Goal: Use online tool/utility: Utilize a website feature to perform a specific function

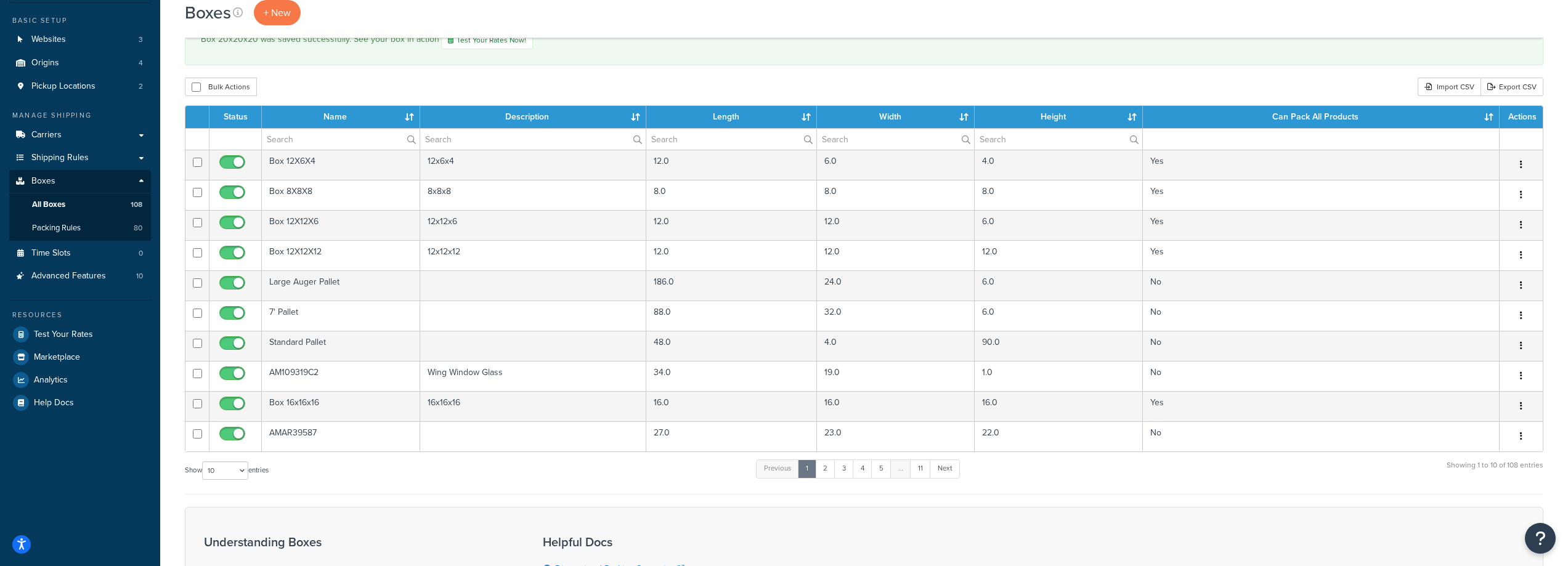
scroll to position [123, 0]
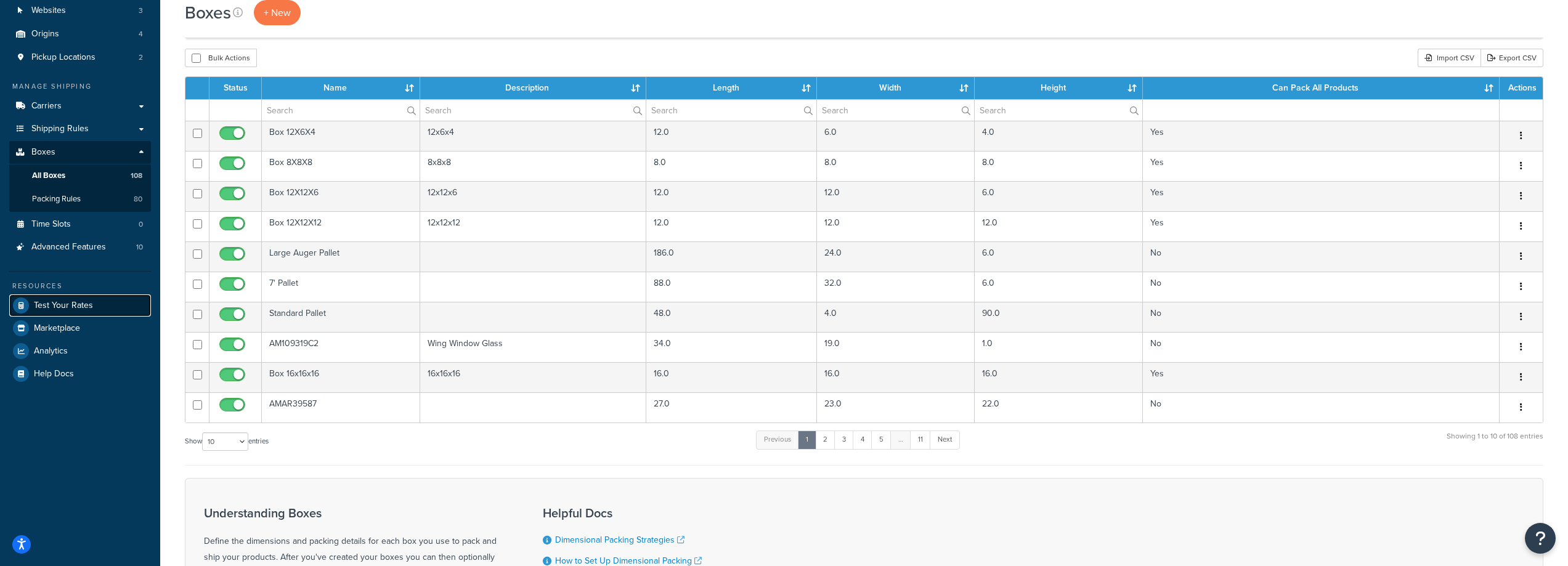
click at [79, 303] on span "Test Your Rates" at bounding box center [64, 306] width 59 height 11
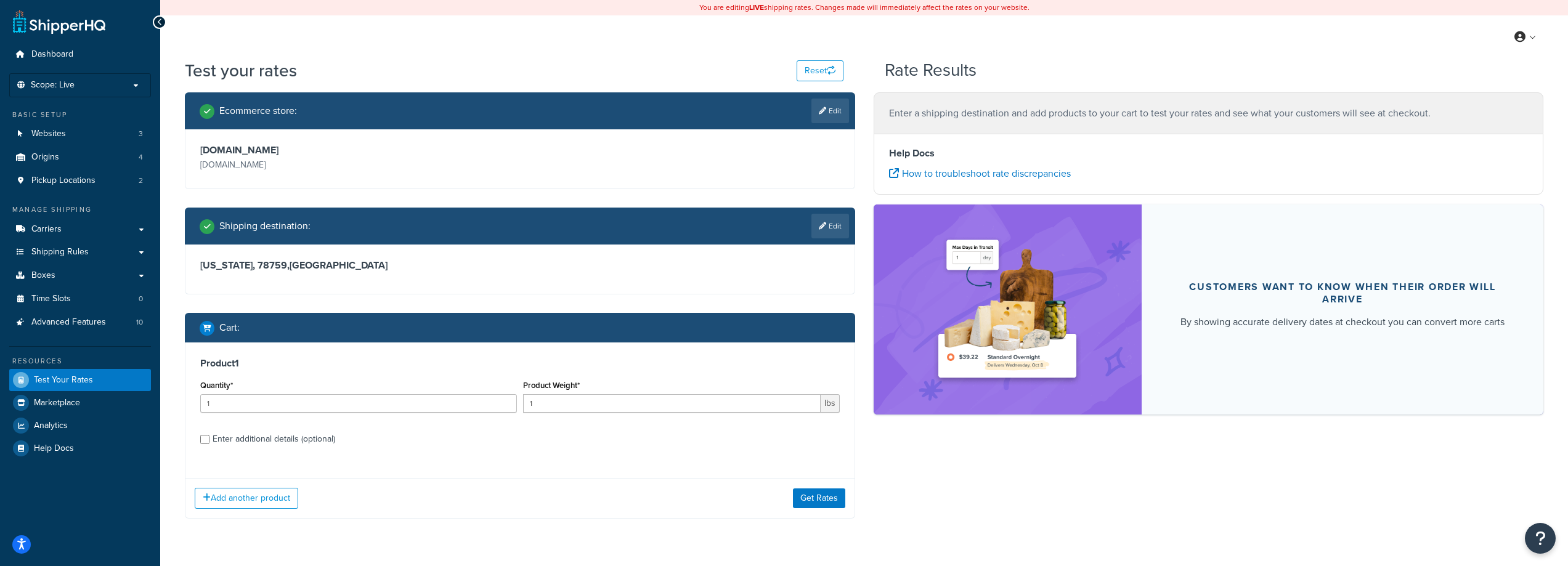
scroll to position [33, 0]
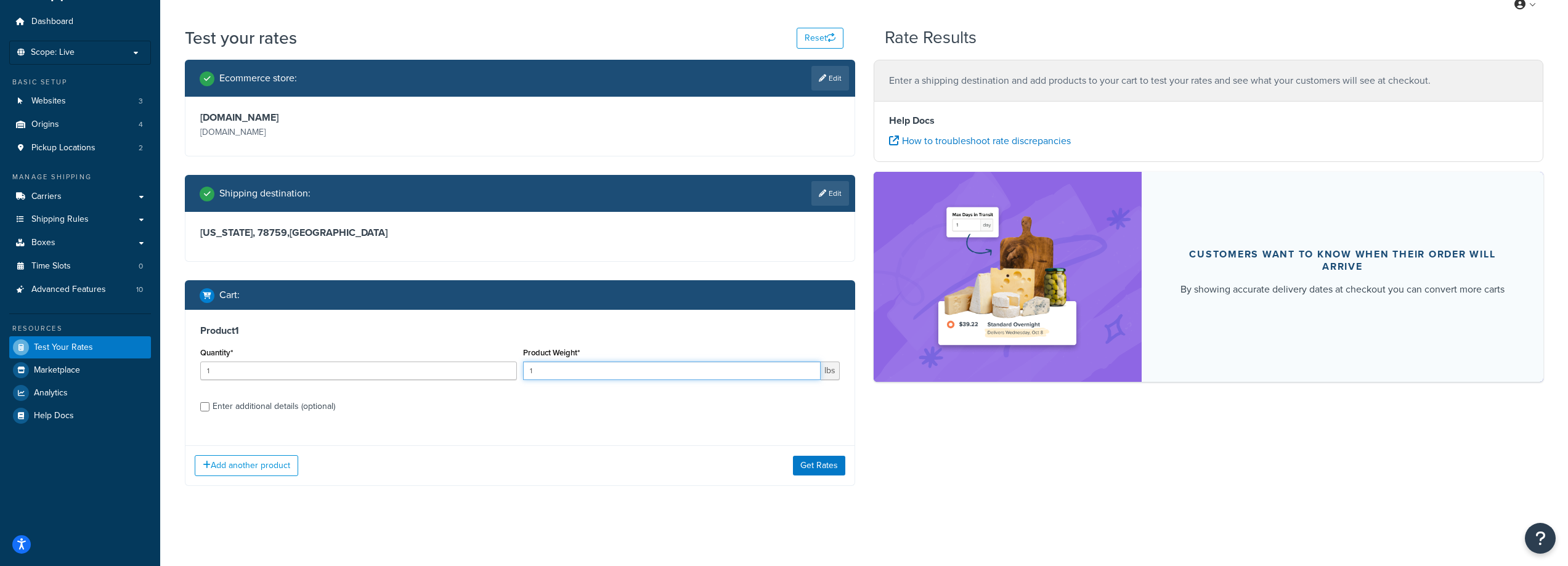
drag, startPoint x: 566, startPoint y: 372, endPoint x: 513, endPoint y: 375, distance: 53.1
click at [513, 375] on div "Quantity* 1 Product Weight* 1 lbs" at bounding box center [520, 366] width 646 height 45
type input "40"
click at [201, 408] on input "Enter additional details (optional)" at bounding box center [204, 407] width 9 height 9
checkbox input "true"
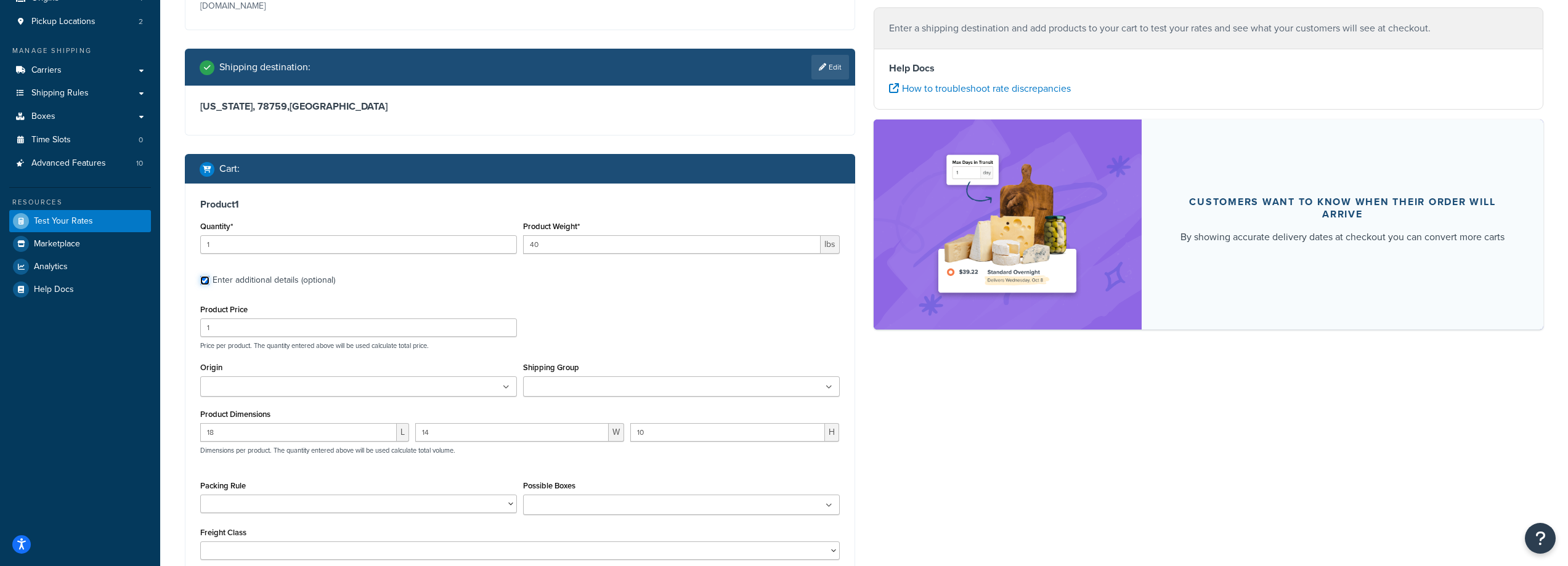
scroll to position [218, 0]
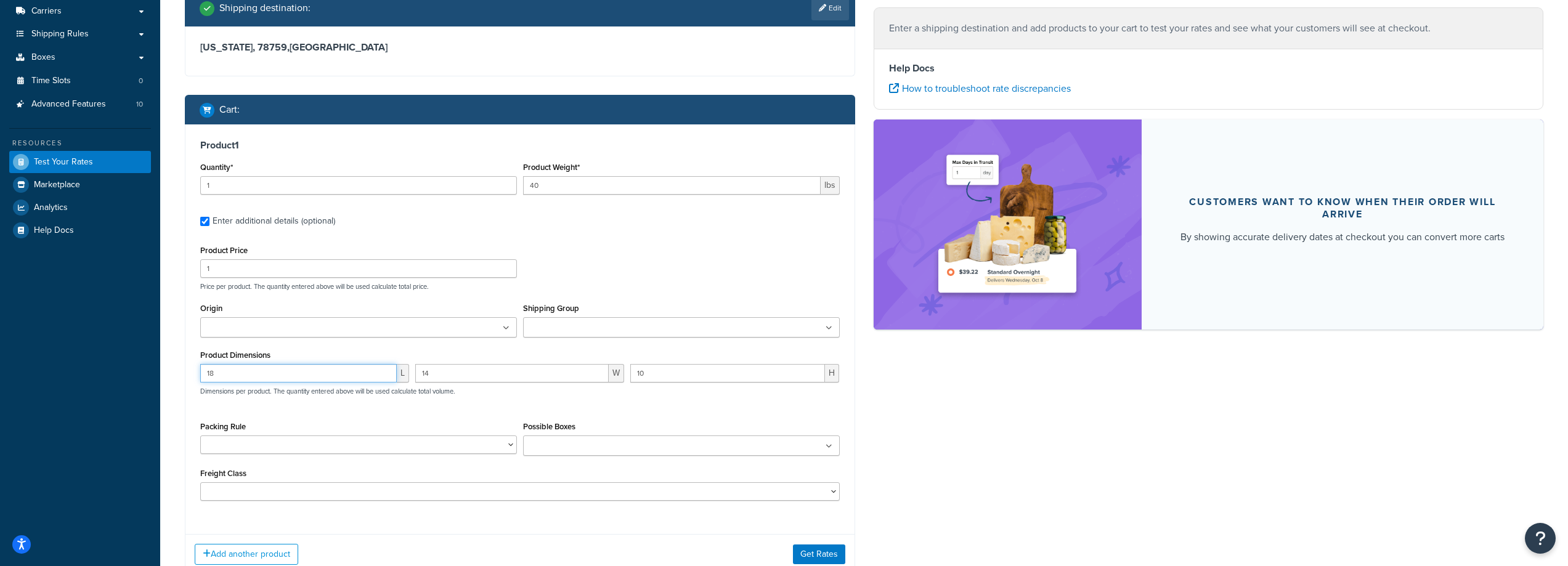
click at [330, 373] on input "18" at bounding box center [298, 373] width 196 height 18
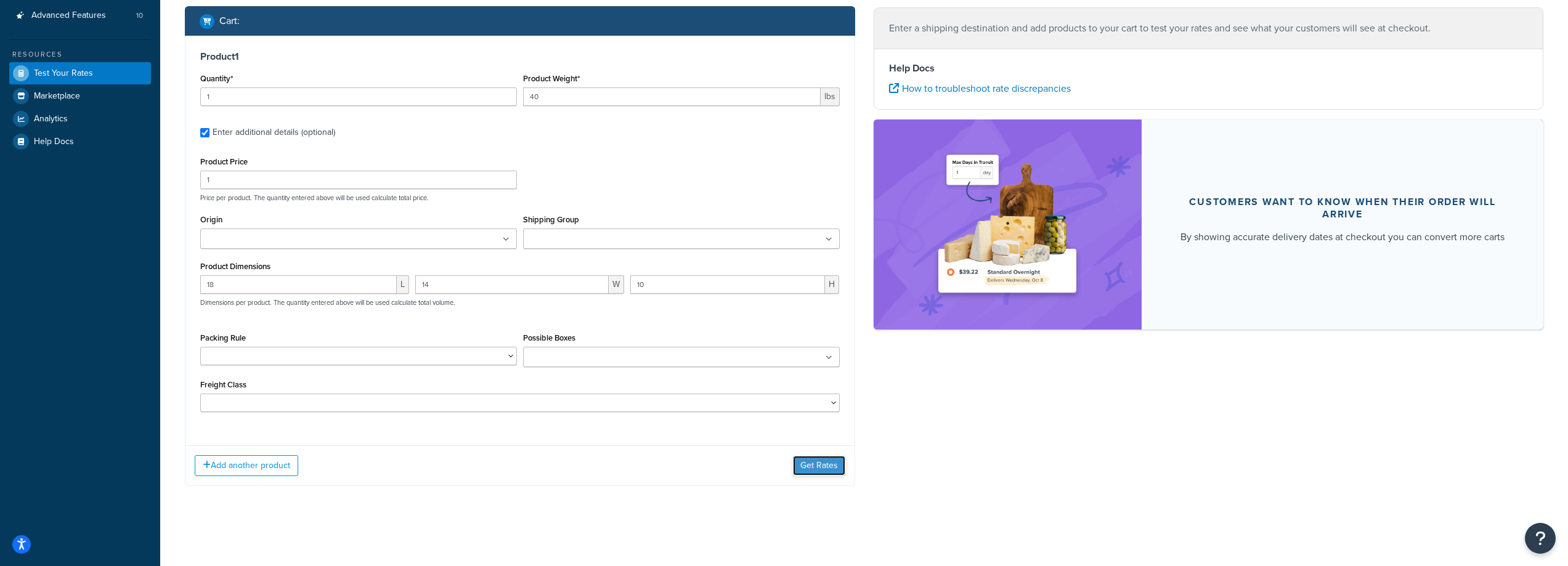
click at [817, 459] on button "Get Rates" at bounding box center [819, 465] width 52 height 19
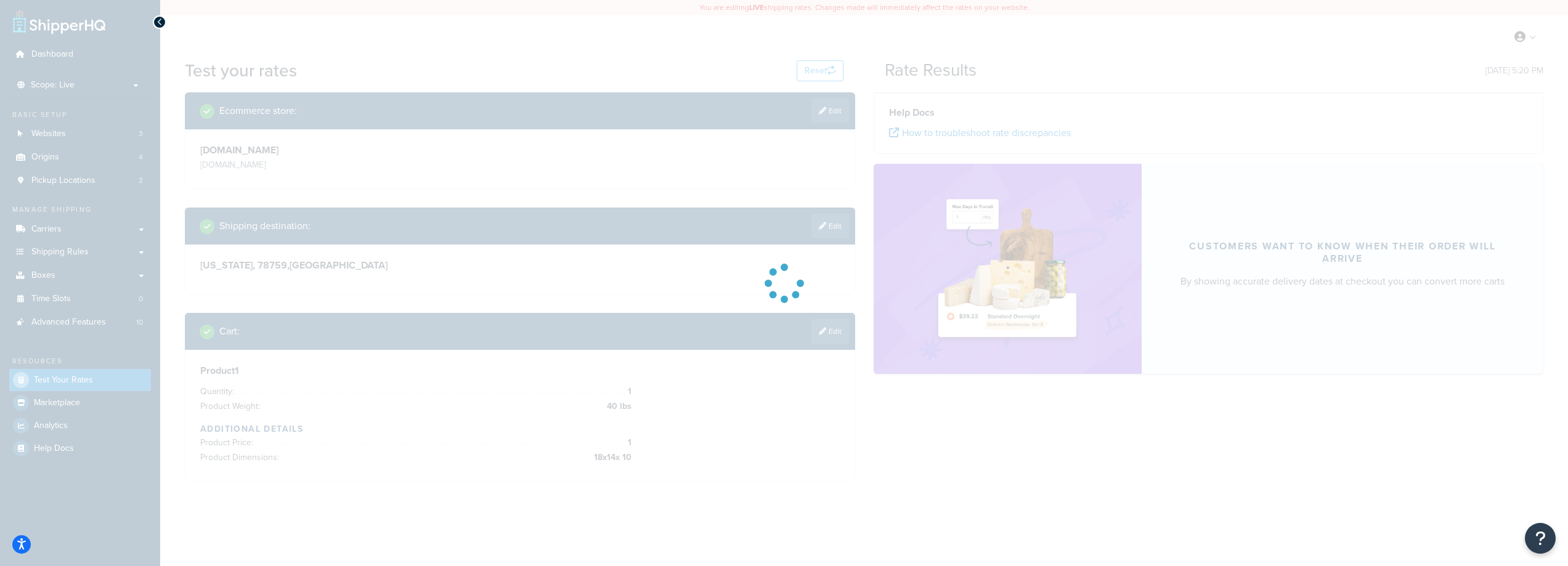
scroll to position [0, 0]
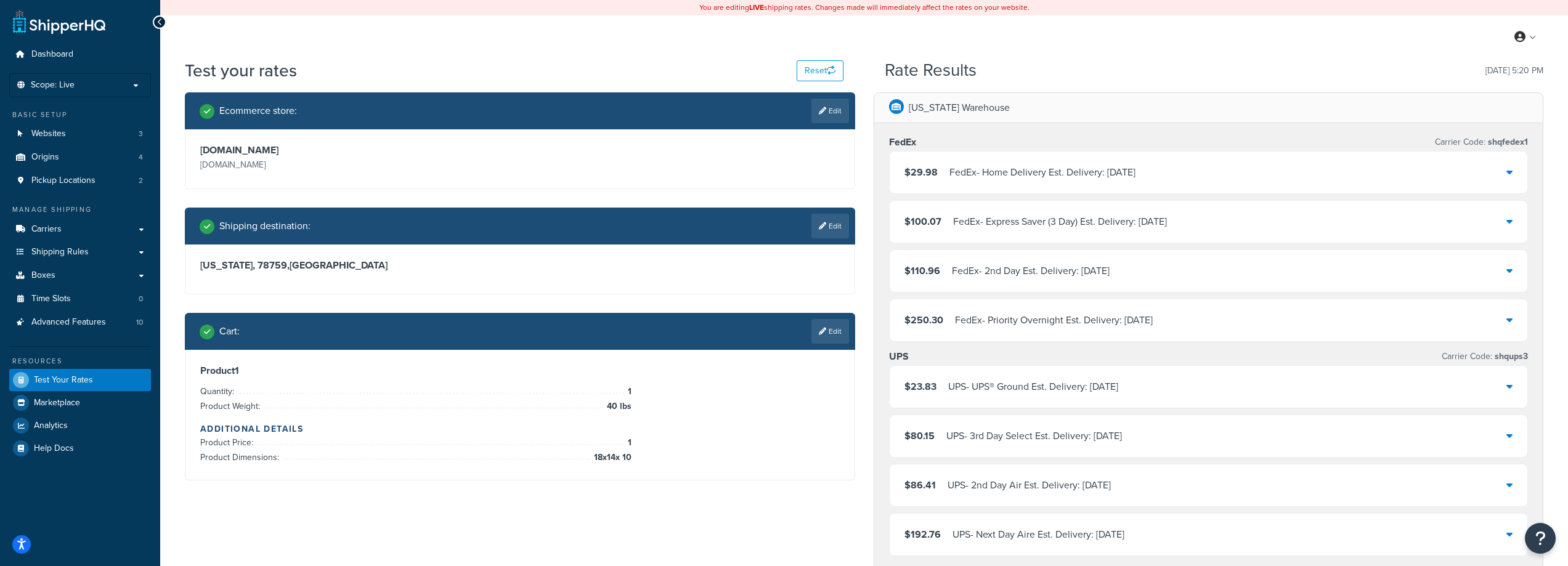
click at [1258, 178] on div "$29.98 FedEx - Home Delivery Est. Delivery: Sat, Oct 11" at bounding box center [1209, 172] width 639 height 42
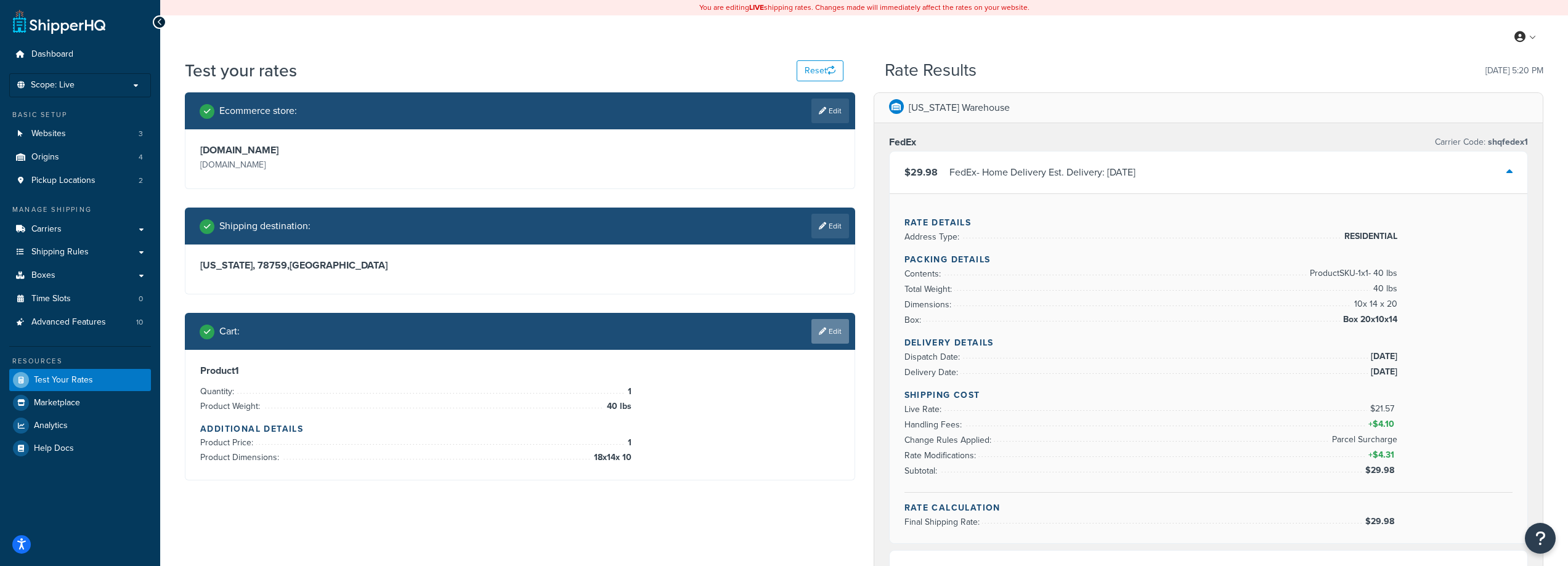
click at [827, 326] on link "Edit" at bounding box center [831, 331] width 38 height 25
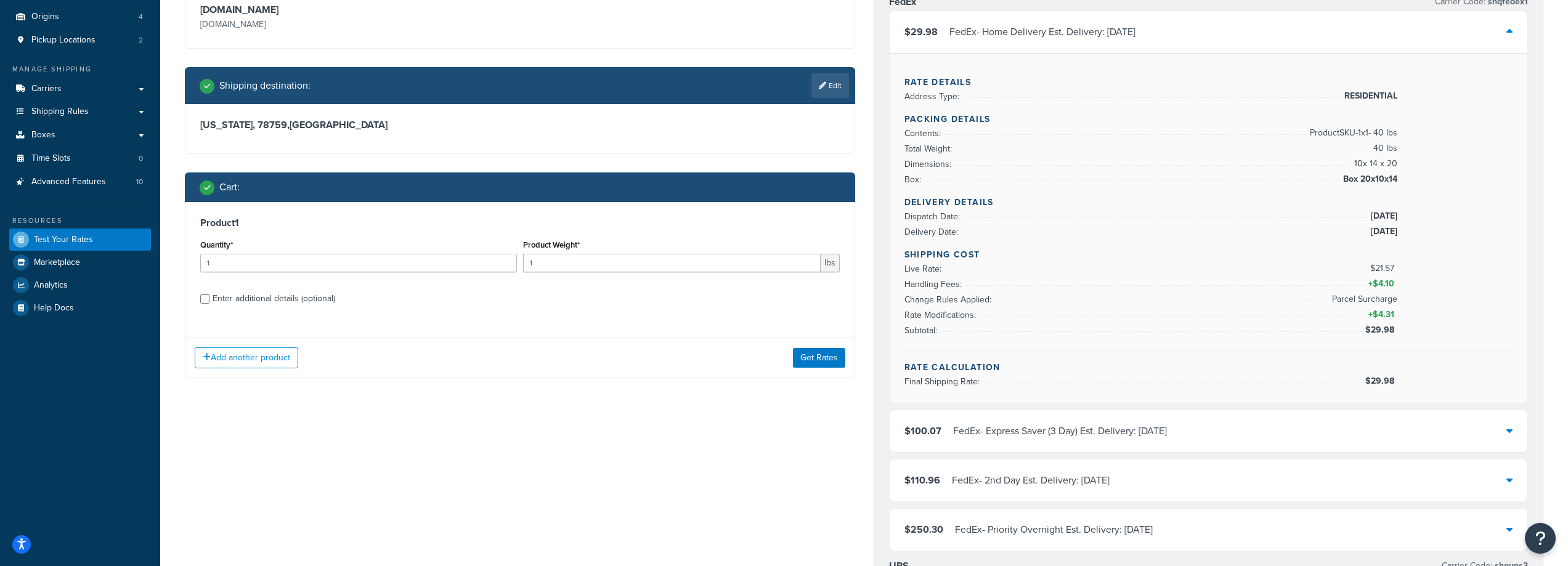
scroll to position [185, 0]
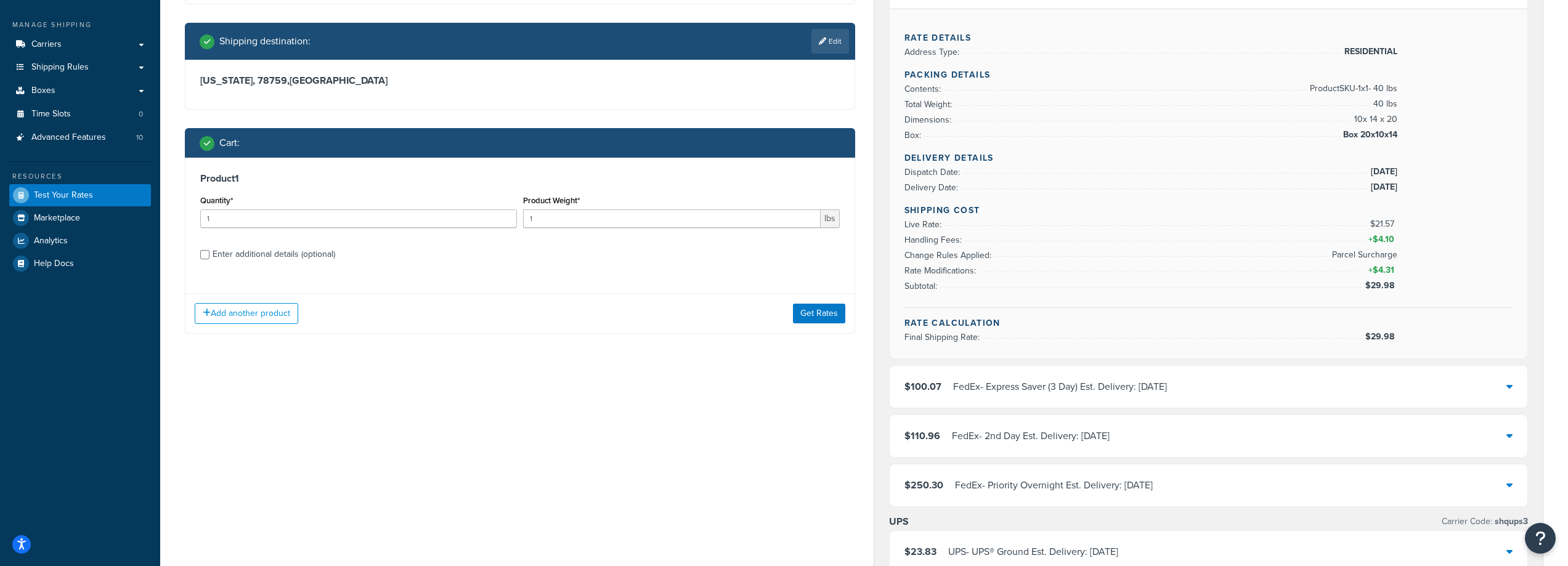
click at [254, 256] on div "Enter additional details (optional)" at bounding box center [274, 254] width 123 height 17
click at [210, 256] on input "Enter additional details (optional)" at bounding box center [204, 255] width 9 height 9
checkbox input "true"
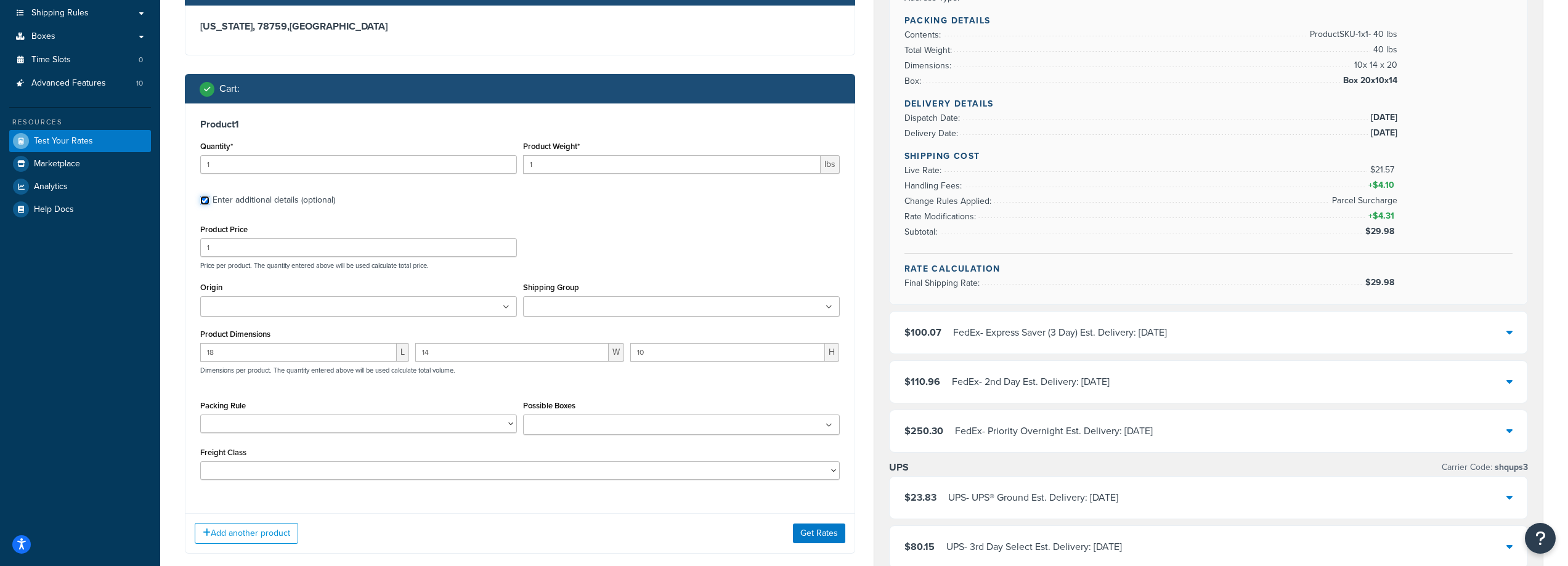
scroll to position [247, 0]
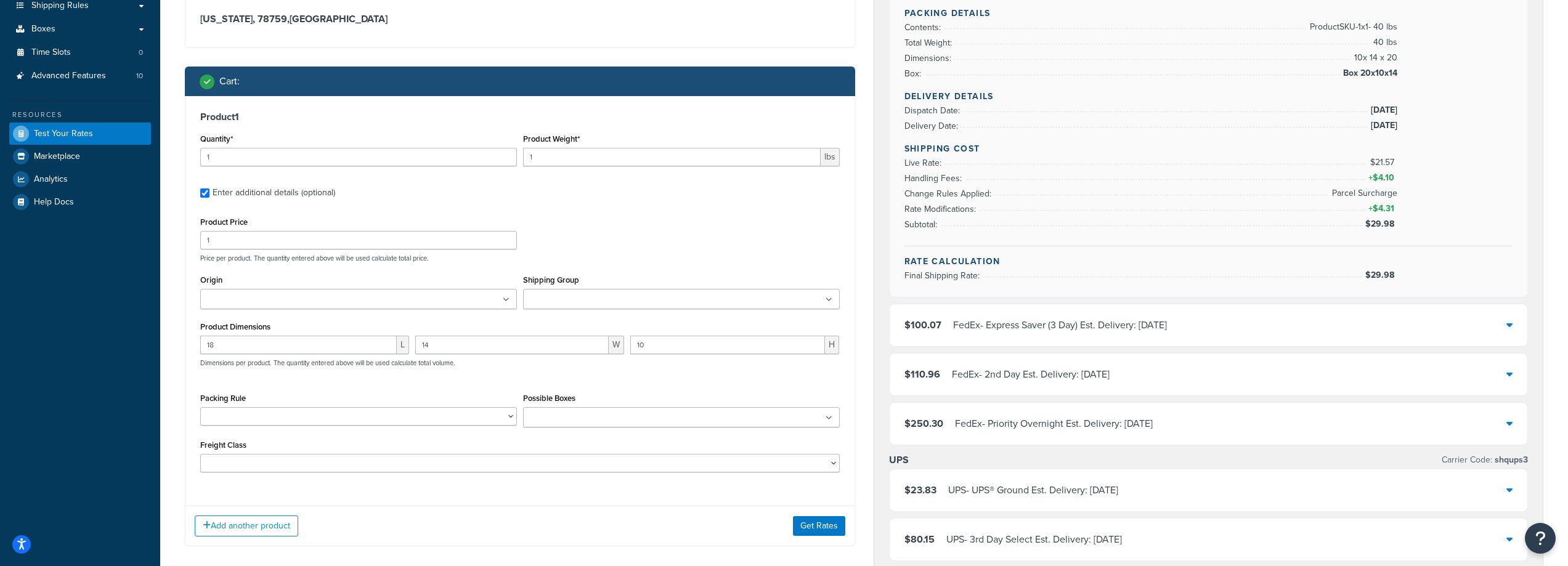
click at [1079, 336] on div "$100.07 FedEx - Express Saver (3 Day) Est. Delivery: Tue, Oct 14" at bounding box center [1209, 325] width 639 height 42
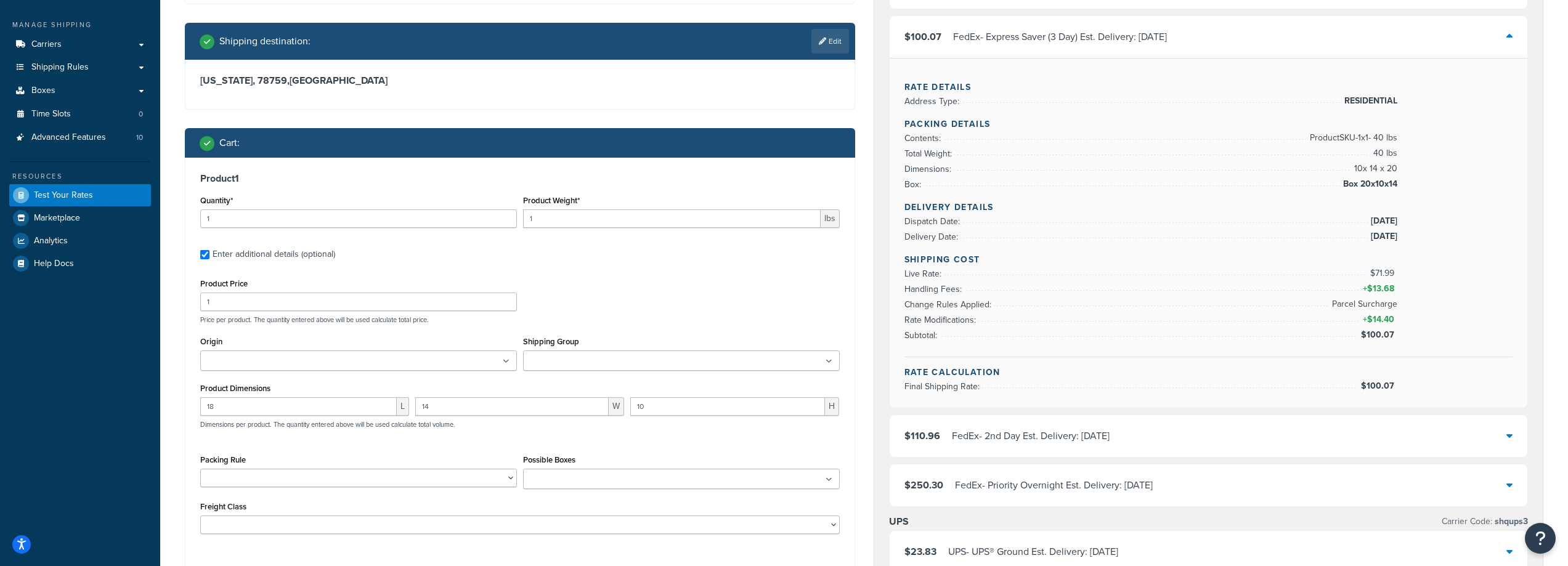
scroll to position [123, 0]
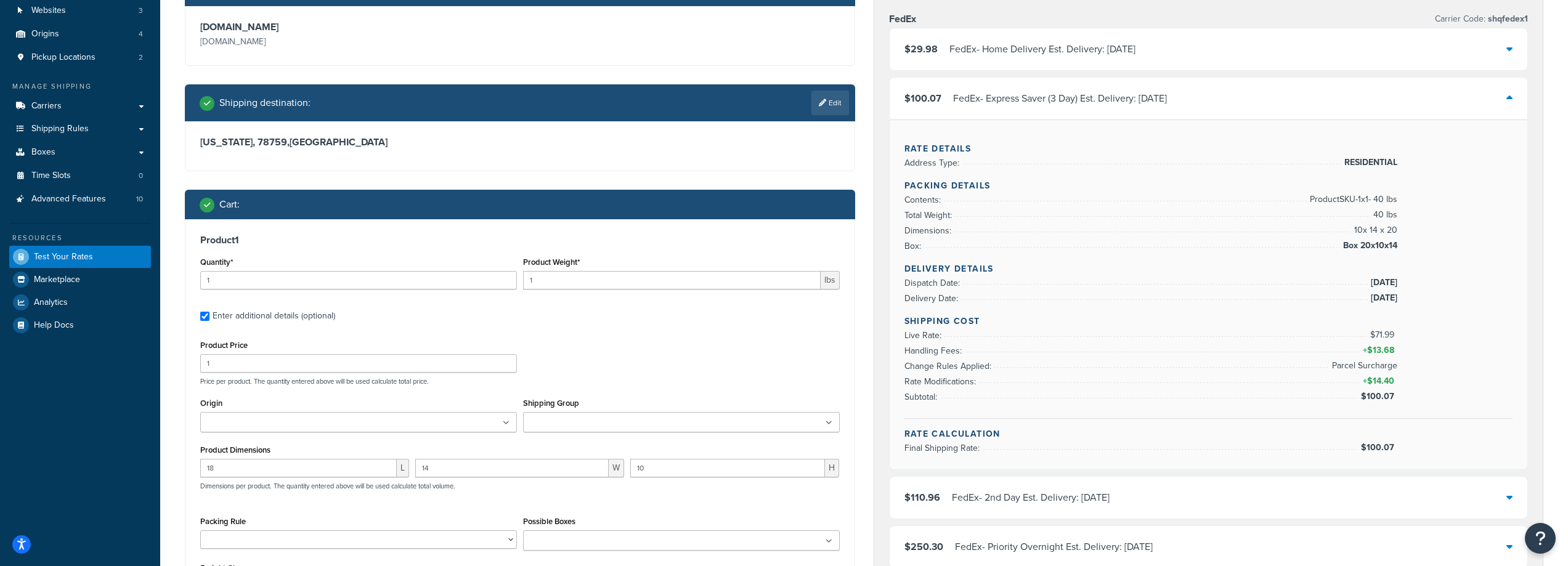
click at [1072, 97] on div "FedEx - Express Saver (3 Day) Est. Delivery: Tue, Oct 14" at bounding box center [1060, 98] width 214 height 17
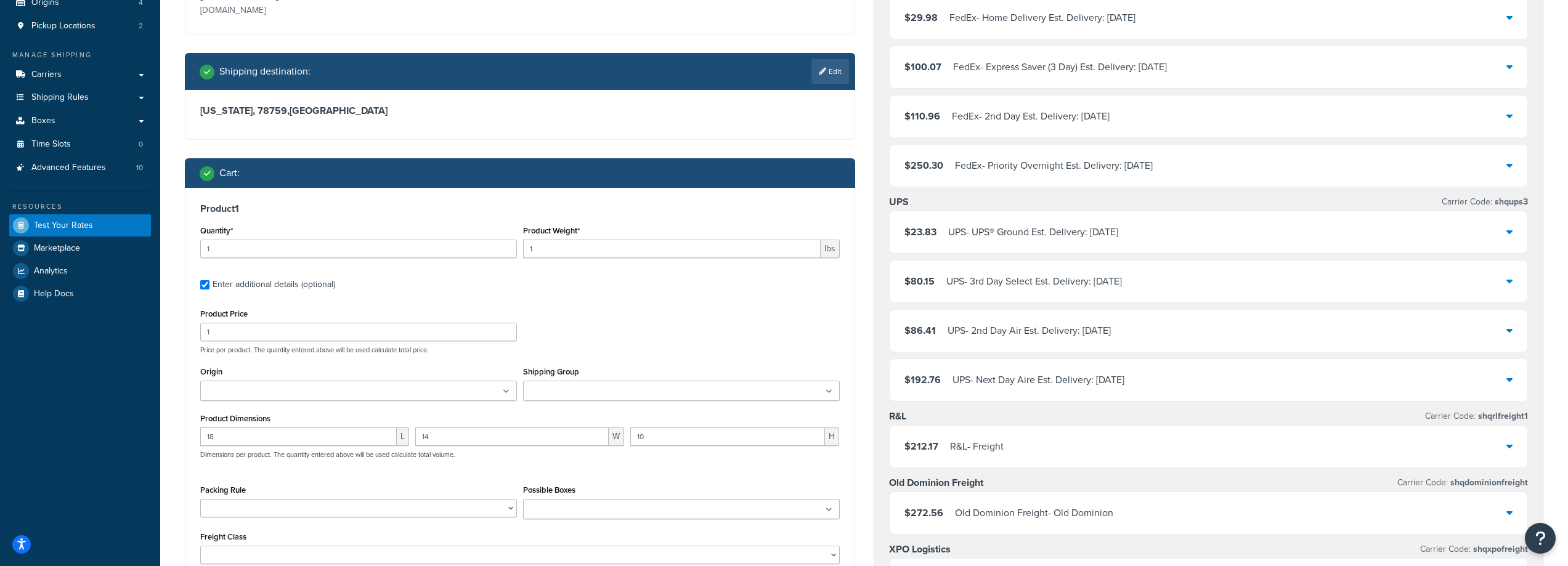
scroll to position [185, 0]
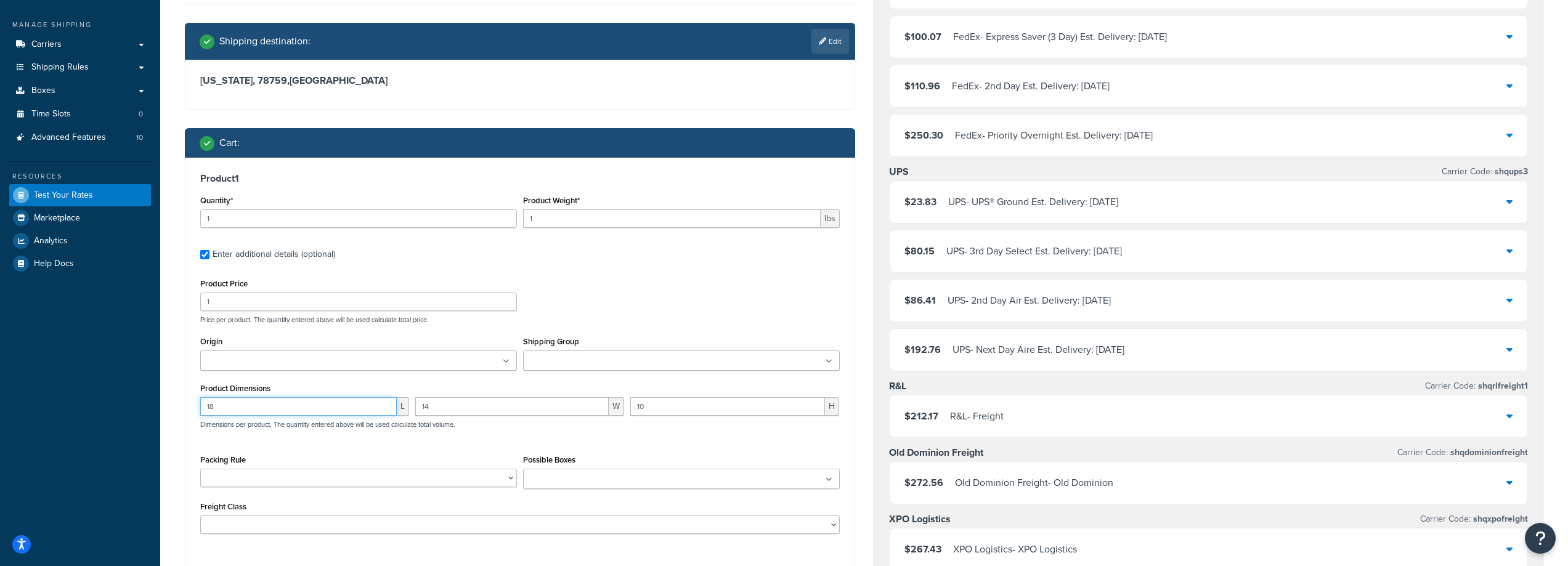
drag, startPoint x: 196, startPoint y: 393, endPoint x: -93, endPoint y: 365, distance: 290.4
click at [0, 365] on html "Accessibility Screen-Reader Guide, Feedback, and Issue Reporting | New window S…" at bounding box center [784, 465] width 1568 height 1301
type input "12"
type input "7"
type input "8"
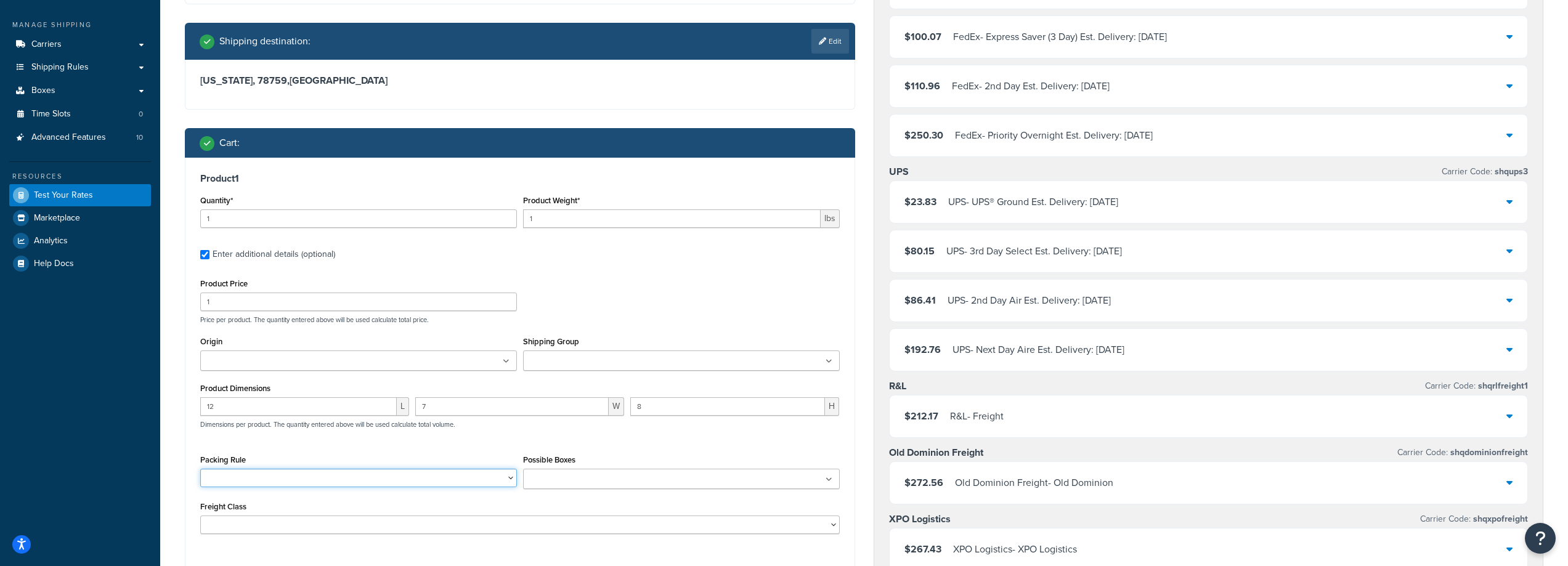
scroll to position [370, 0]
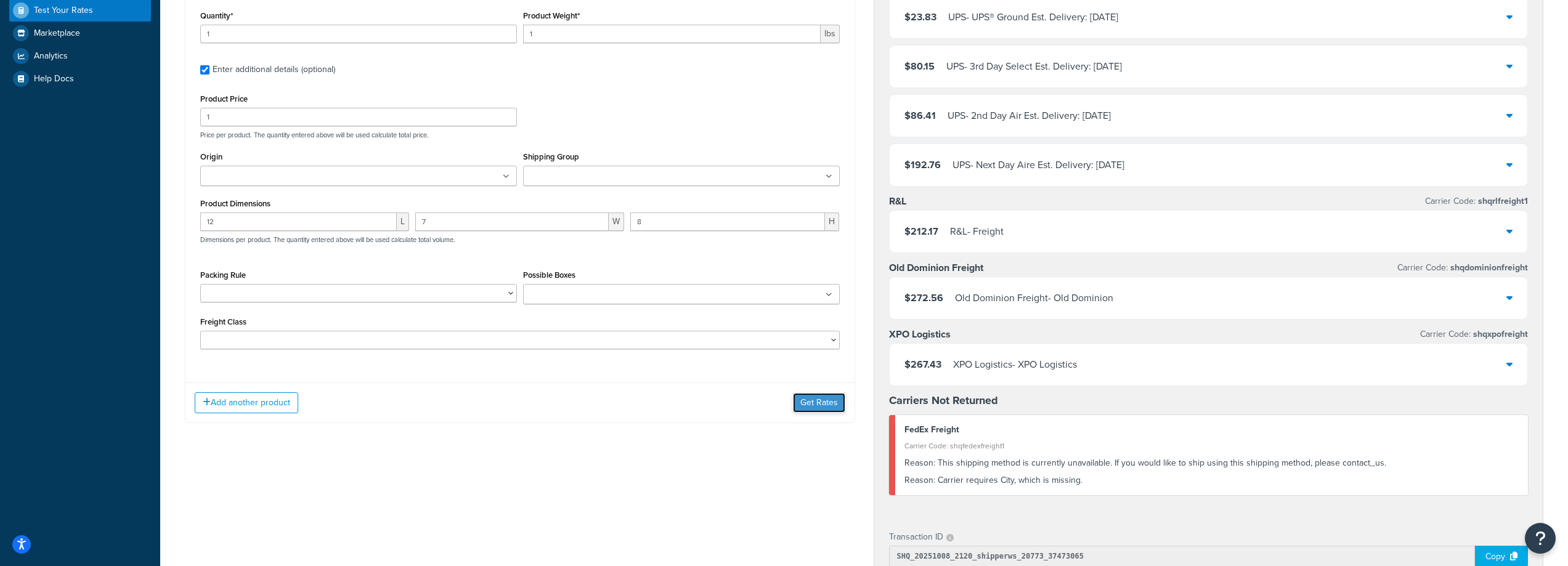
click at [802, 396] on button "Get Rates" at bounding box center [819, 402] width 52 height 19
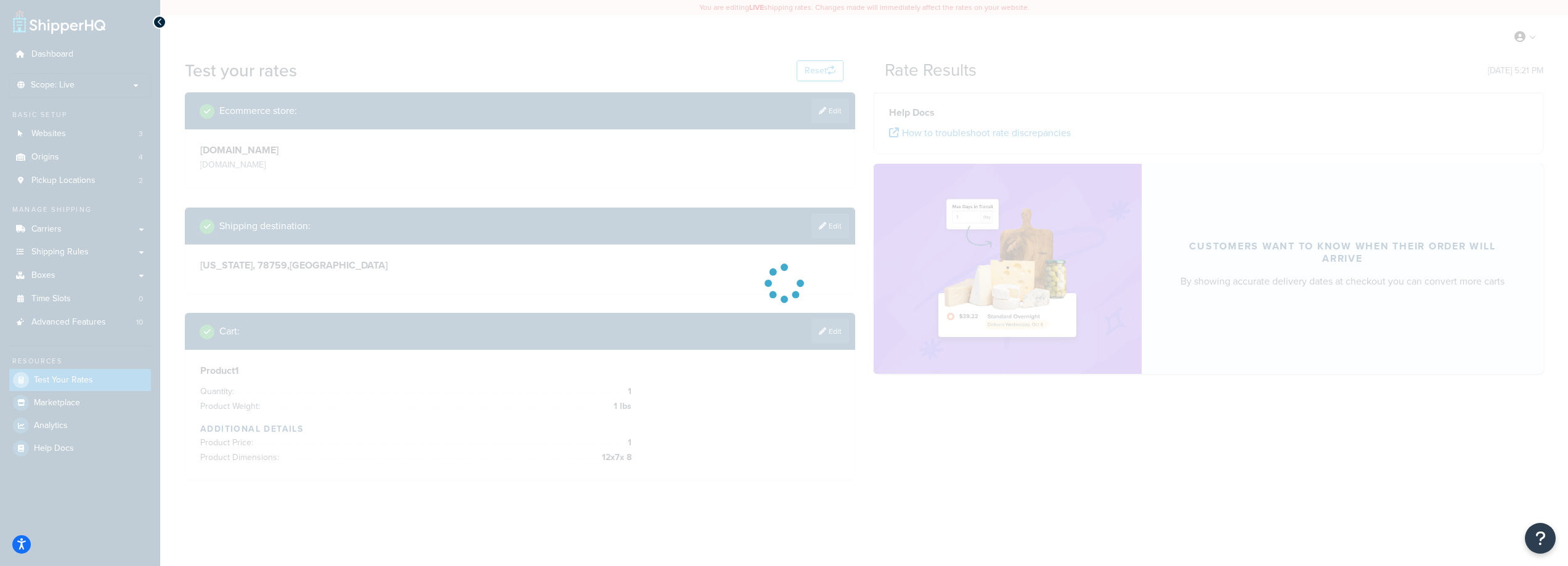
scroll to position [0, 0]
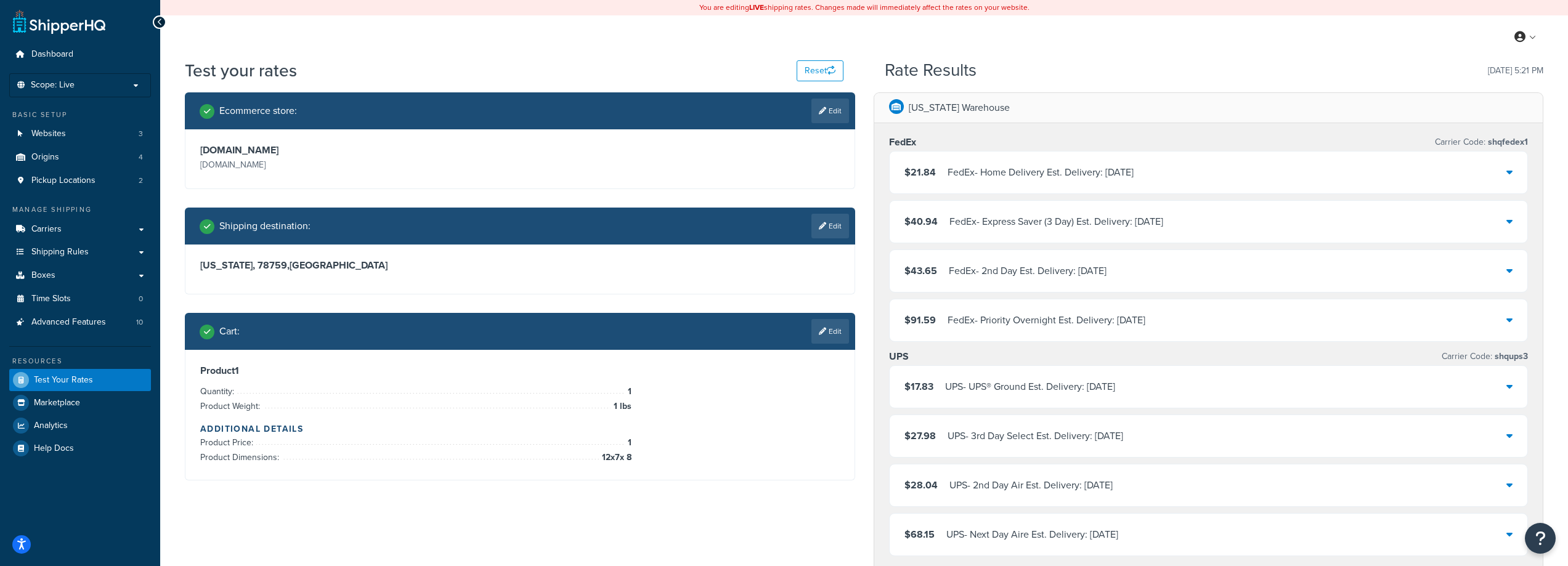
click at [1134, 173] on div "FedEx - Home Delivery Est. Delivery: Sat, Oct 11" at bounding box center [1041, 172] width 186 height 17
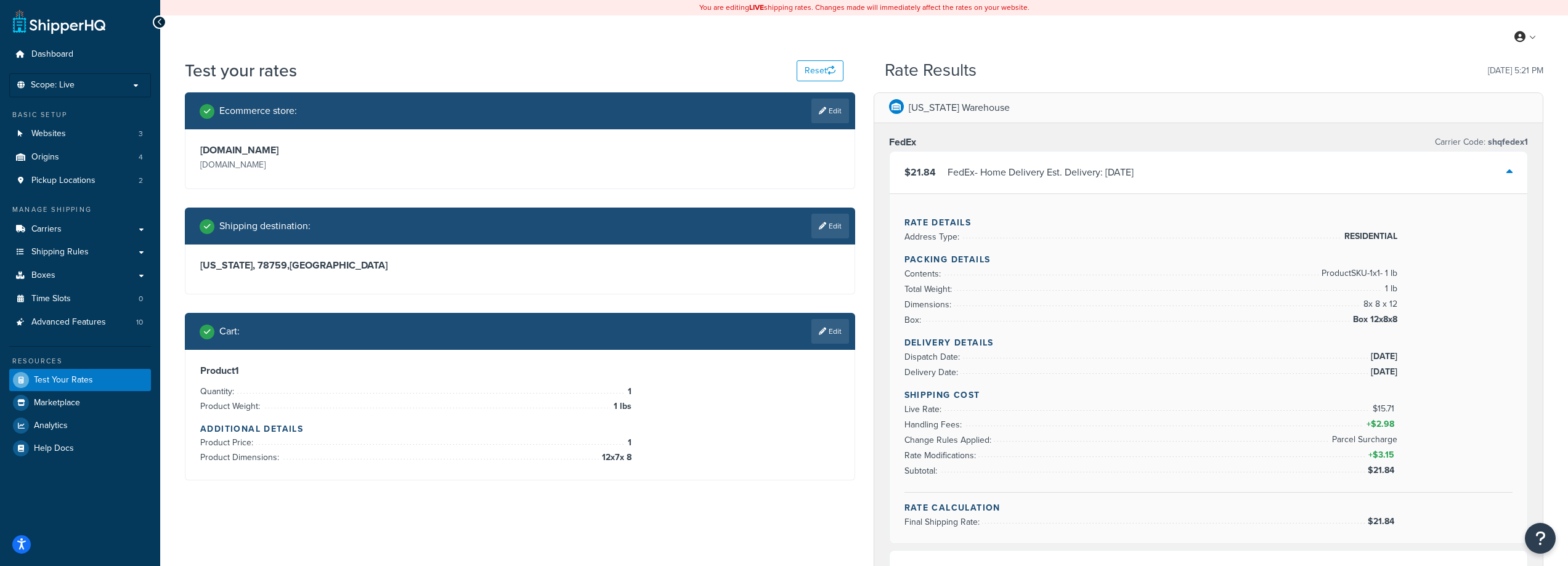
click at [824, 333] on icon at bounding box center [823, 331] width 8 height 8
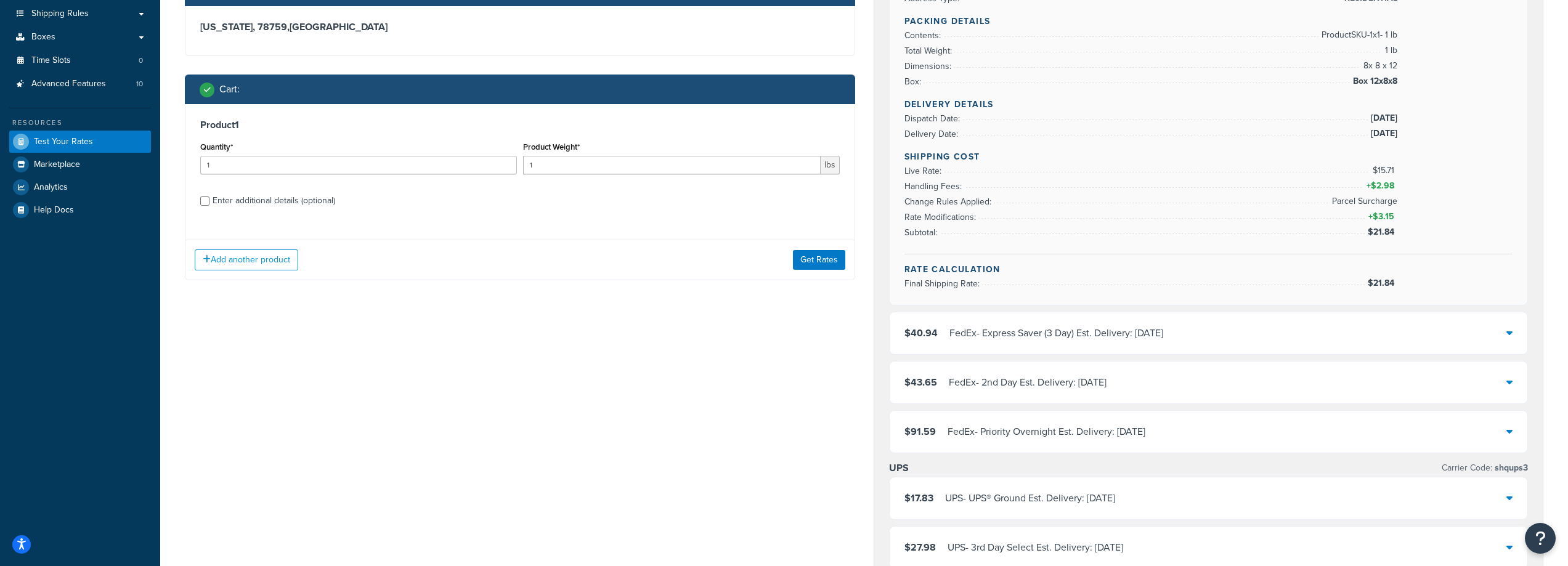
scroll to position [247, 0]
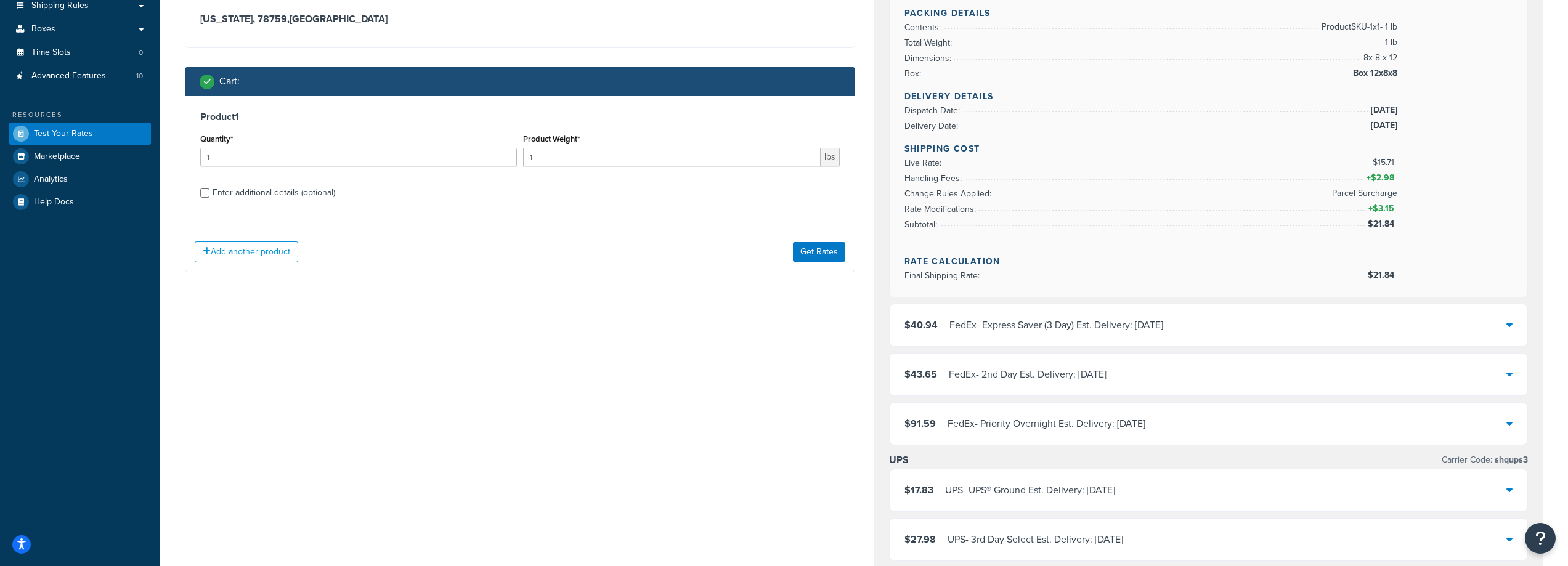
click at [251, 196] on div "Enter additional details (optional)" at bounding box center [274, 192] width 123 height 17
click at [210, 196] on input "Enter additional details (optional)" at bounding box center [204, 193] width 9 height 9
checkbox input "true"
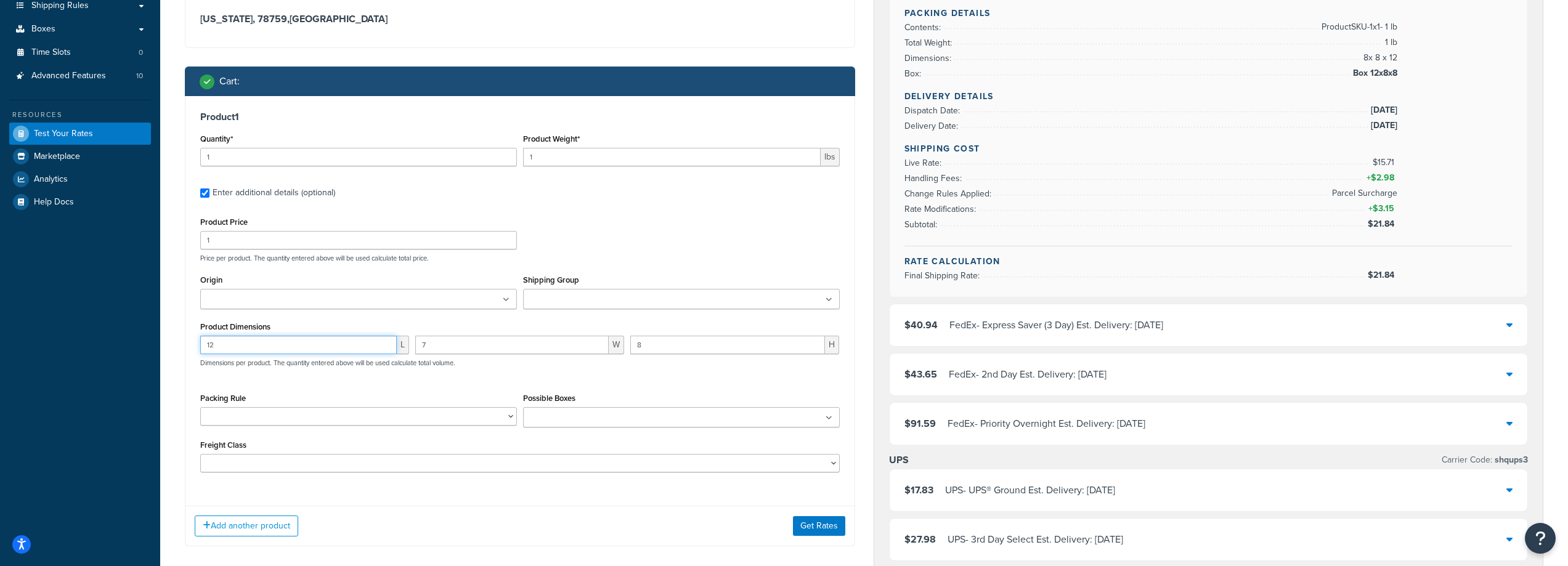
drag, startPoint x: 303, startPoint y: 344, endPoint x: 47, endPoint y: 347, distance: 256.0
click at [47, 347] on div "Dashboard Scope: Live Basic Setup Websites 3 Origins 4 Pickup Locations 2 Manag…" at bounding box center [784, 421] width 1568 height 1336
type input "18"
type input "14"
type input "10"
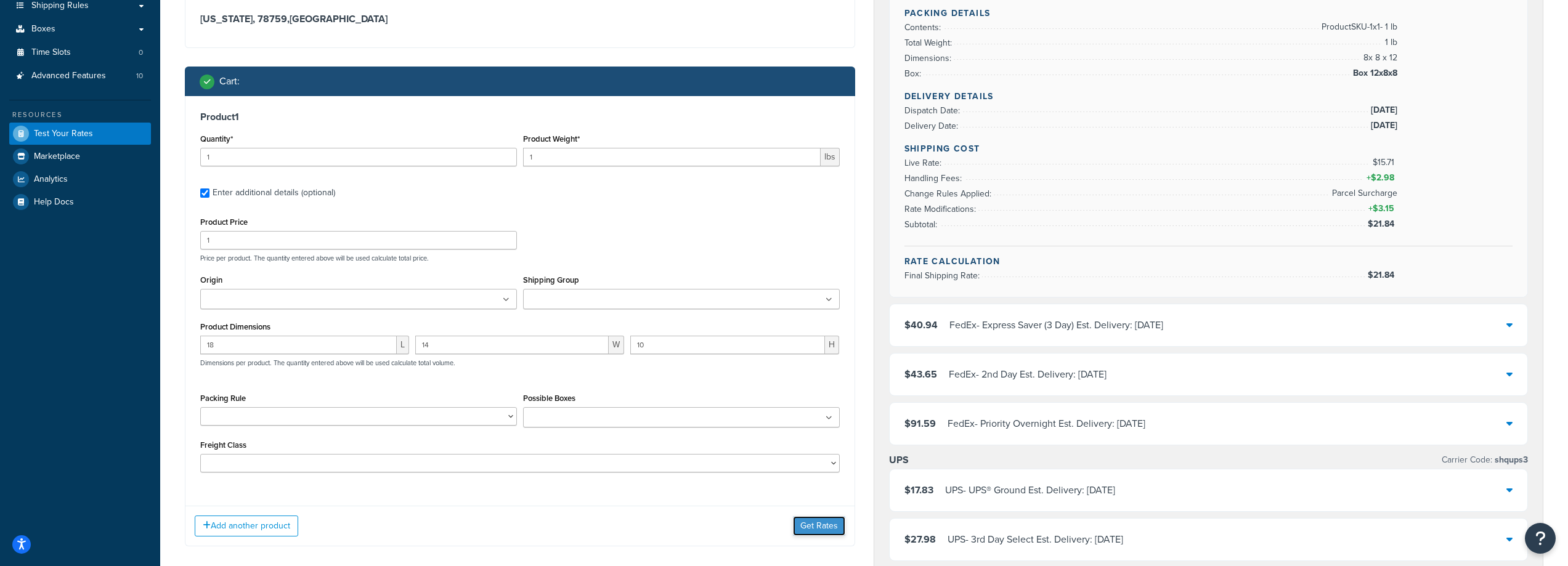
click at [832, 524] on button "Get Rates" at bounding box center [819, 526] width 52 height 19
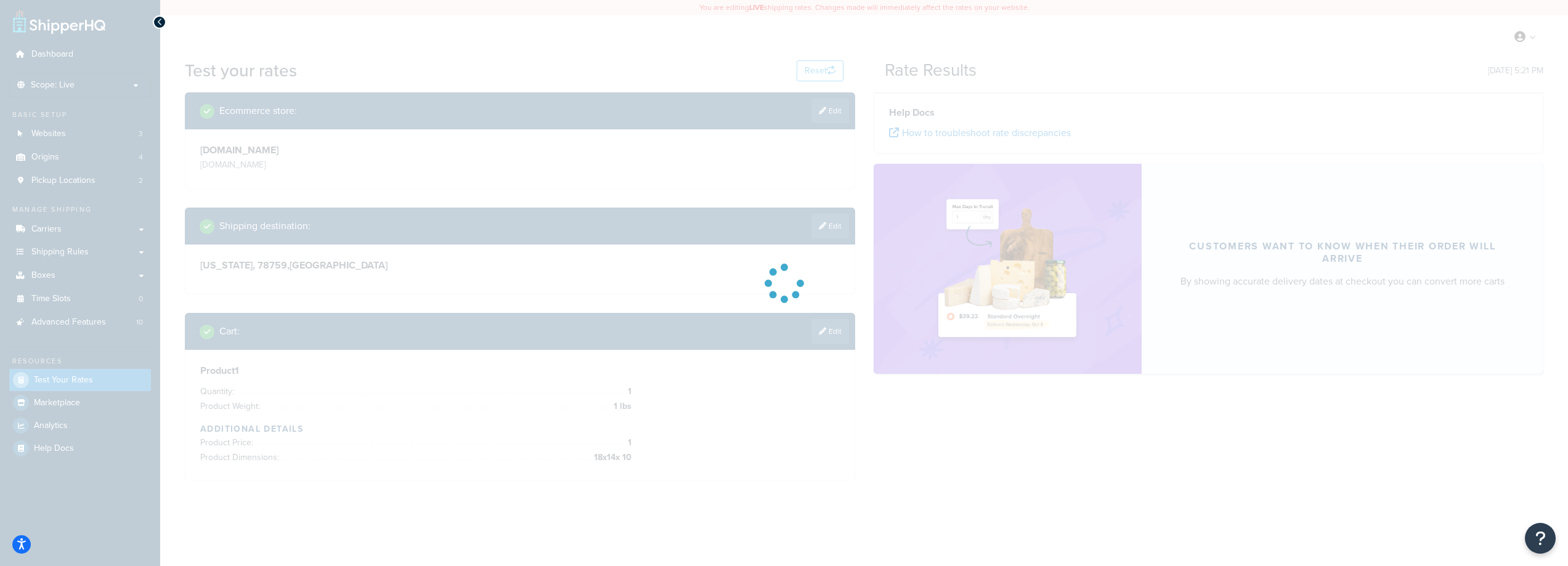
scroll to position [0, 0]
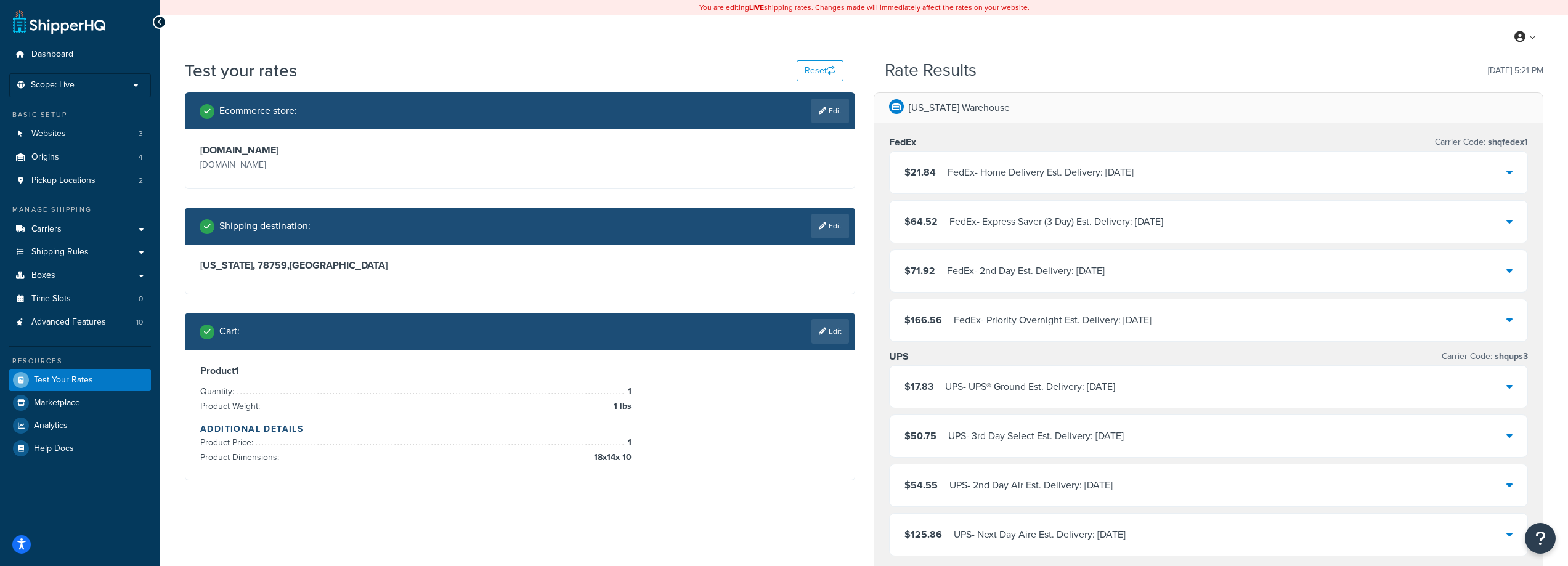
click at [991, 175] on div "FedEx - Home Delivery Est. Delivery: Sat, Oct 11" at bounding box center [1041, 172] width 186 height 17
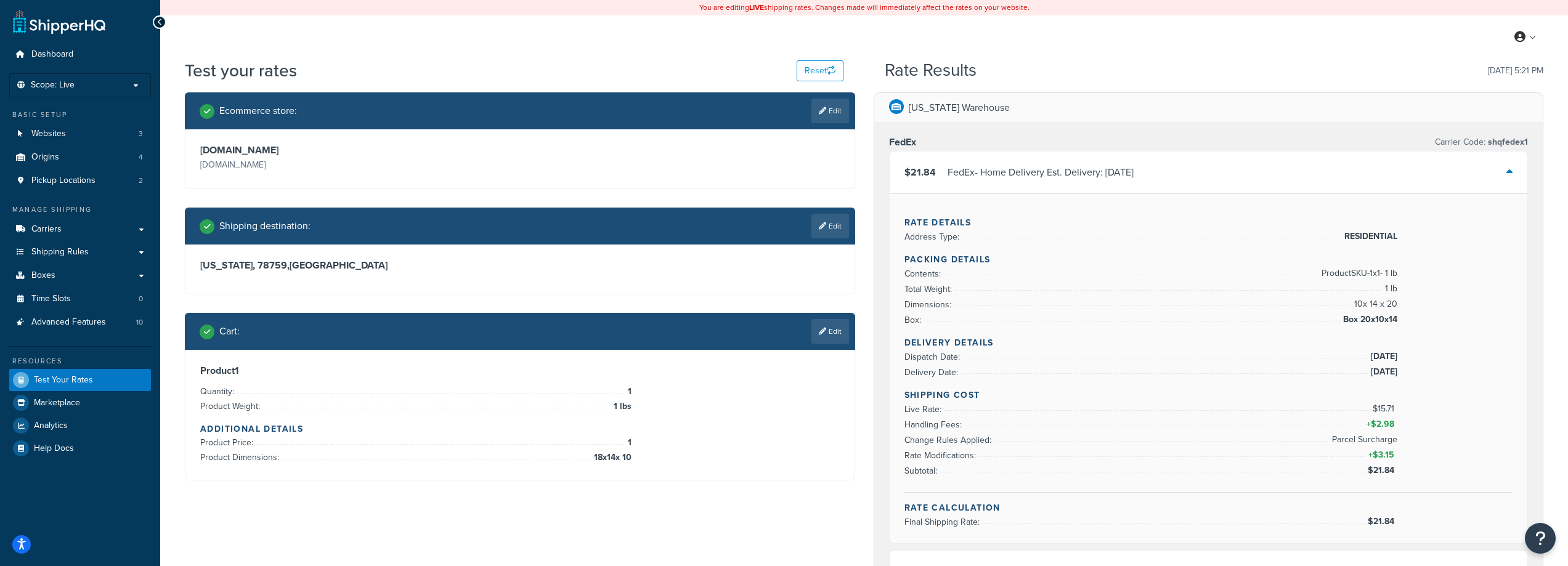
scroll to position [62, 0]
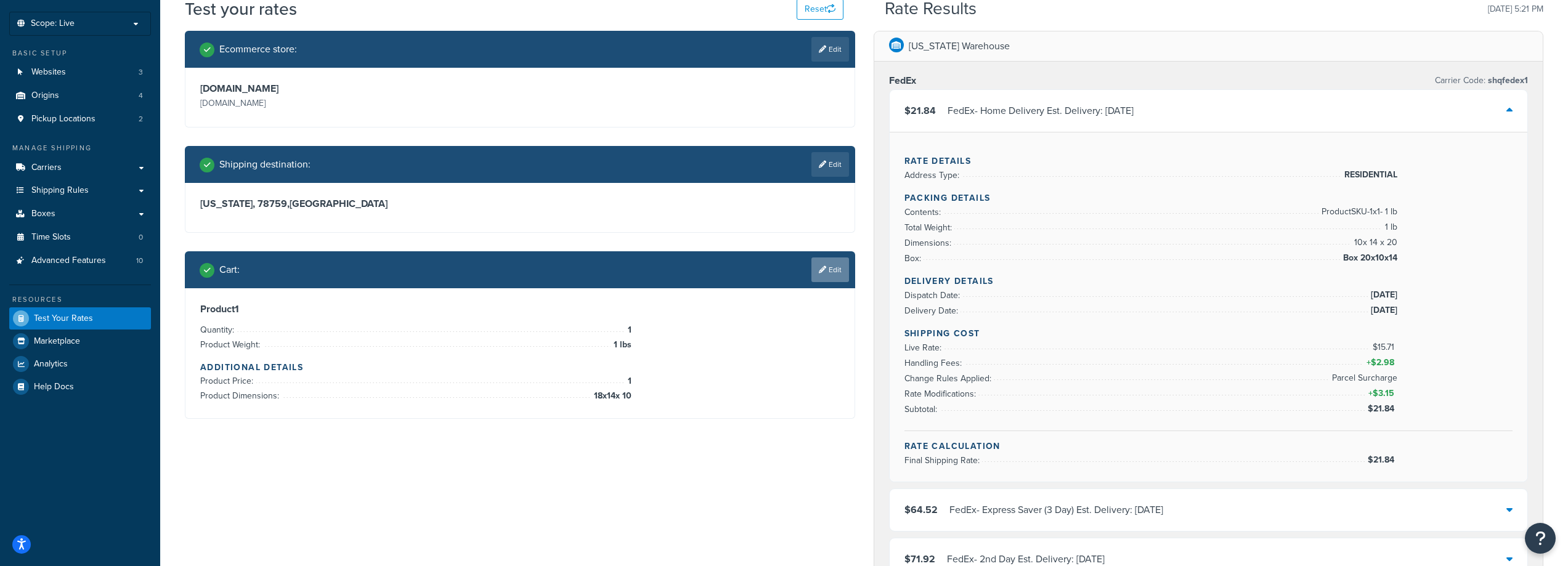
click at [836, 274] on link "Edit" at bounding box center [831, 269] width 38 height 25
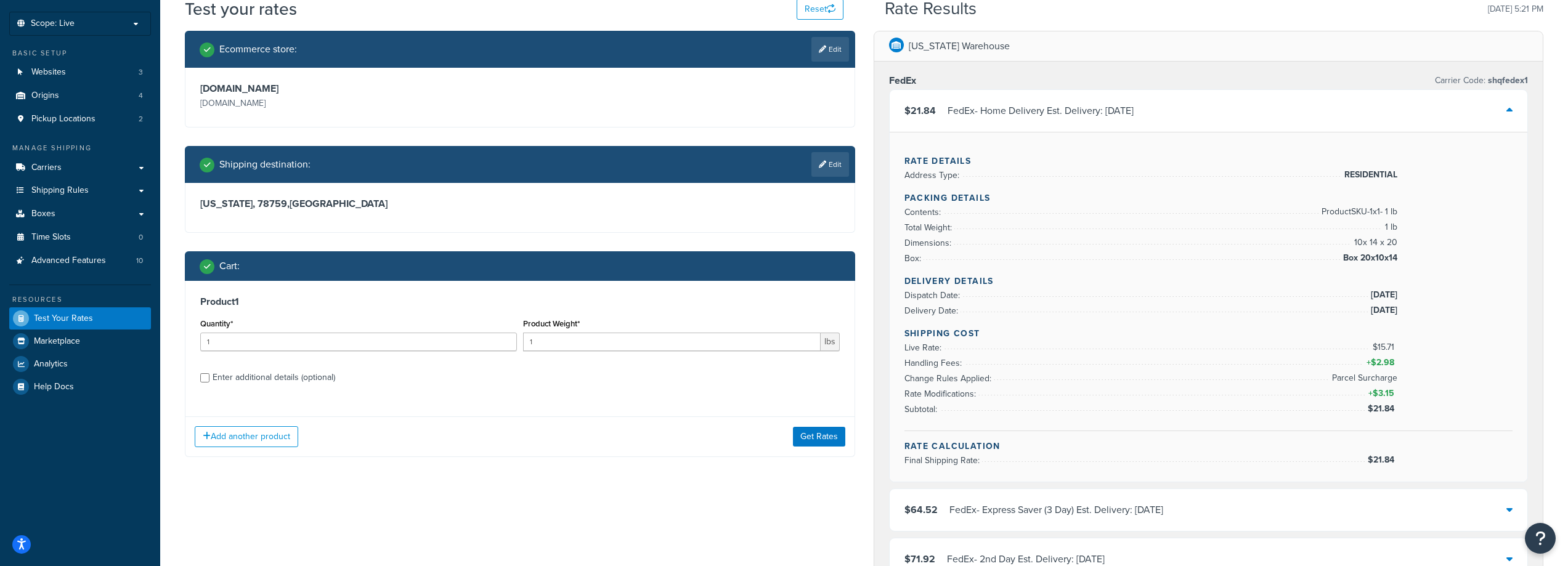
click at [318, 378] on div "Enter additional details (optional)" at bounding box center [274, 377] width 123 height 17
click at [210, 378] on input "Enter additional details (optional)" at bounding box center [204, 377] width 9 height 9
checkbox input "true"
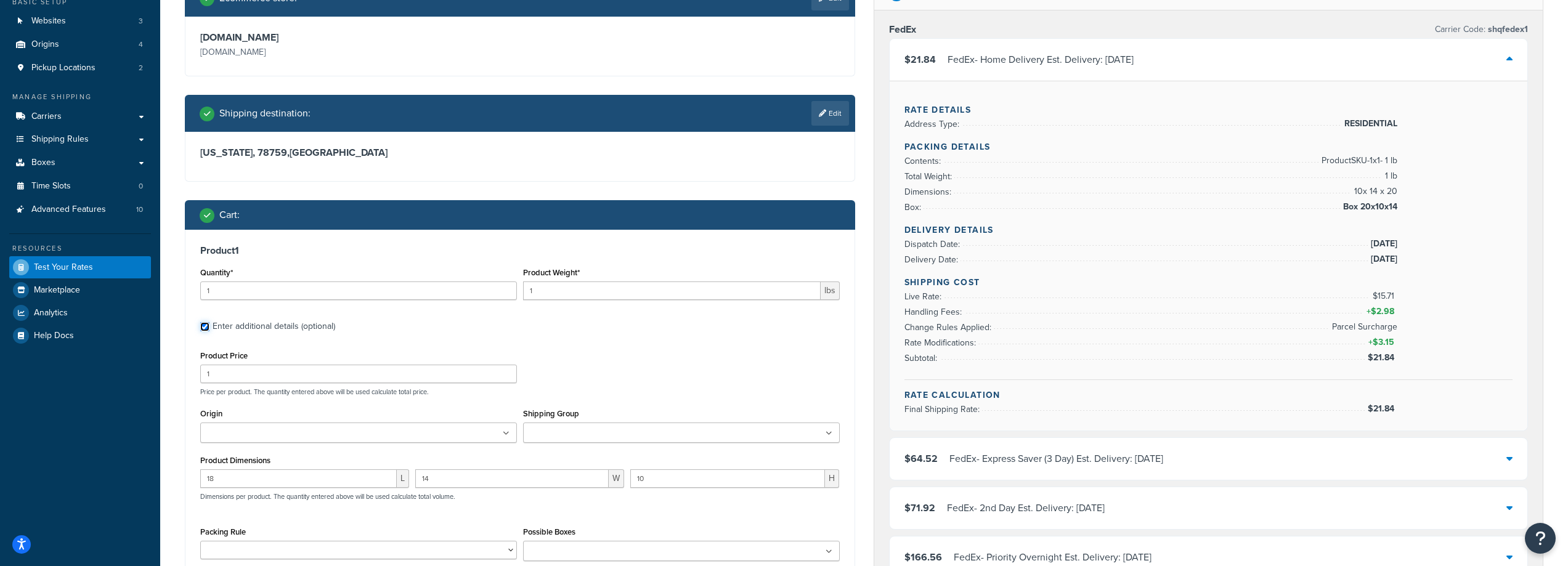
scroll to position [185, 0]
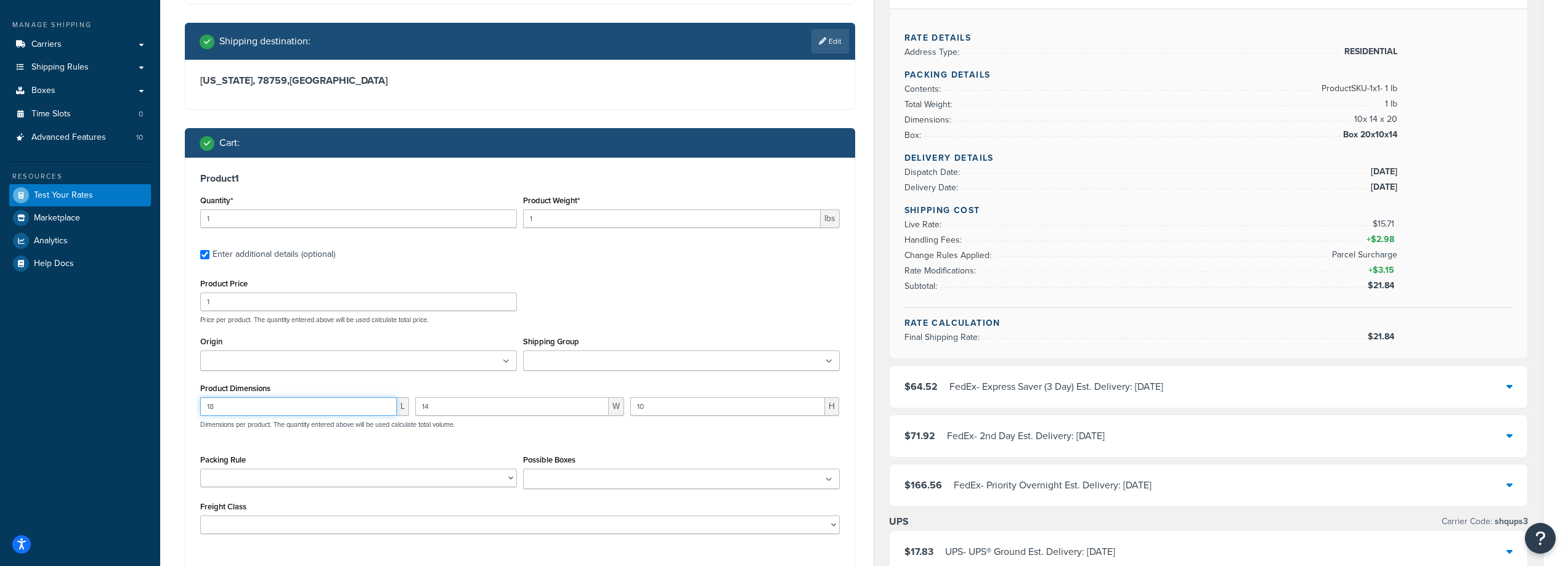
click at [305, 416] on input "18" at bounding box center [298, 406] width 196 height 18
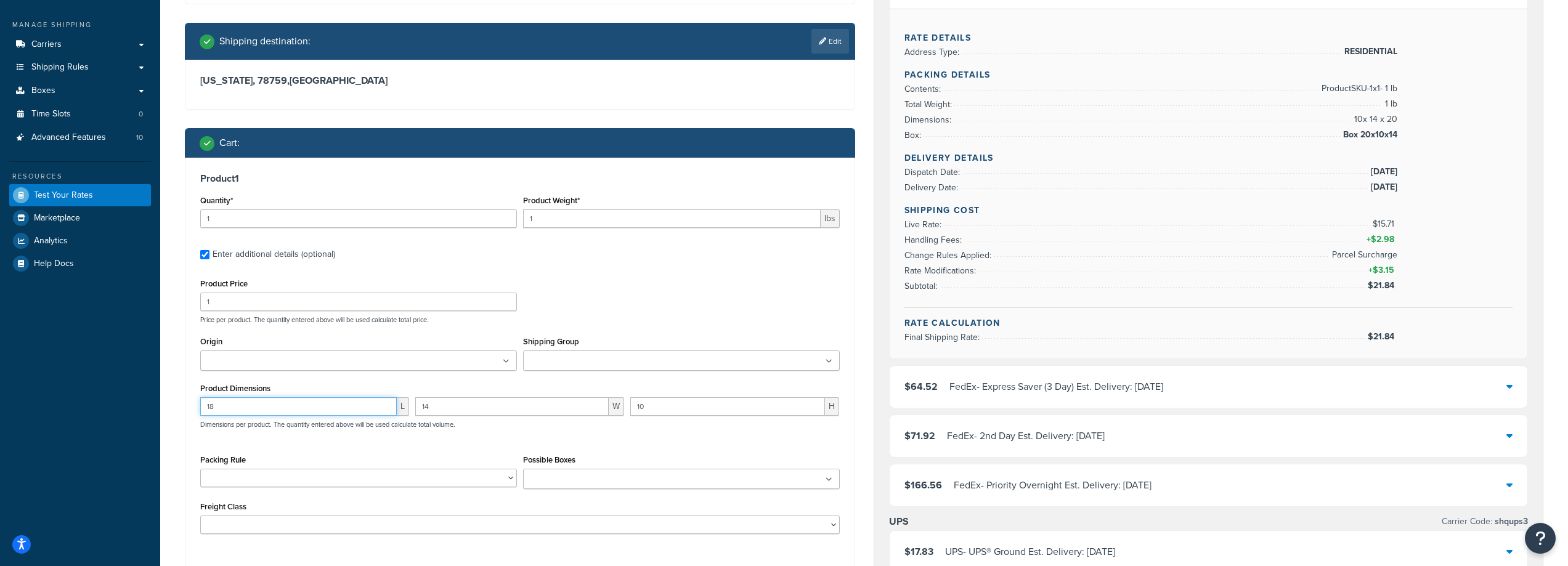
click at [309, 401] on input "18" at bounding box center [298, 406] width 196 height 18
type input "18"
type input "16"
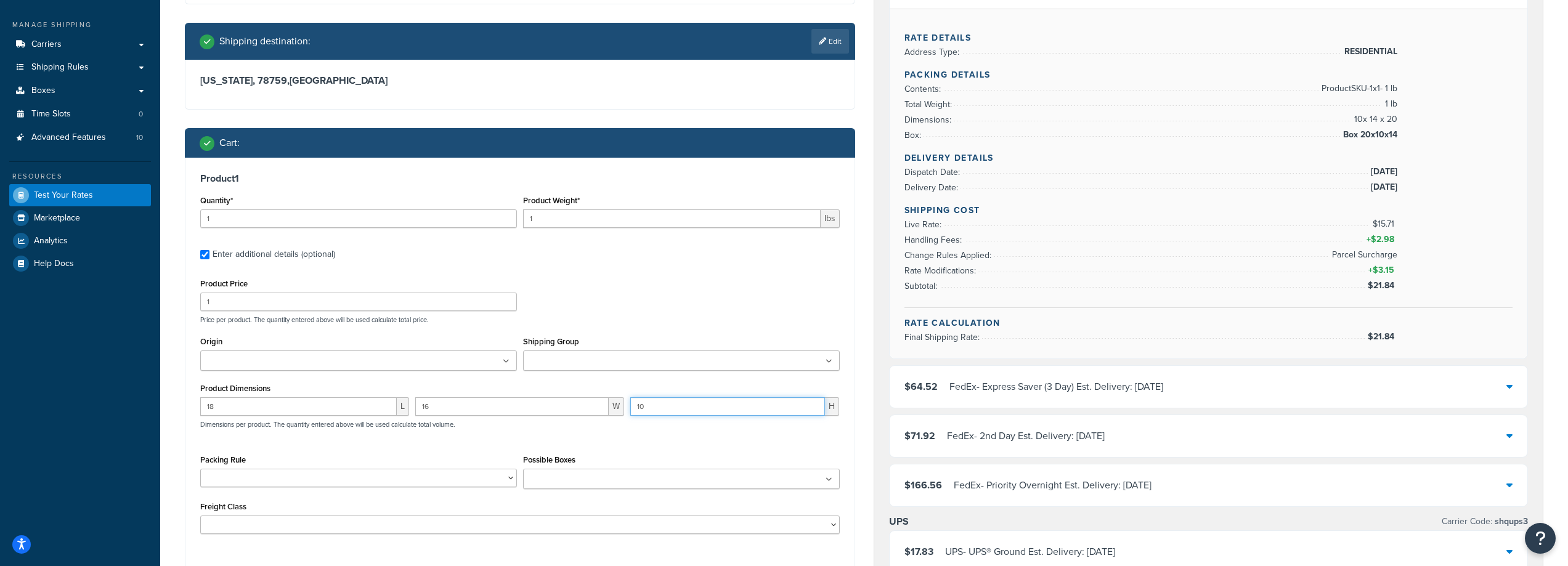
type input "8"
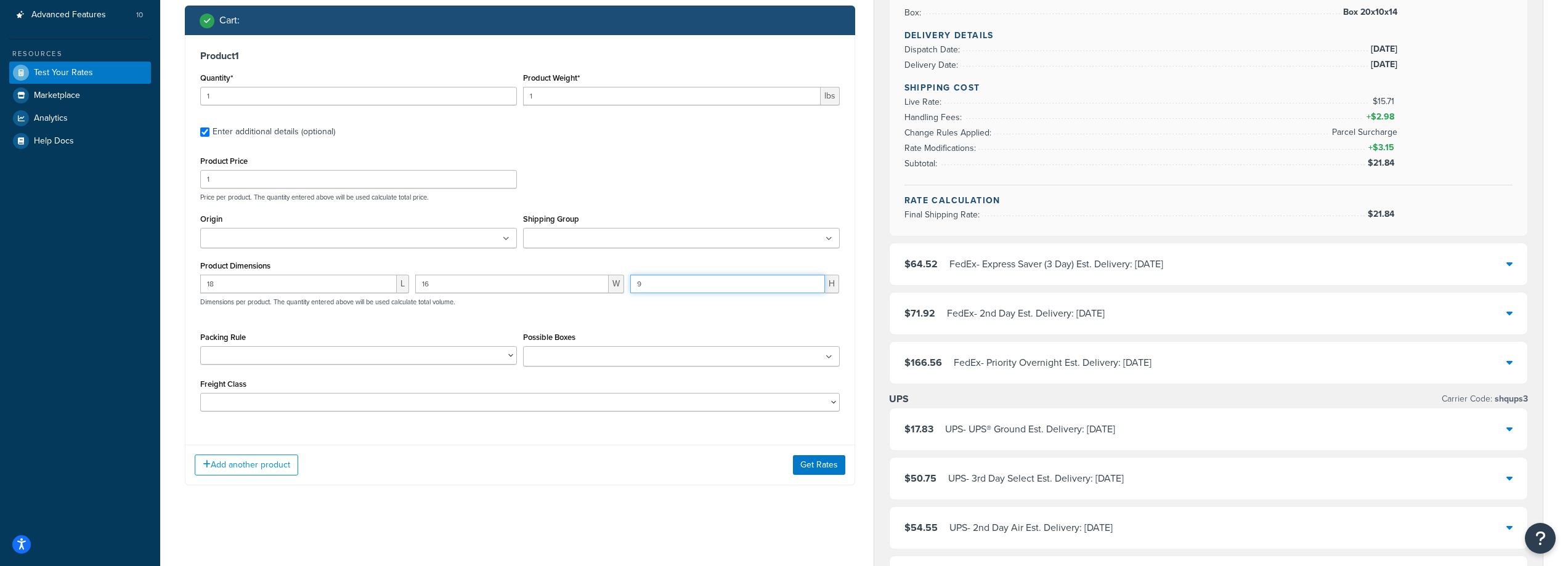
scroll to position [308, 0]
type input "9"
click at [805, 465] on button "Get Rates" at bounding box center [819, 464] width 52 height 19
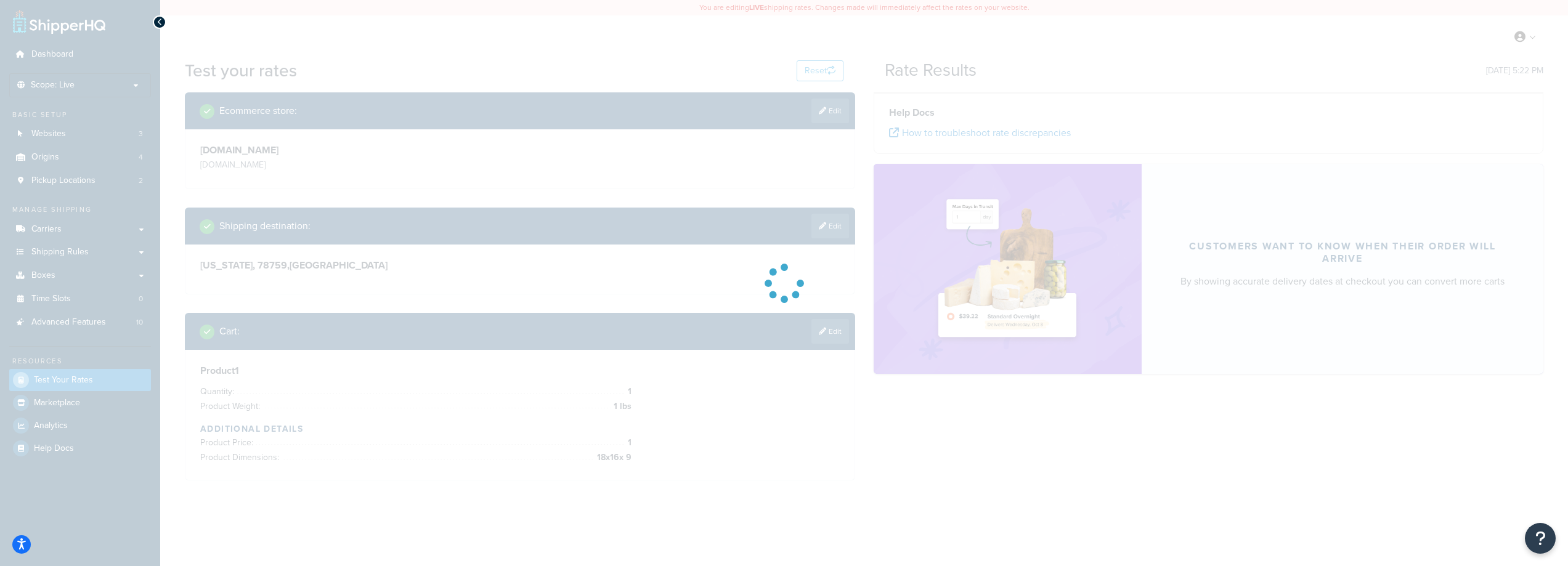
scroll to position [0, 0]
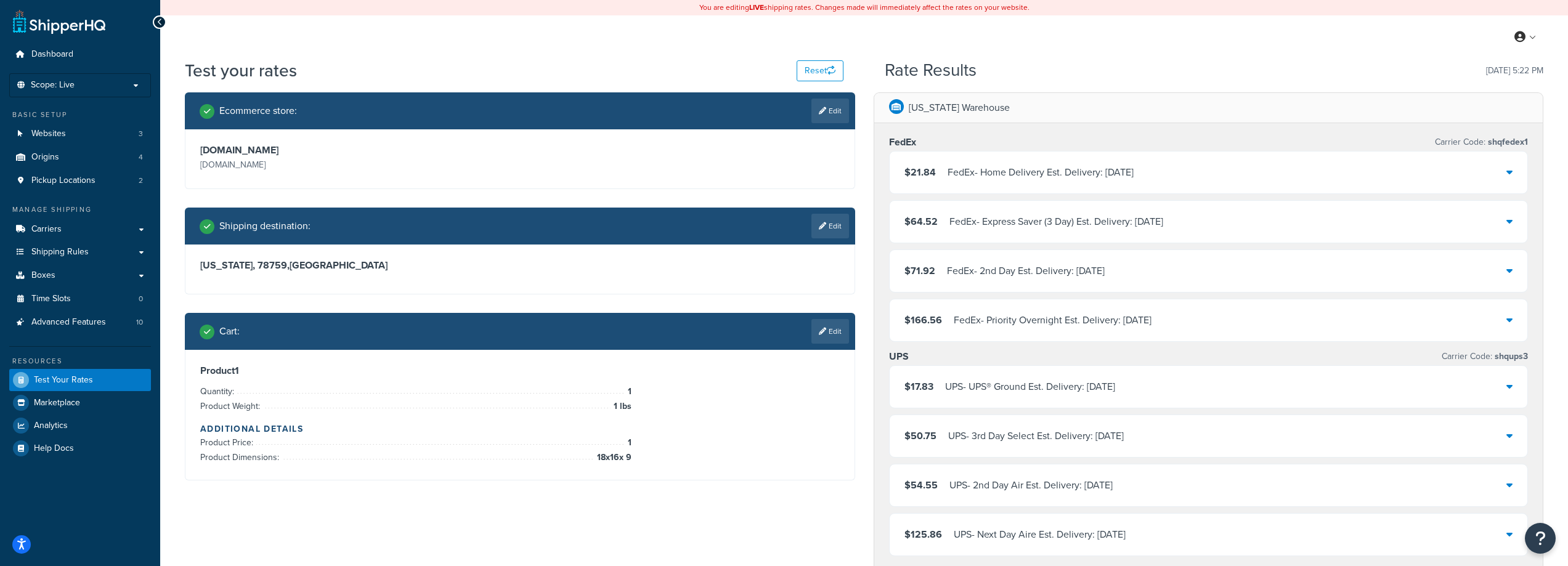
click at [1000, 176] on div "FedEx - Home Delivery Est. Delivery: Sat, Oct 11" at bounding box center [1041, 172] width 186 height 17
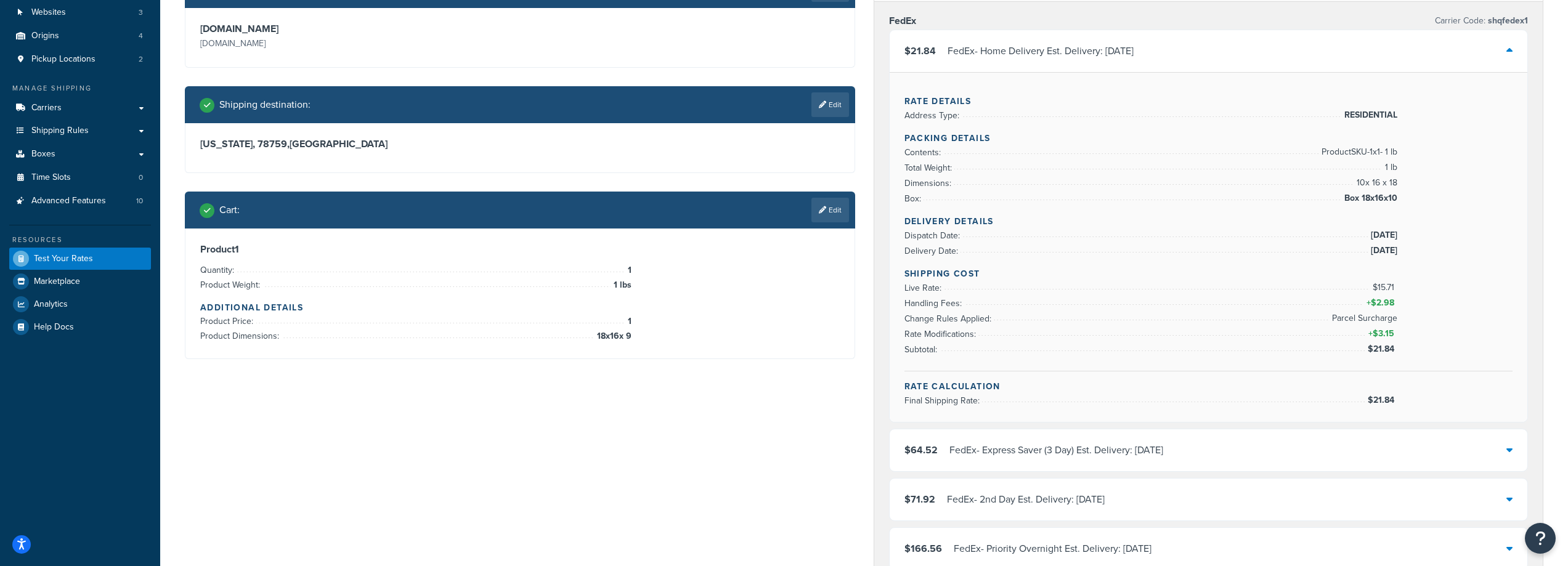
scroll to position [123, 0]
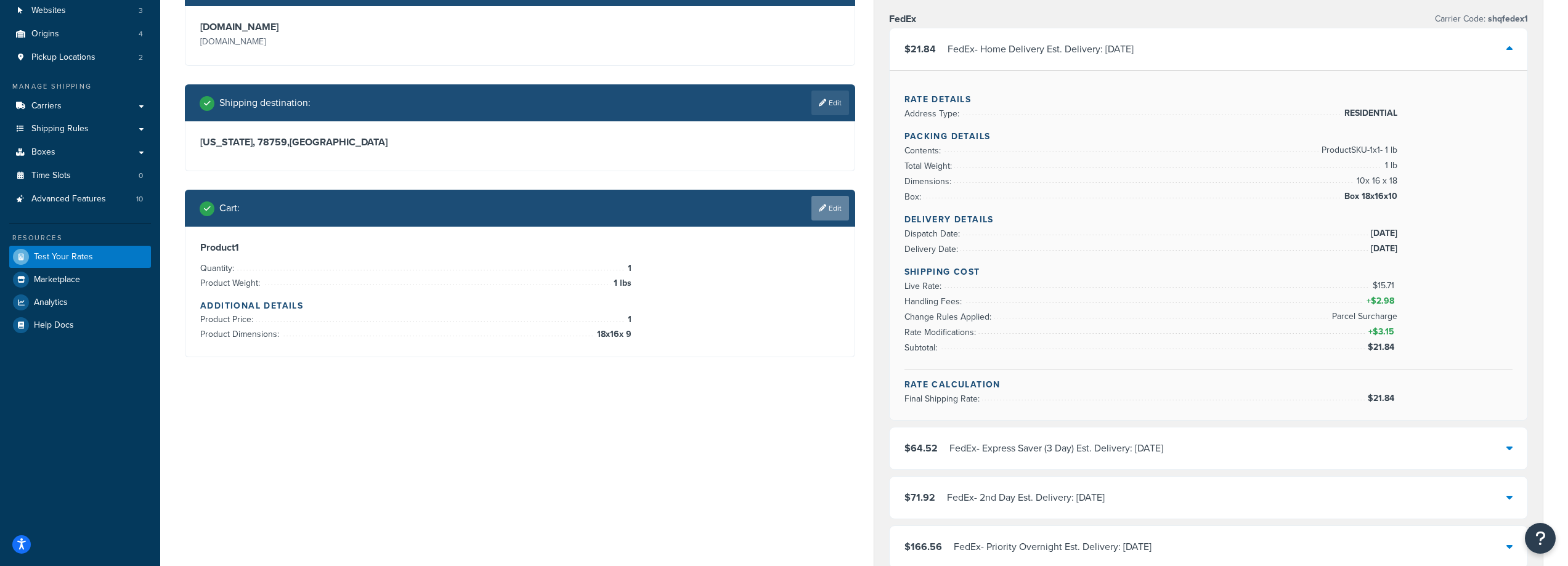
click at [834, 210] on link "Edit" at bounding box center [831, 208] width 38 height 25
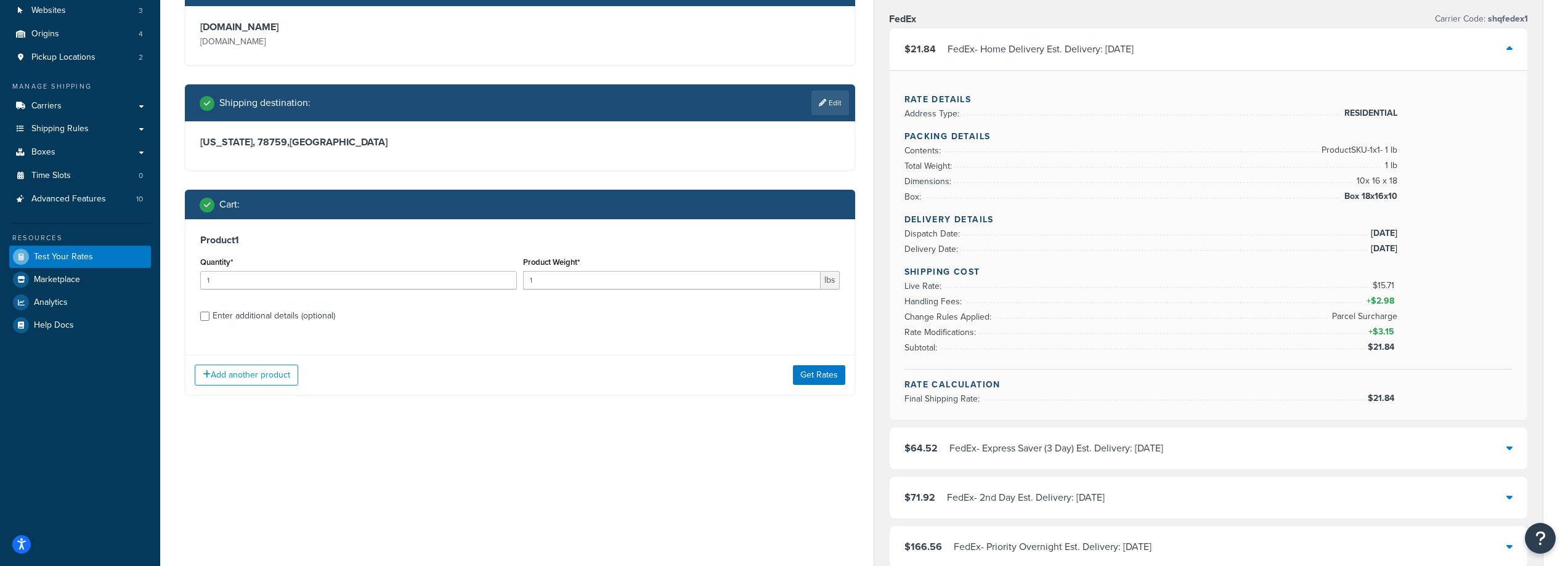
click at [332, 314] on div "Enter additional details (optional)" at bounding box center [274, 316] width 123 height 17
click at [210, 314] on input "Enter additional details (optional)" at bounding box center [204, 316] width 9 height 9
checkbox input "true"
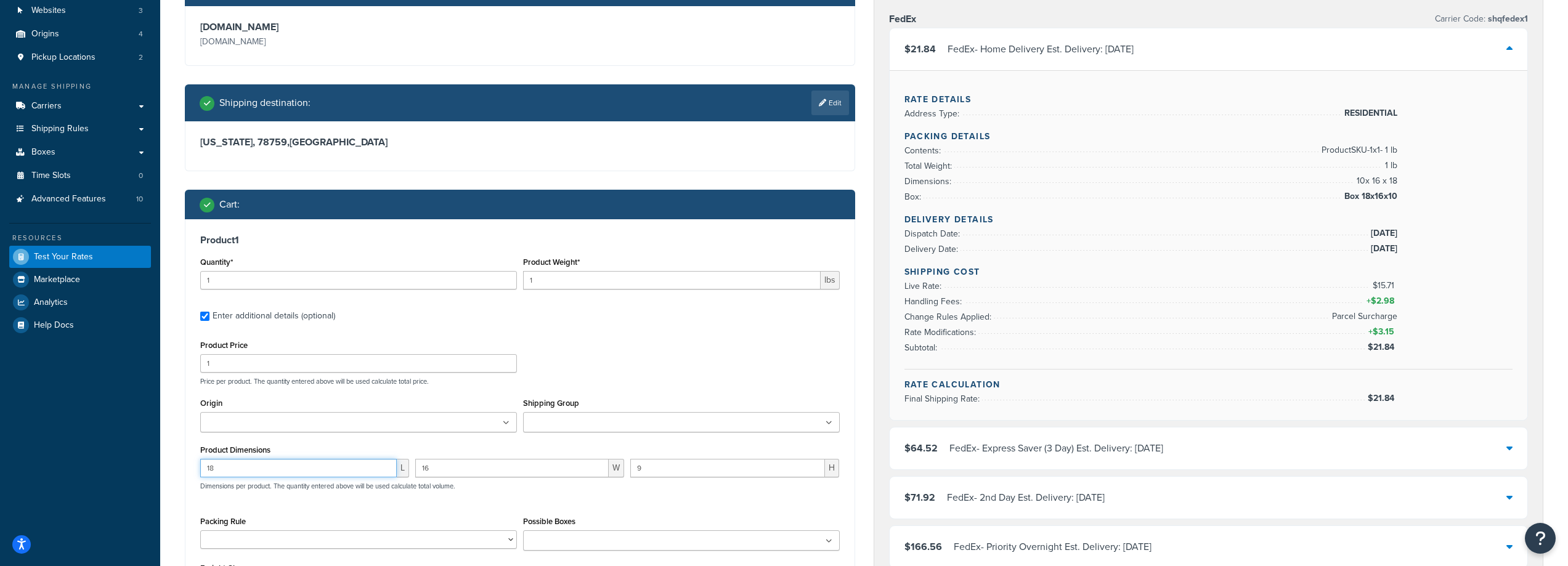
click at [274, 465] on input "18" at bounding box center [298, 468] width 196 height 18
type input "12"
type input "16"
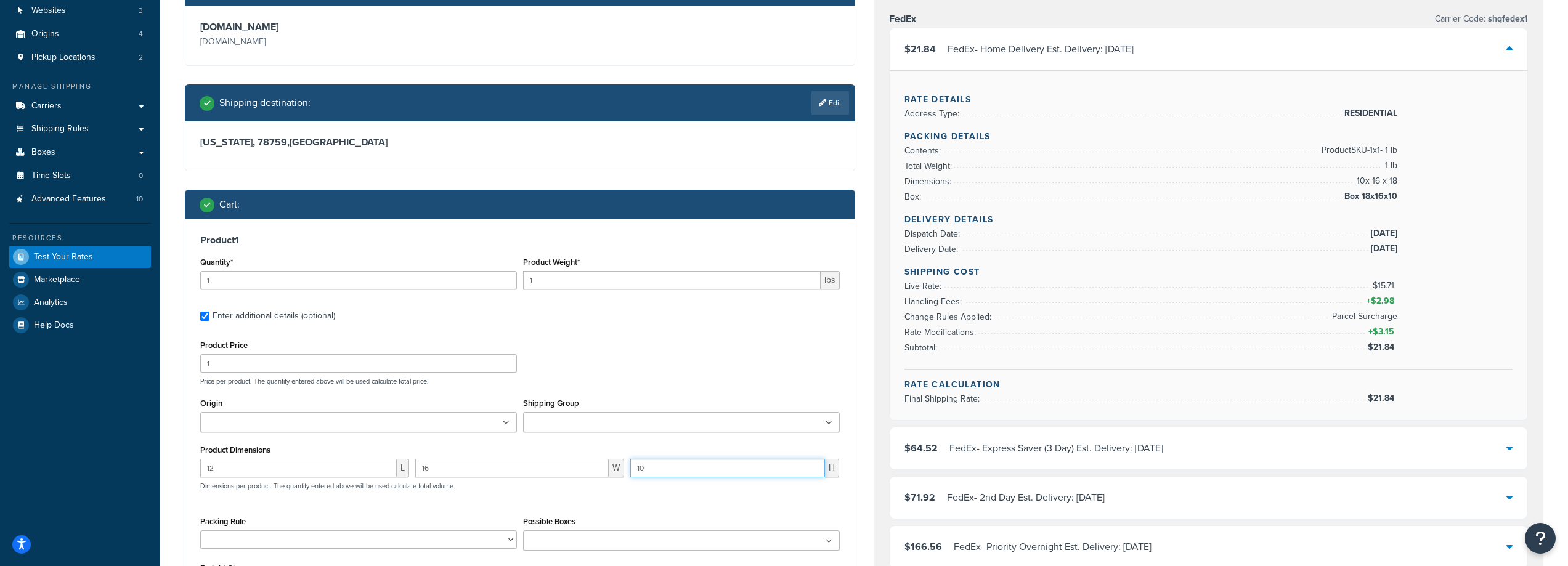
type input "10"
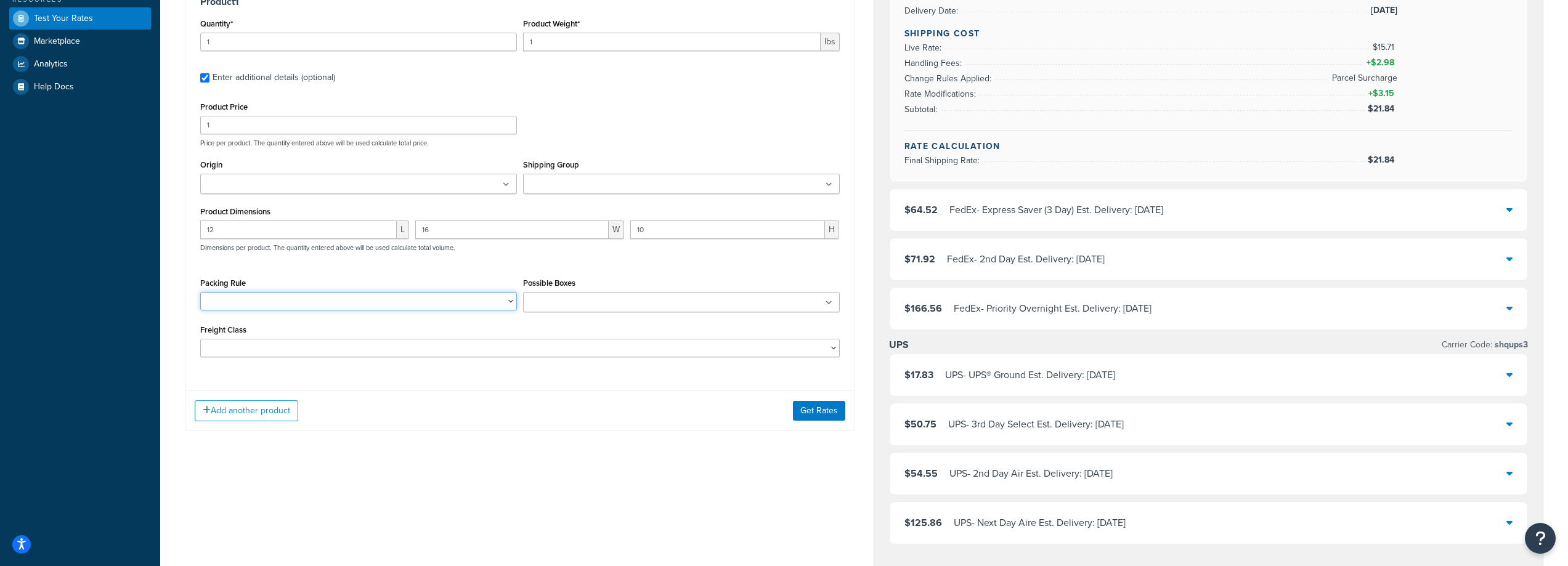
scroll to position [370, 0]
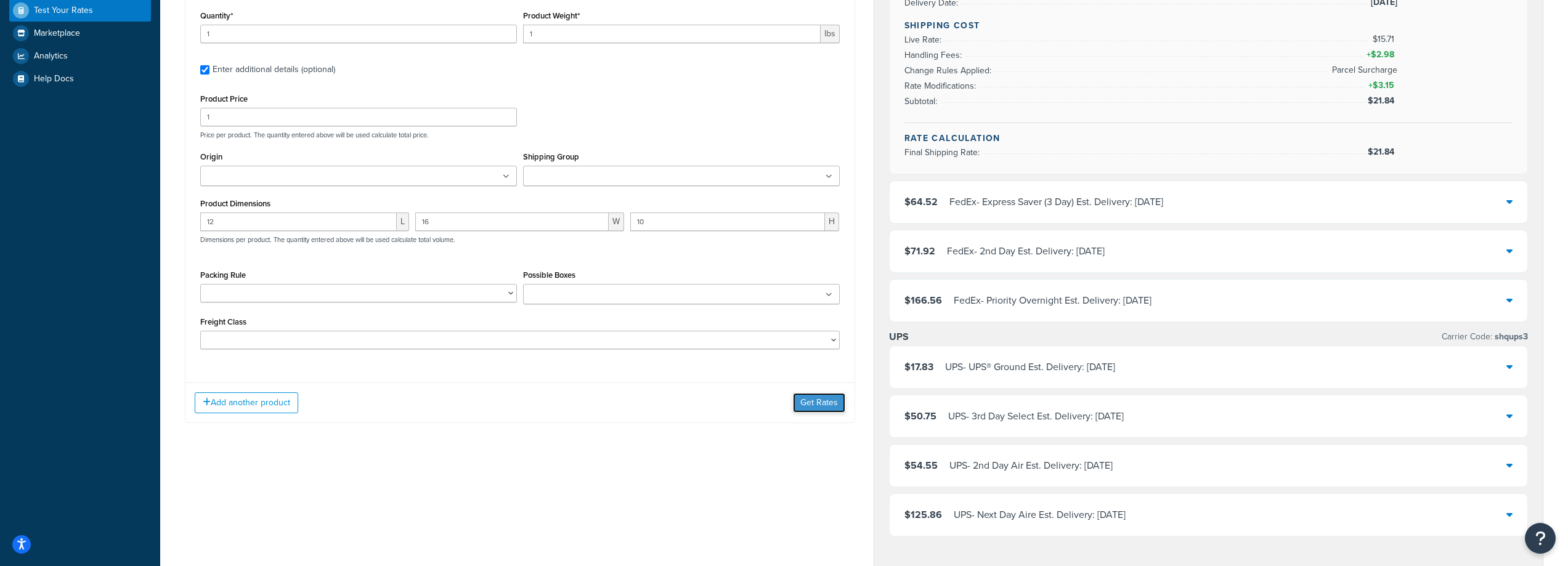
click at [814, 403] on button "Get Rates" at bounding box center [819, 402] width 52 height 19
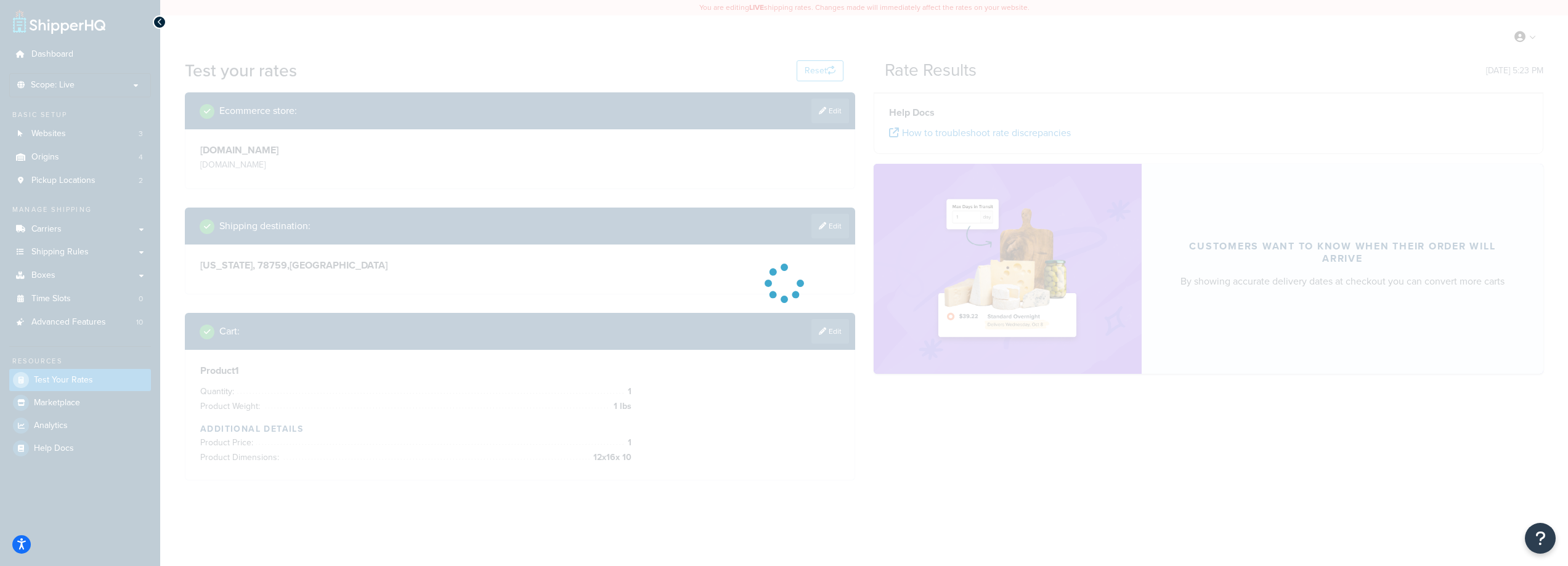
scroll to position [0, 0]
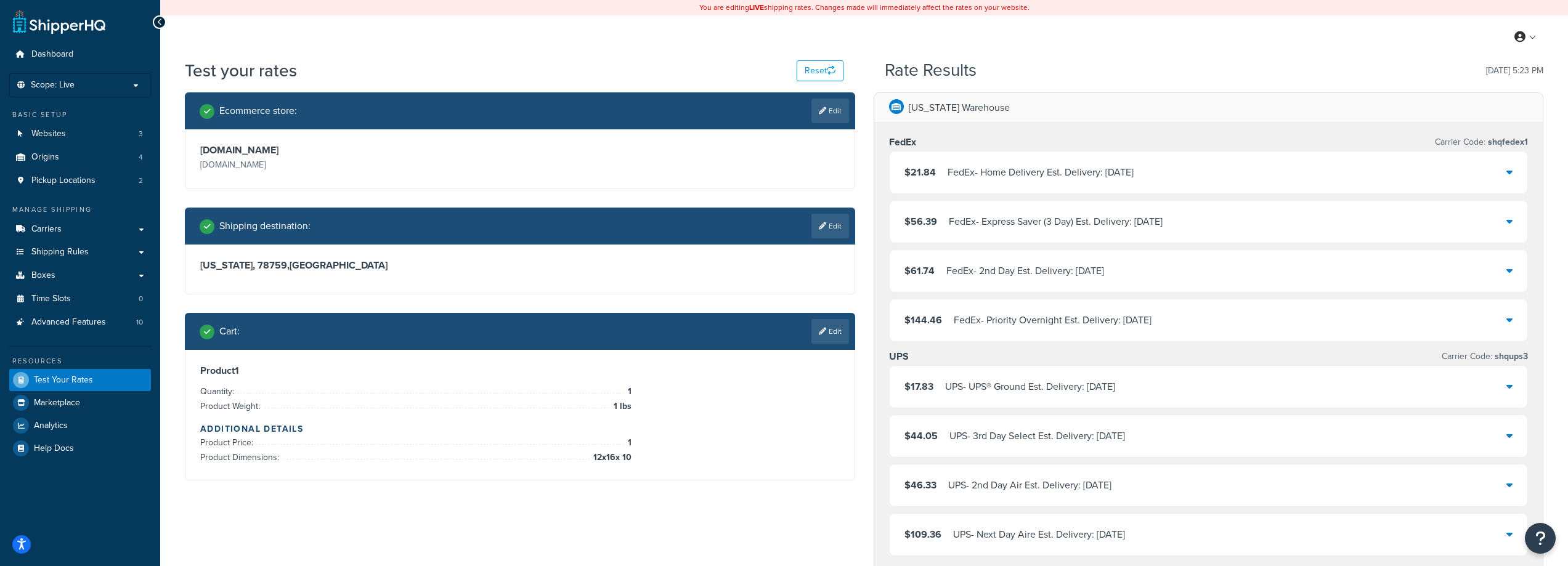
click at [960, 181] on div "FedEx - Home Delivery Est. Delivery: Sat, Oct 11" at bounding box center [1041, 172] width 186 height 17
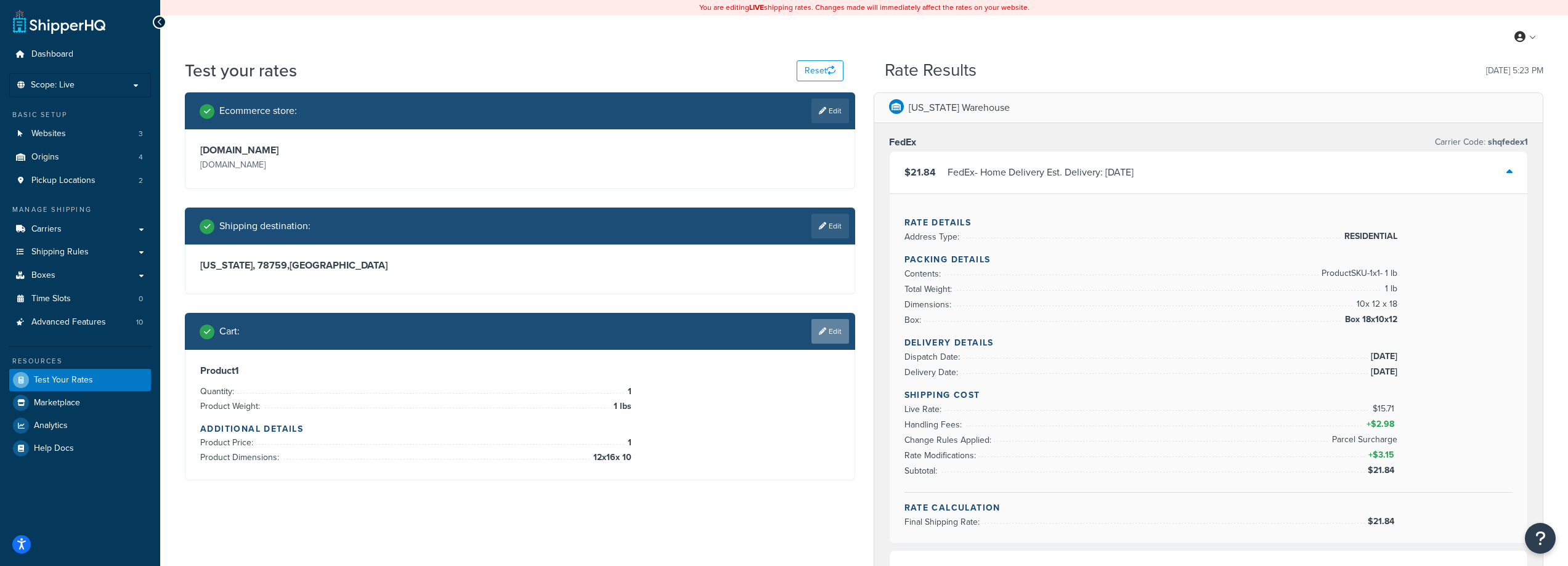
click at [834, 330] on link "Edit" at bounding box center [831, 331] width 38 height 25
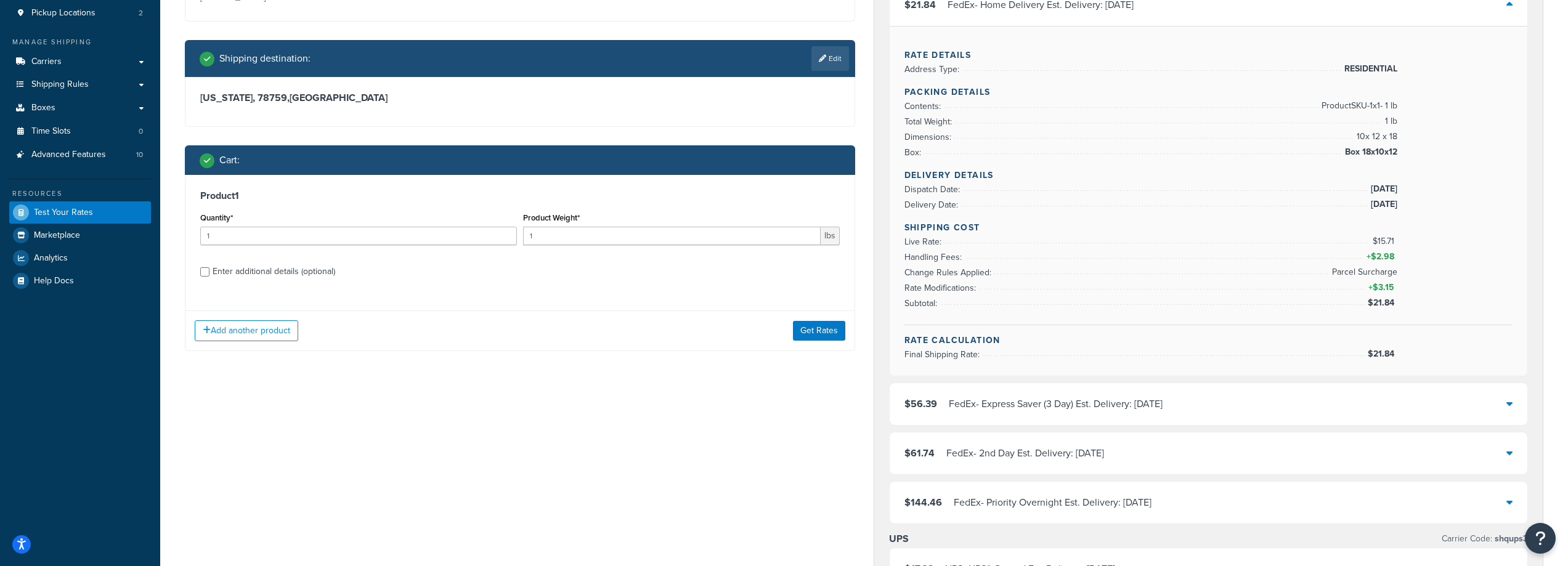
scroll to position [185, 0]
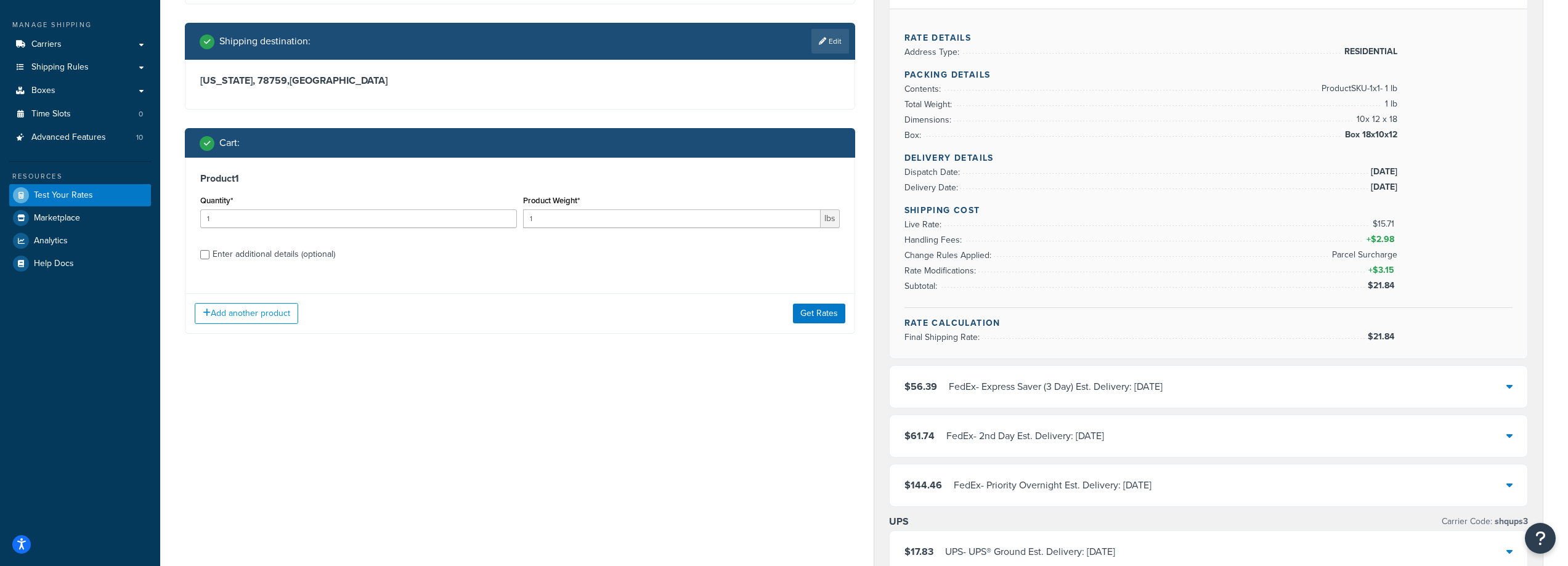
click at [289, 257] on div "Enter additional details (optional)" at bounding box center [274, 254] width 123 height 17
click at [210, 257] on input "Enter additional details (optional)" at bounding box center [204, 255] width 9 height 9
checkbox input "true"
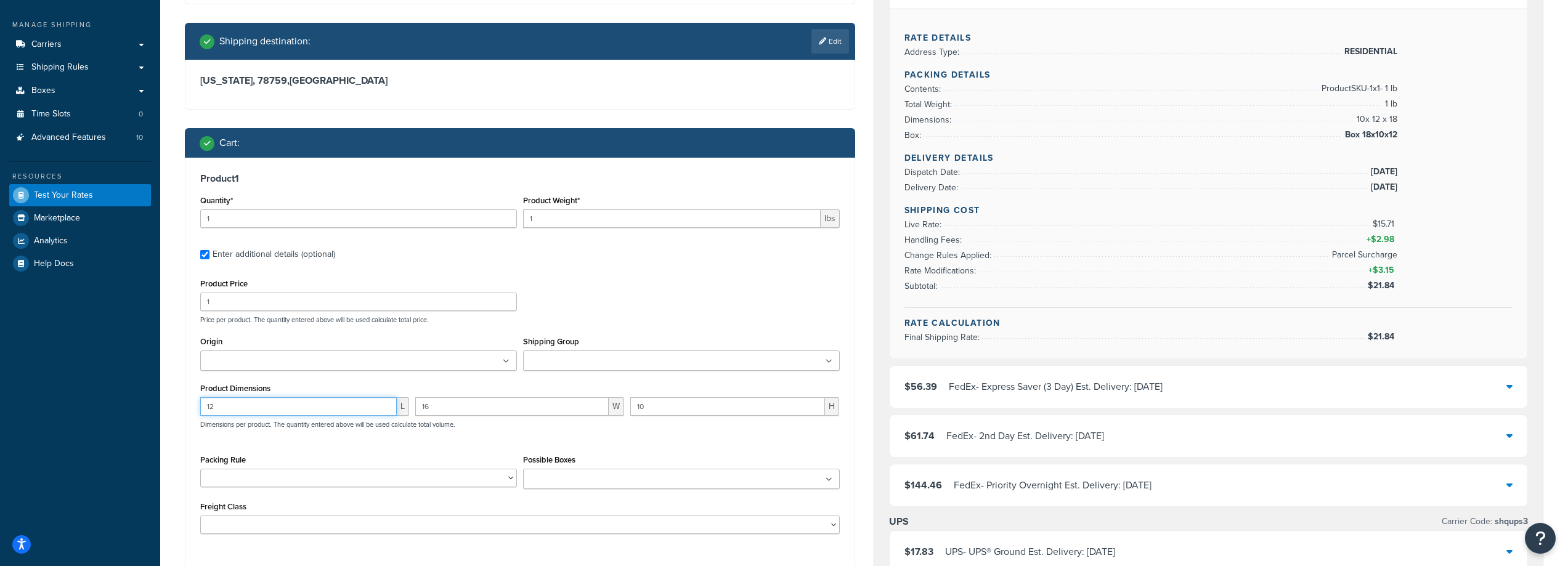
click at [305, 404] on input "12" at bounding box center [298, 406] width 196 height 18
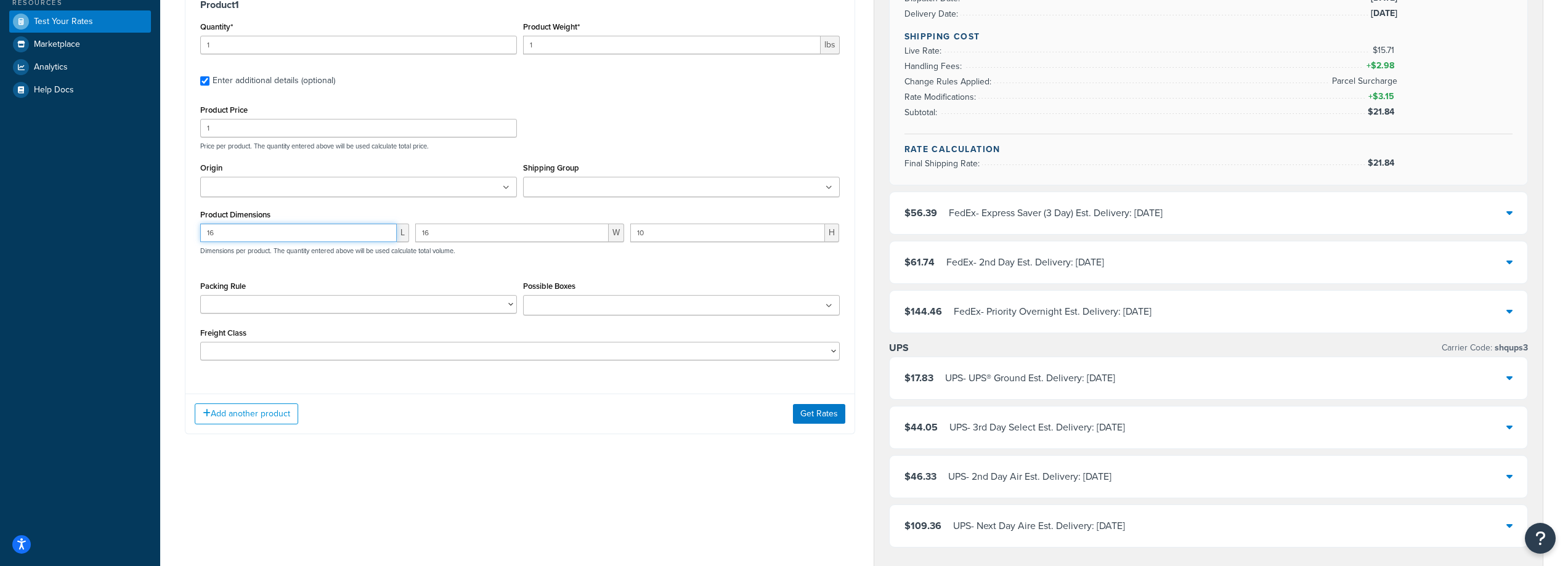
scroll to position [370, 0]
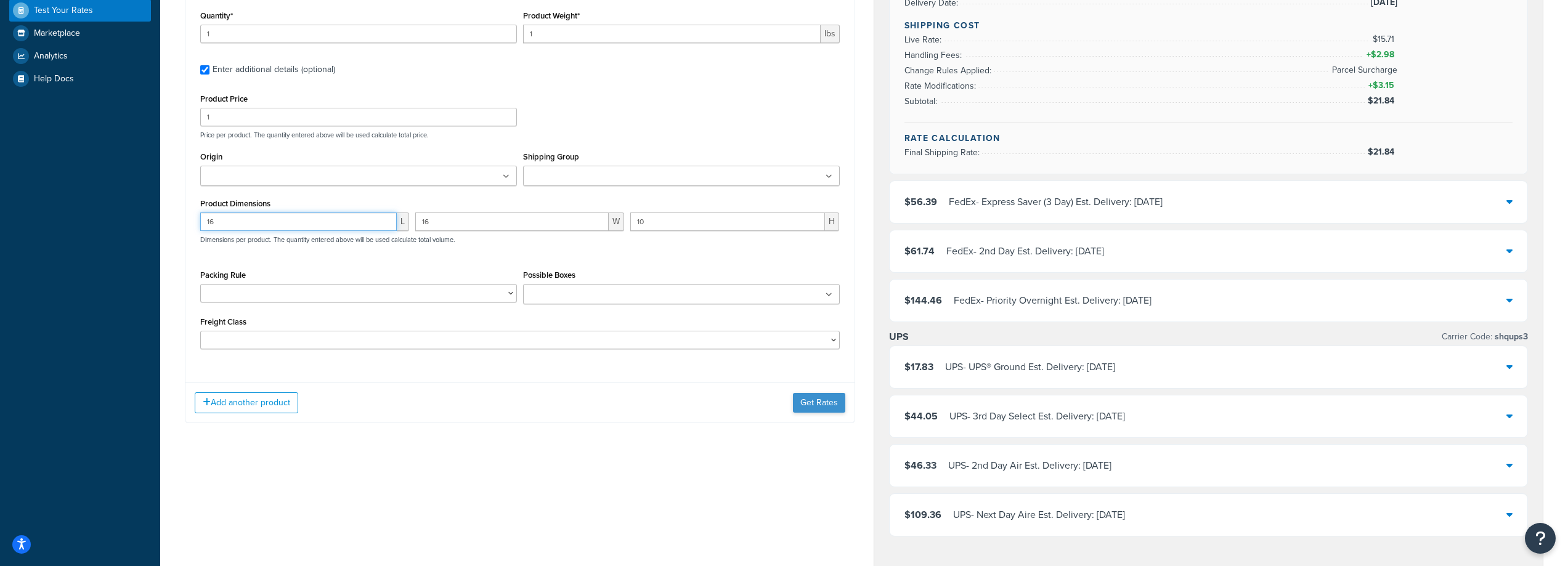
type input "16"
click at [810, 399] on button "Get Rates" at bounding box center [819, 402] width 52 height 19
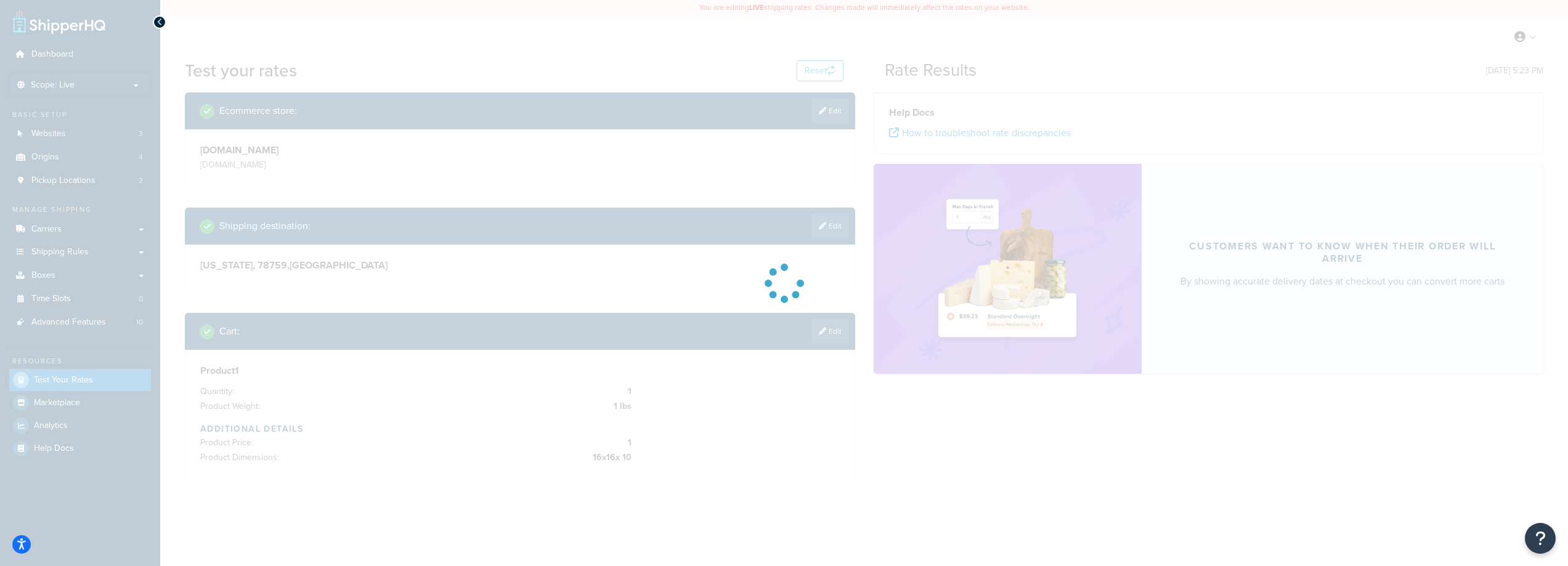
scroll to position [0, 0]
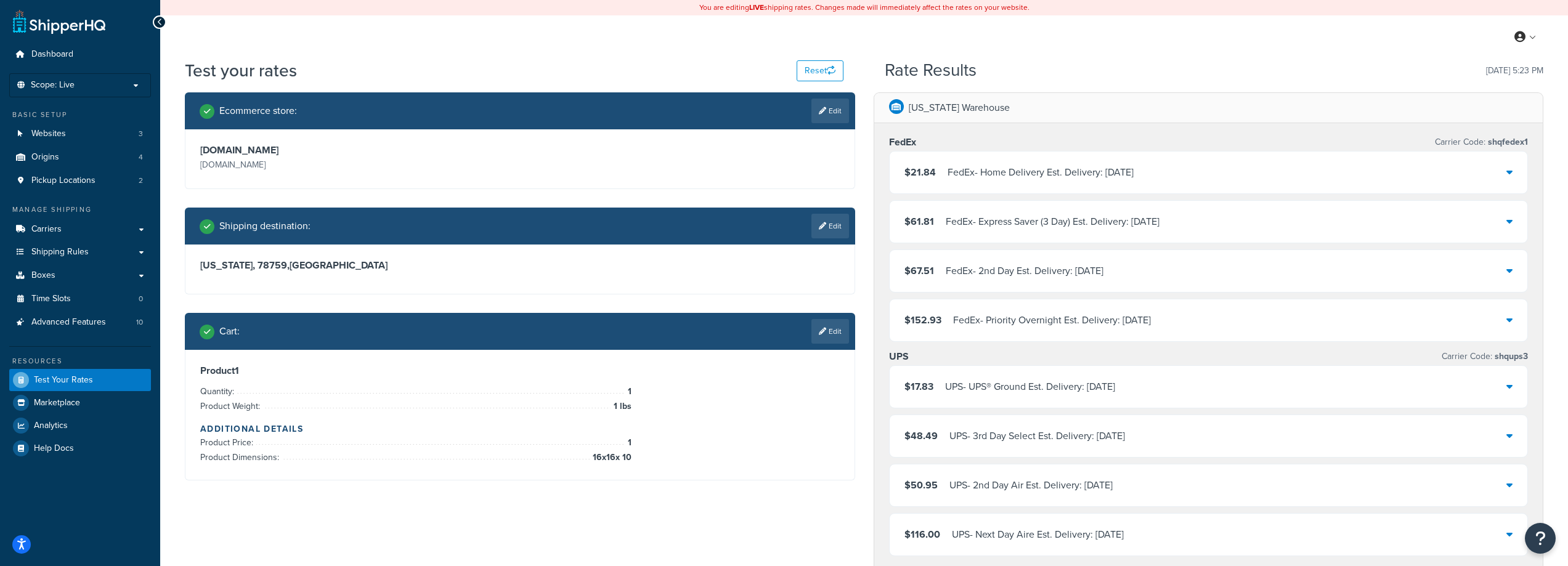
click at [954, 176] on div "FedEx - Home Delivery Est. Delivery: Sat, Oct 11" at bounding box center [1041, 172] width 186 height 17
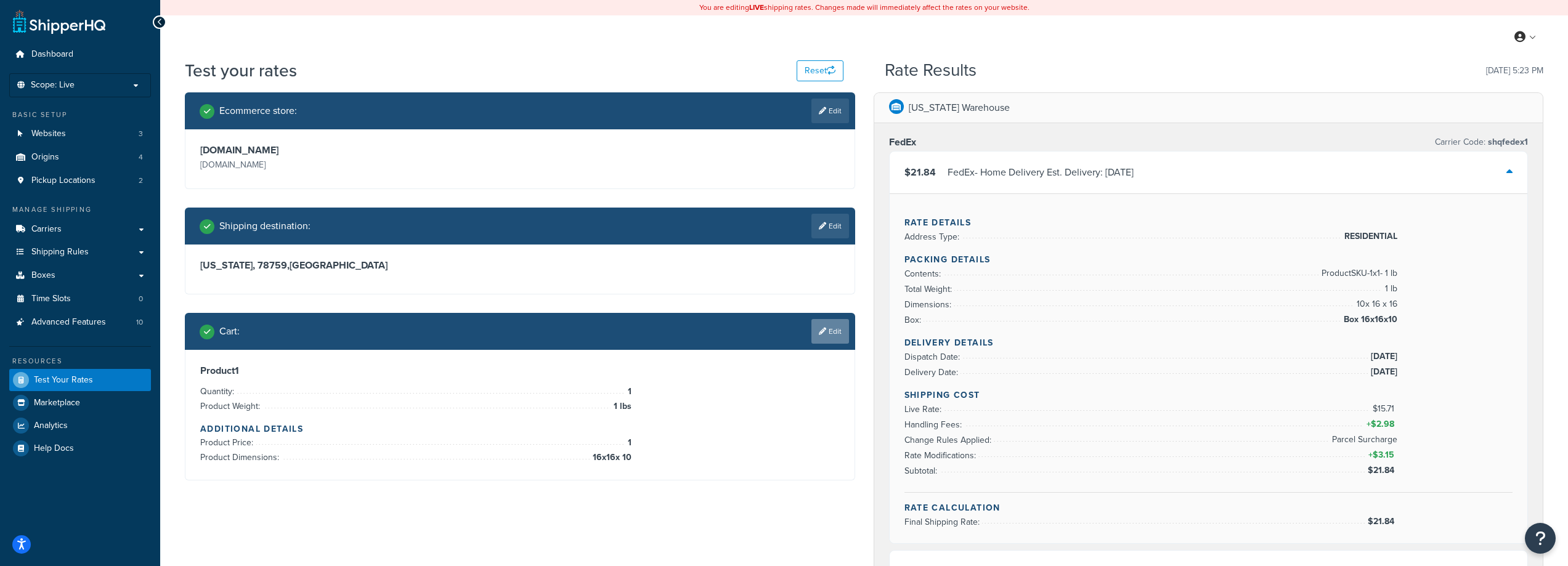
click at [826, 333] on link "Edit" at bounding box center [831, 331] width 38 height 25
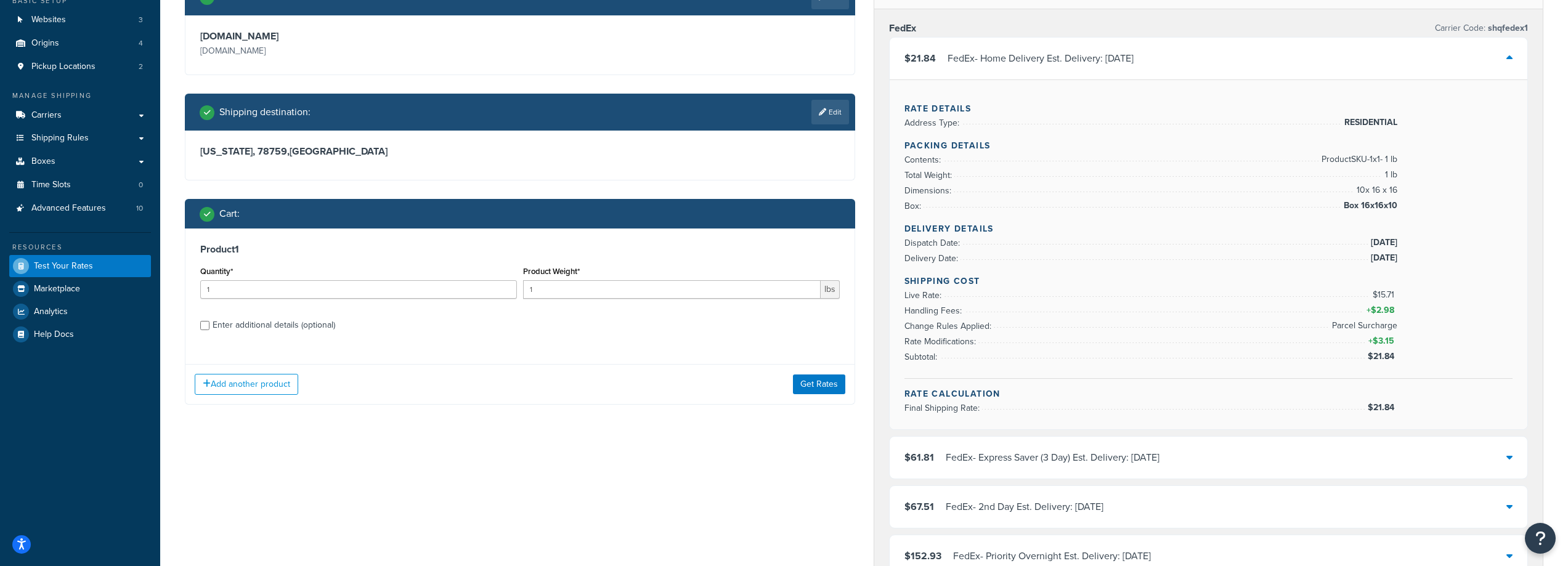
scroll to position [123, 0]
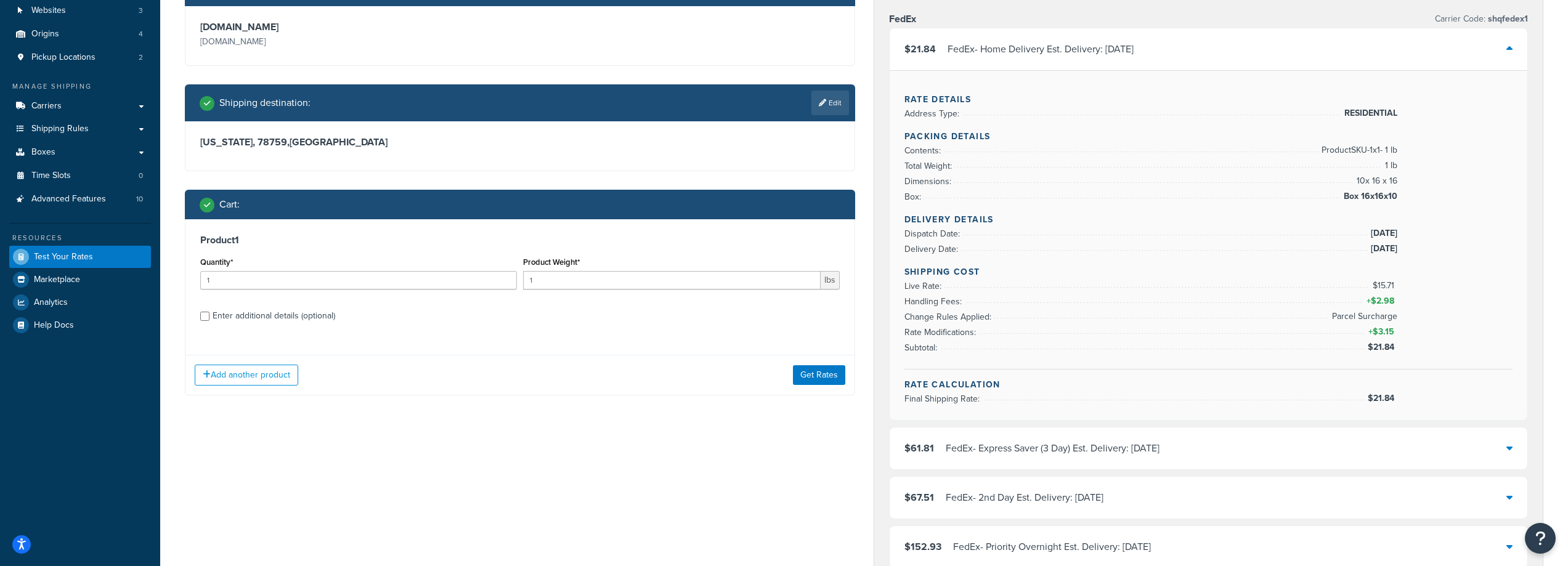
click at [217, 316] on div "Enter additional details (optional)" at bounding box center [274, 316] width 123 height 17
click at [210, 316] on input "Enter additional details (optional)" at bounding box center [204, 316] width 9 height 9
checkbox input "true"
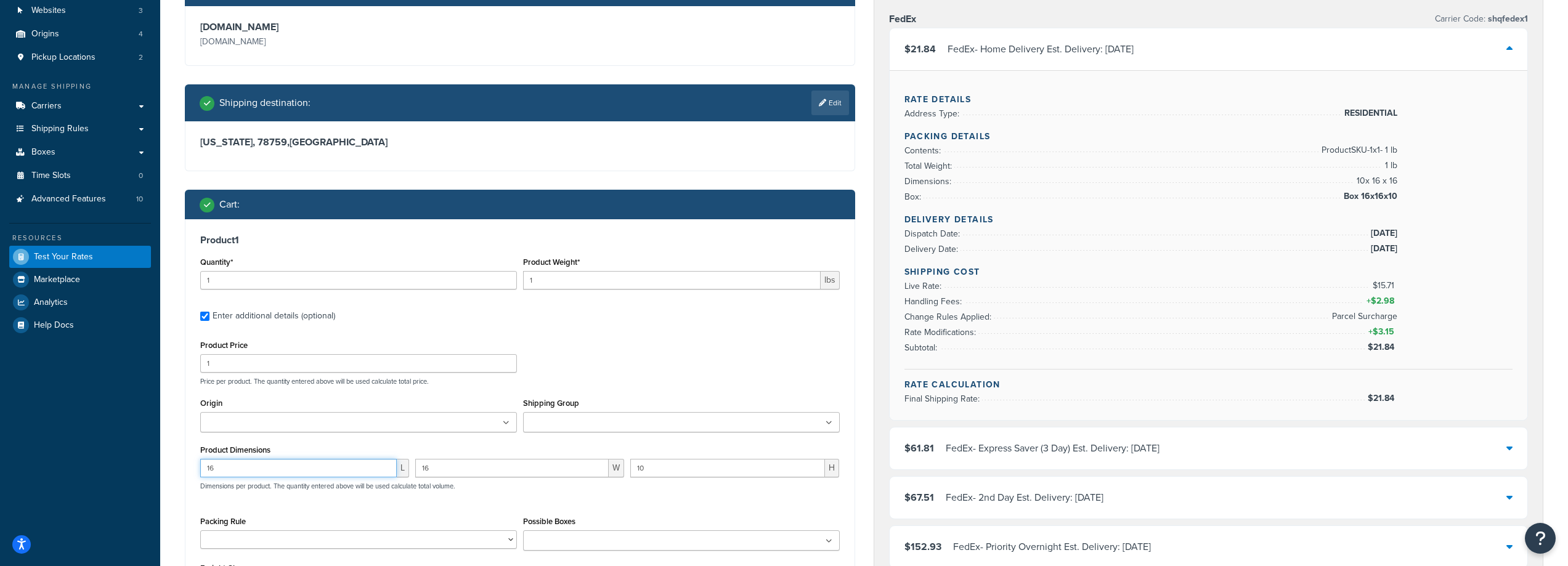
click at [354, 474] on input "16" at bounding box center [298, 468] width 196 height 18
click at [354, 474] on input "16" at bounding box center [298, 468] width 196 height 18
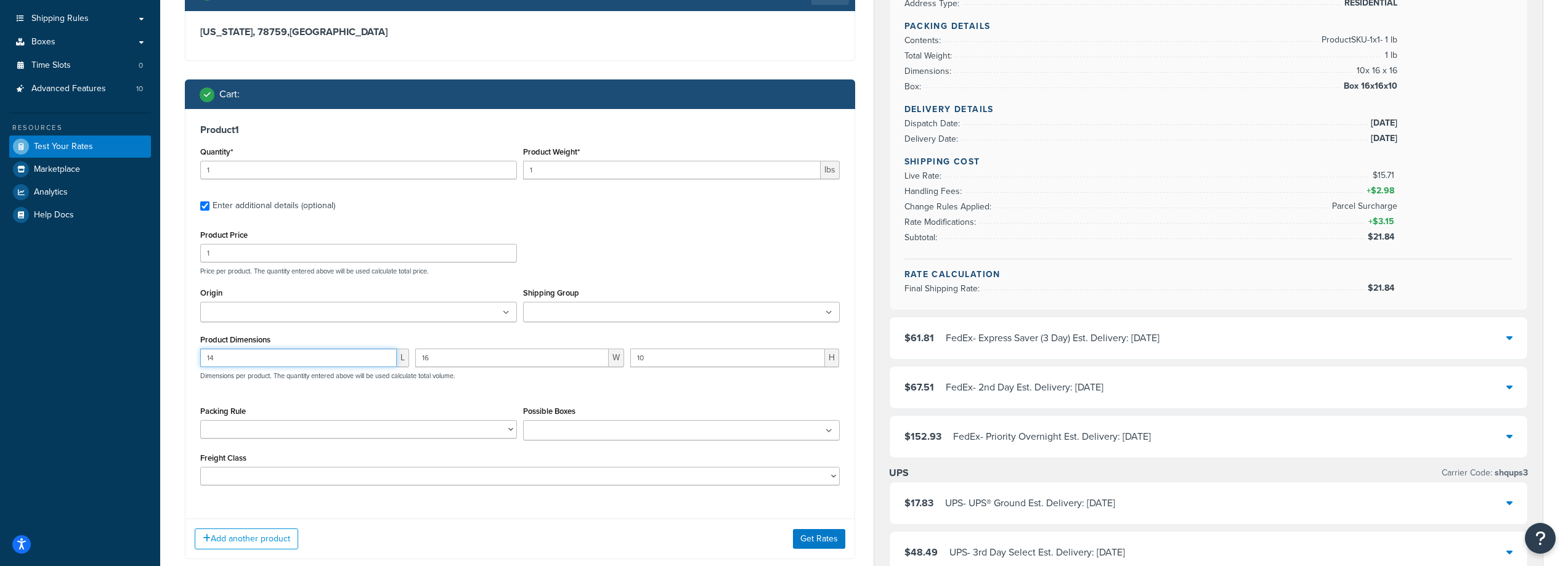
scroll to position [247, 0]
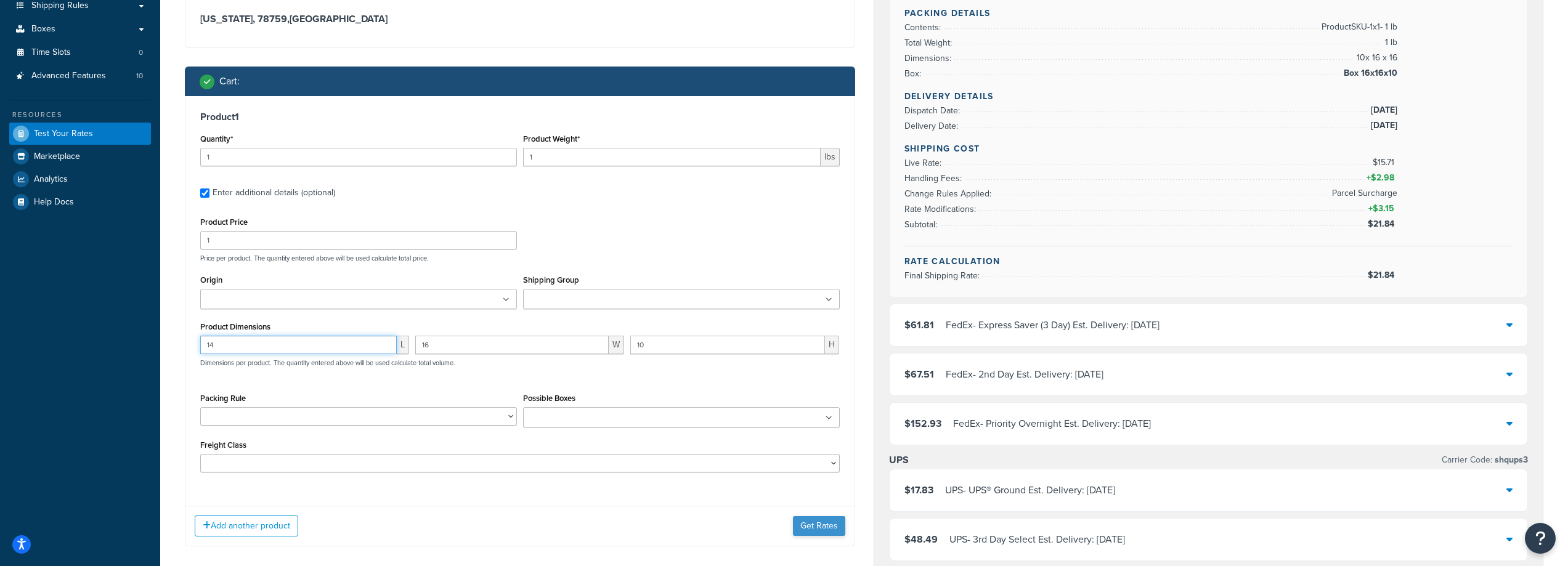
type input "14"
click at [815, 526] on button "Get Rates" at bounding box center [819, 526] width 52 height 19
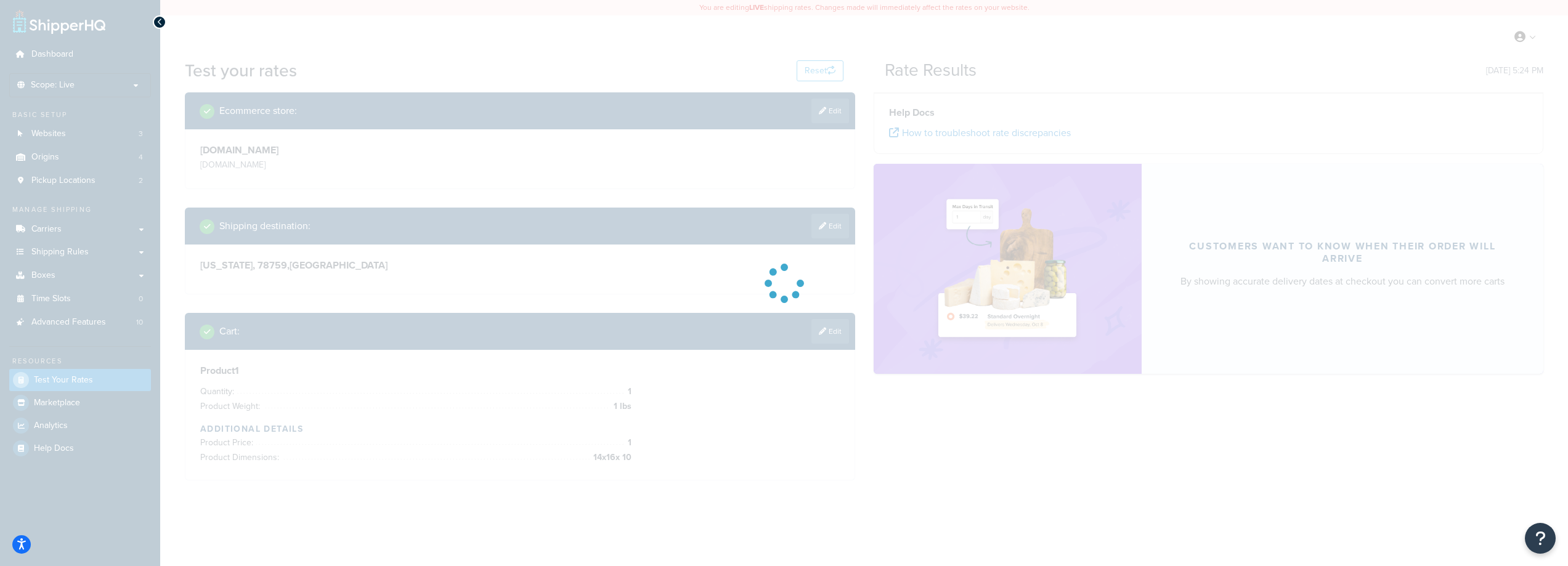
scroll to position [0, 0]
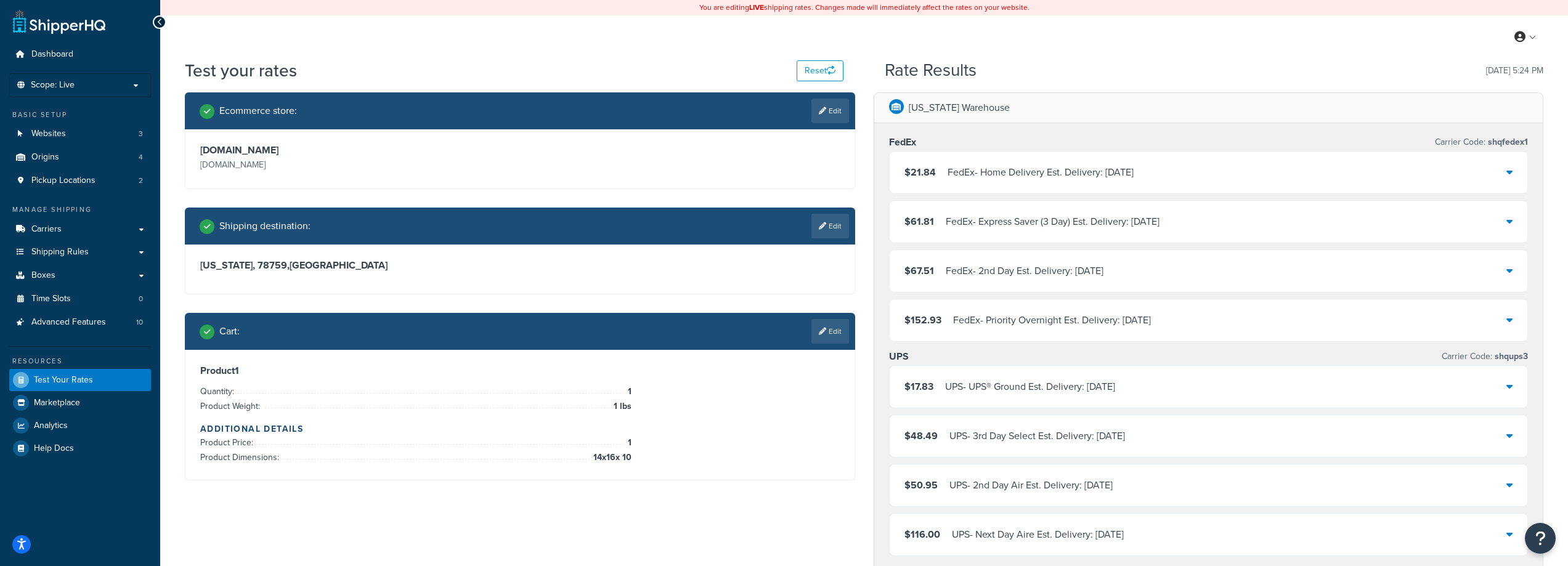
click at [1037, 179] on div "FedEx - Home Delivery Est. Delivery: Sat, Oct 11" at bounding box center [1041, 172] width 186 height 17
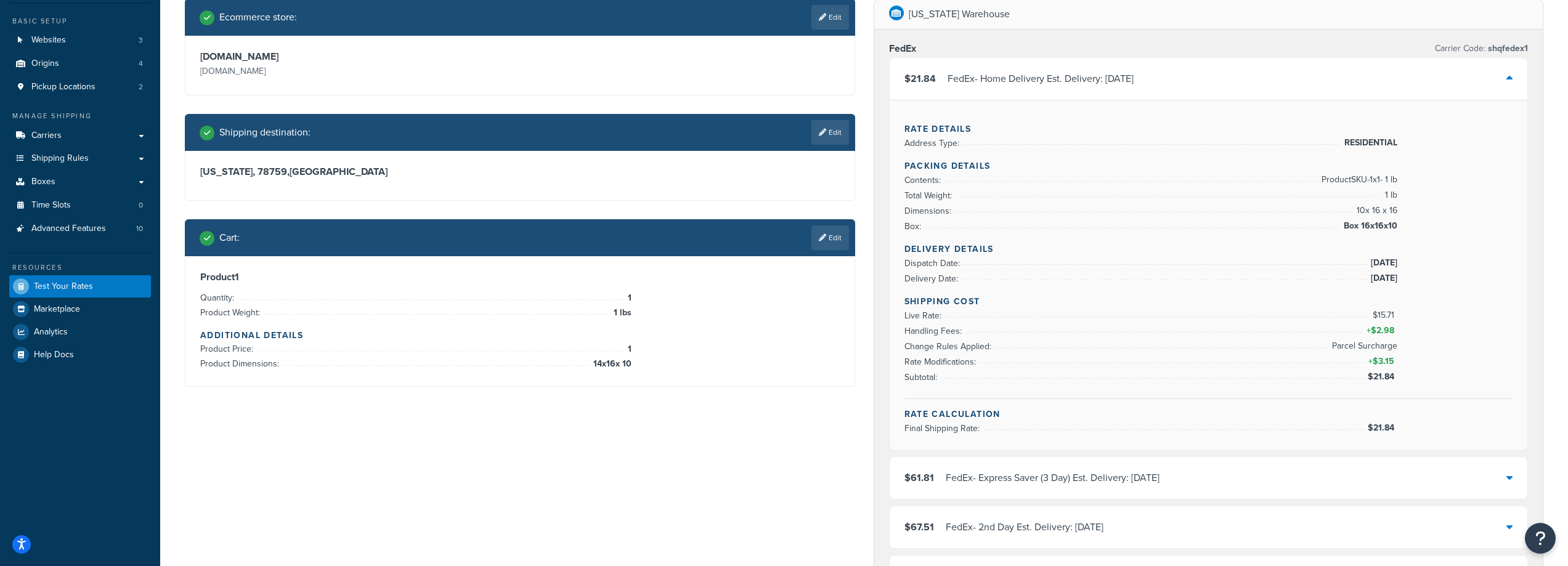
scroll to position [123, 0]
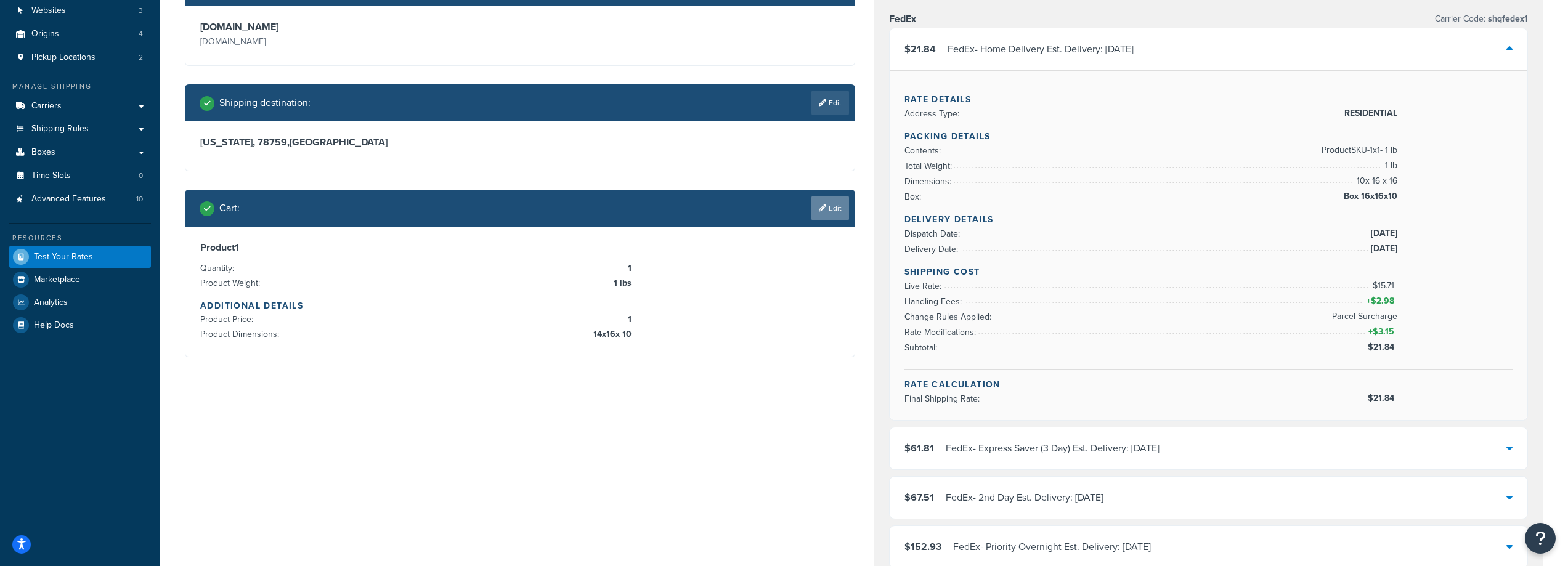
click at [829, 214] on link "Edit" at bounding box center [831, 208] width 38 height 25
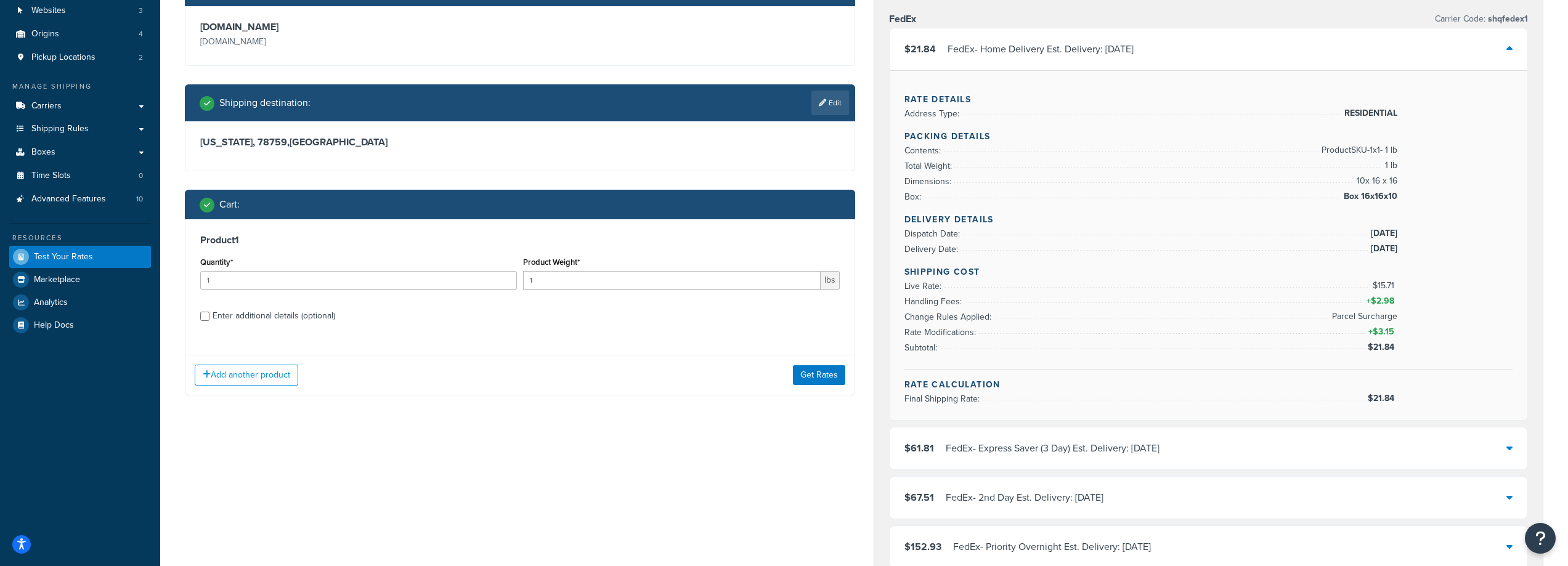
click at [245, 308] on div "Enter additional details (optional)" at bounding box center [274, 316] width 123 height 17
click at [210, 312] on input "Enter additional details (optional)" at bounding box center [204, 316] width 9 height 9
checkbox input "true"
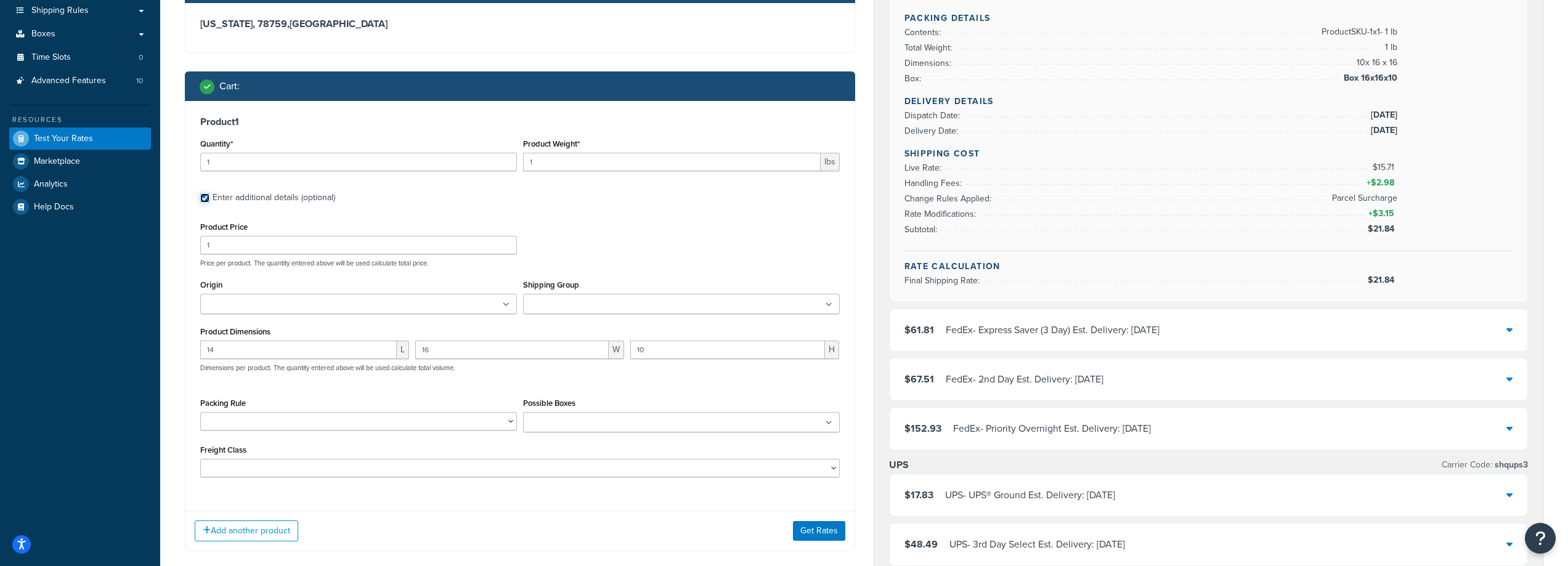
scroll to position [247, 0]
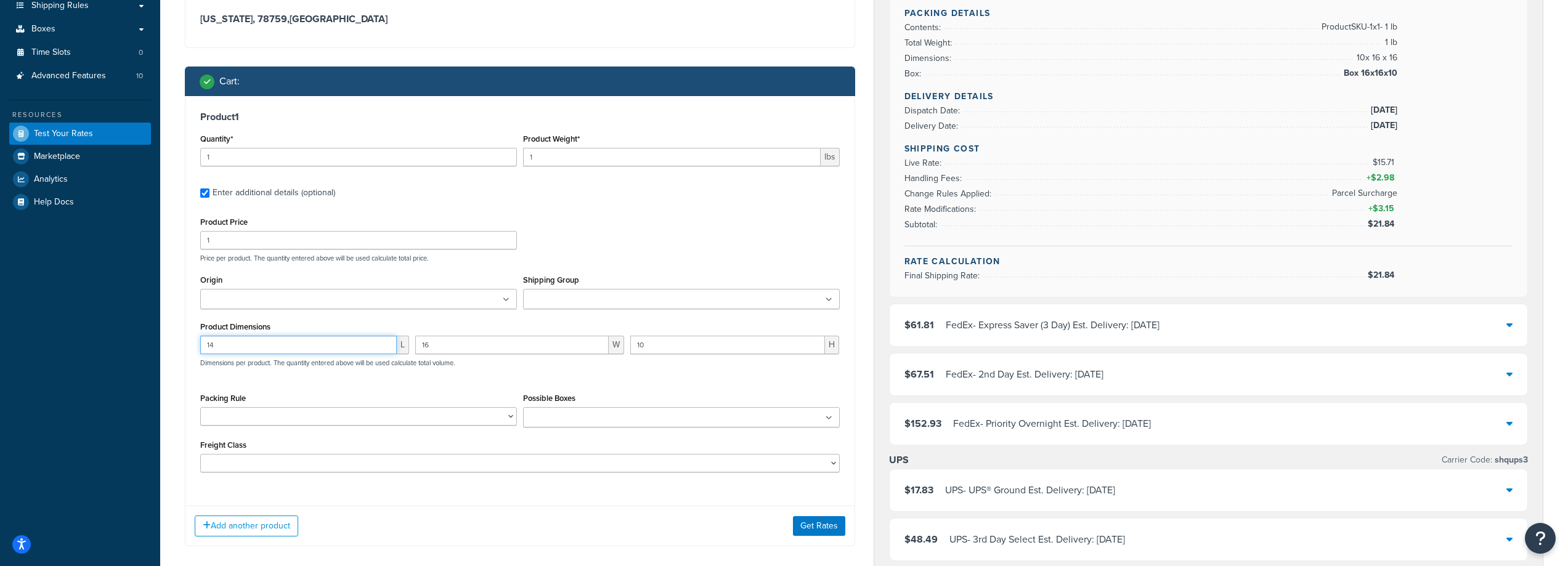
click at [278, 349] on input "14" at bounding box center [298, 345] width 196 height 18
click at [277, 349] on input "14" at bounding box center [298, 345] width 196 height 18
type input "4"
type input "11"
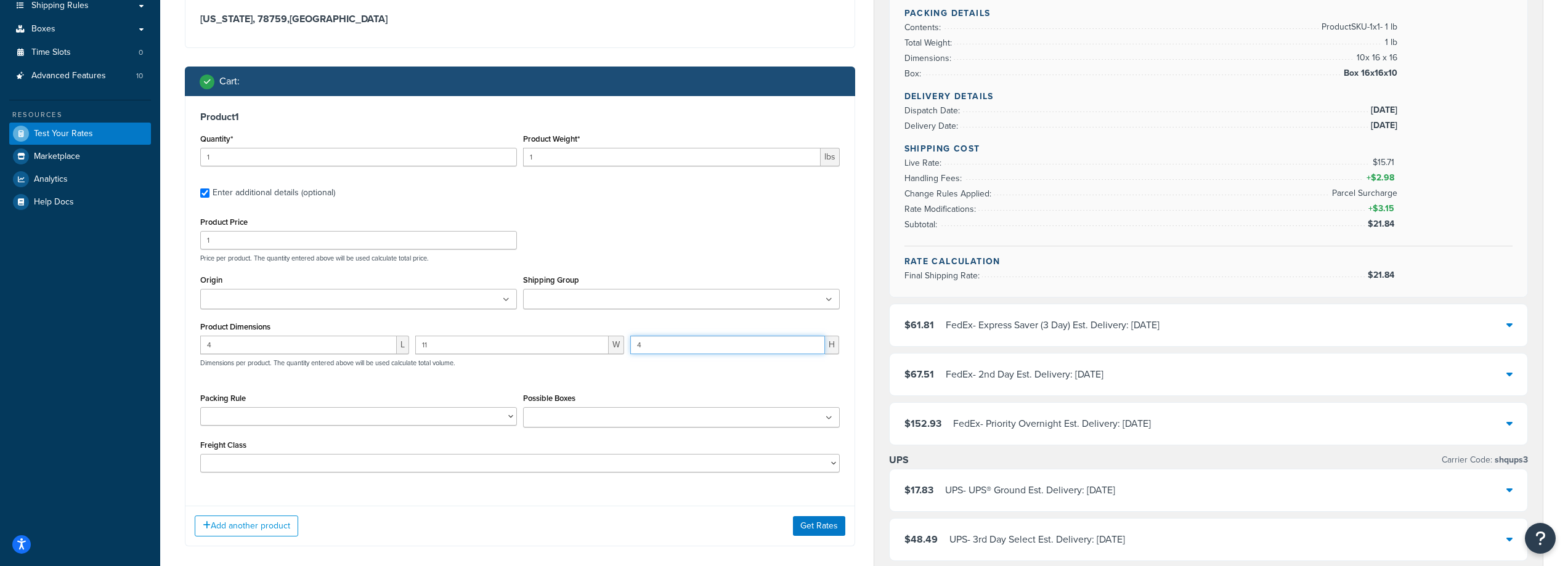
type input "4"
click at [802, 533] on button "Get Rates" at bounding box center [819, 526] width 52 height 19
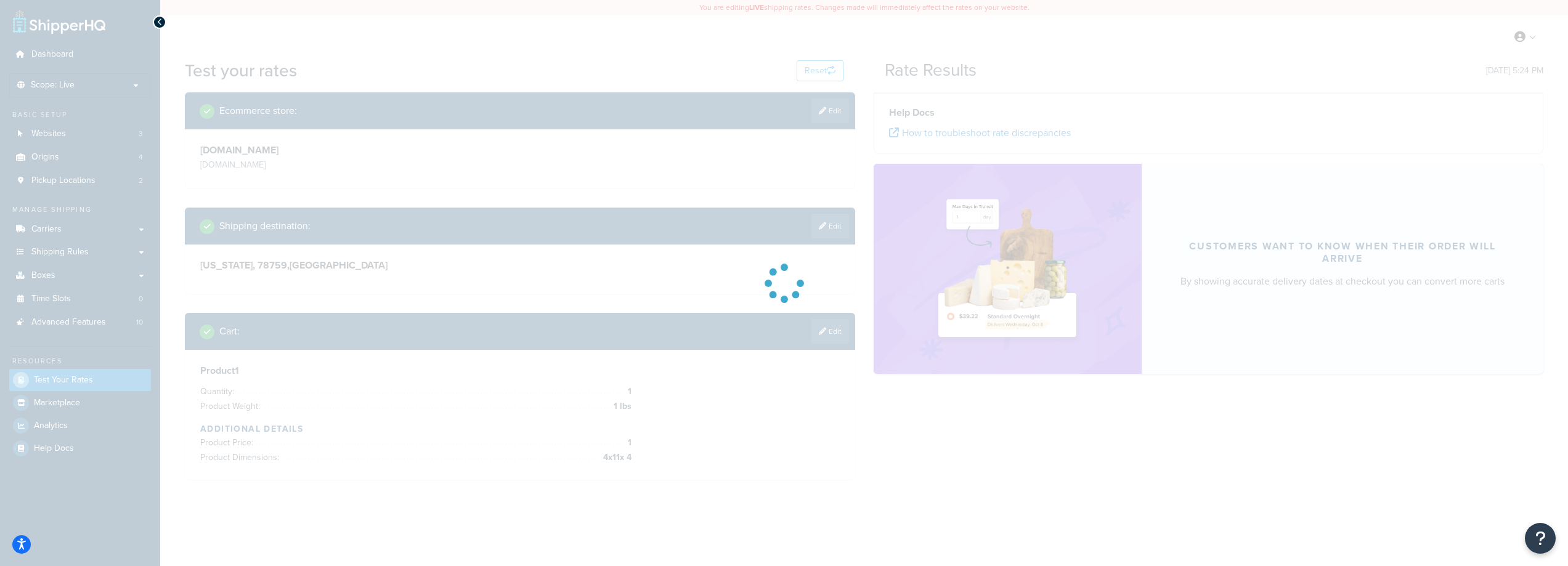
scroll to position [0, 0]
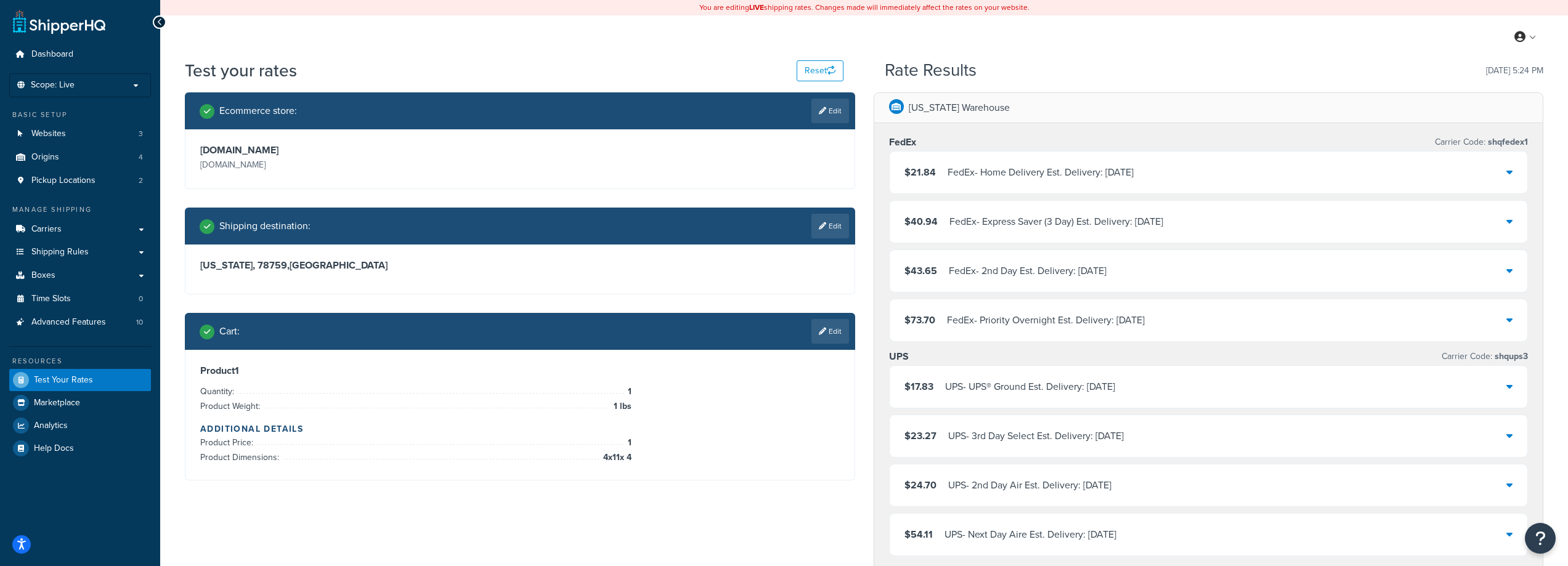
click at [999, 172] on div "FedEx - Home Delivery Est. Delivery: Sat, Oct 11" at bounding box center [1041, 172] width 186 height 17
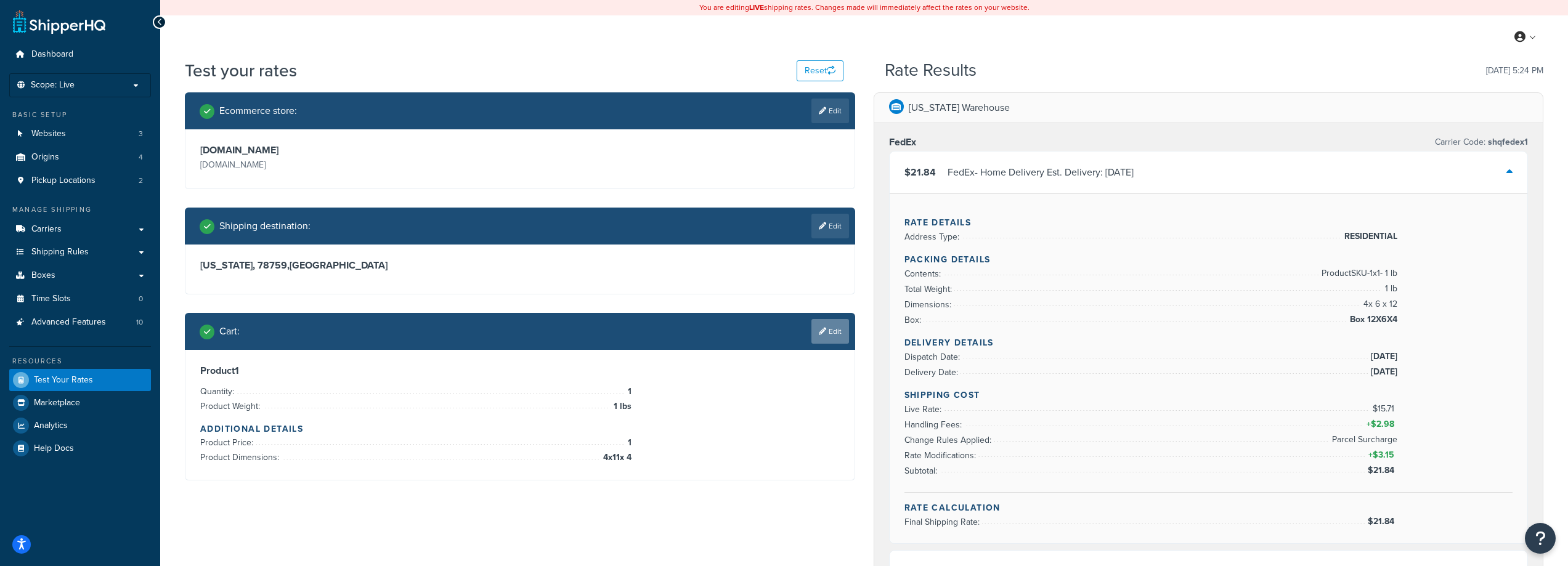
click at [821, 329] on icon at bounding box center [823, 331] width 8 height 8
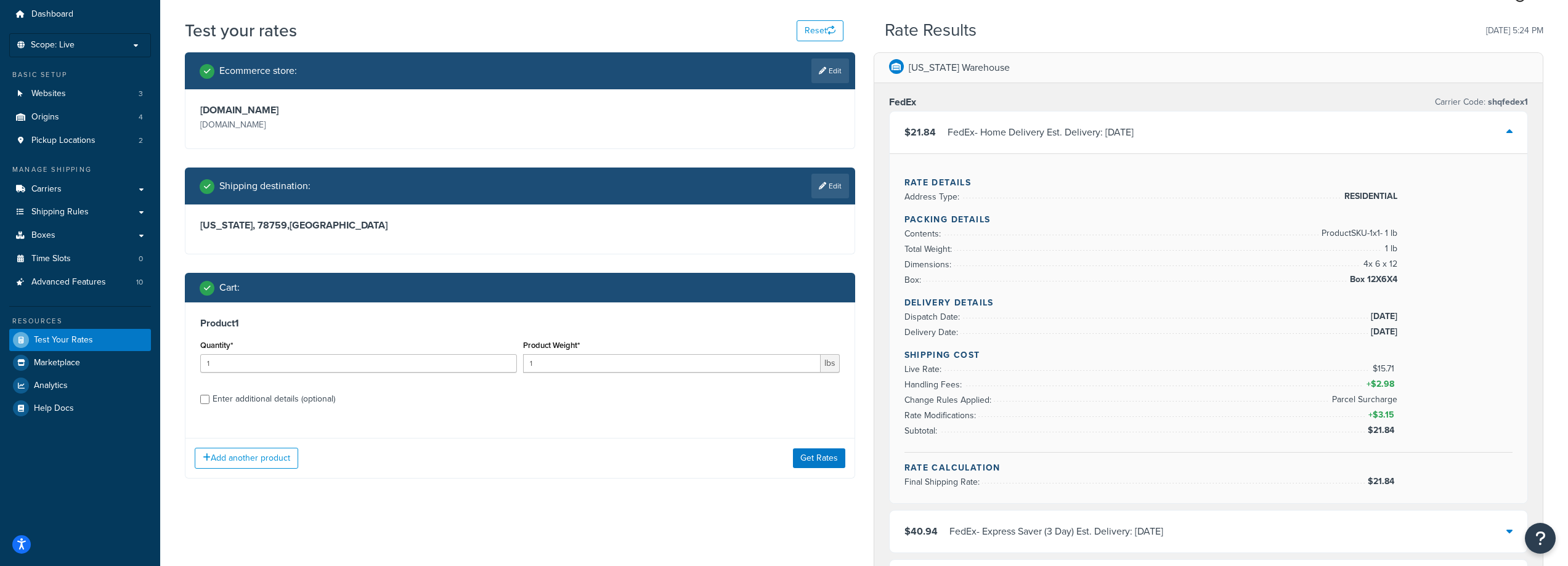
scroll to position [62, 0]
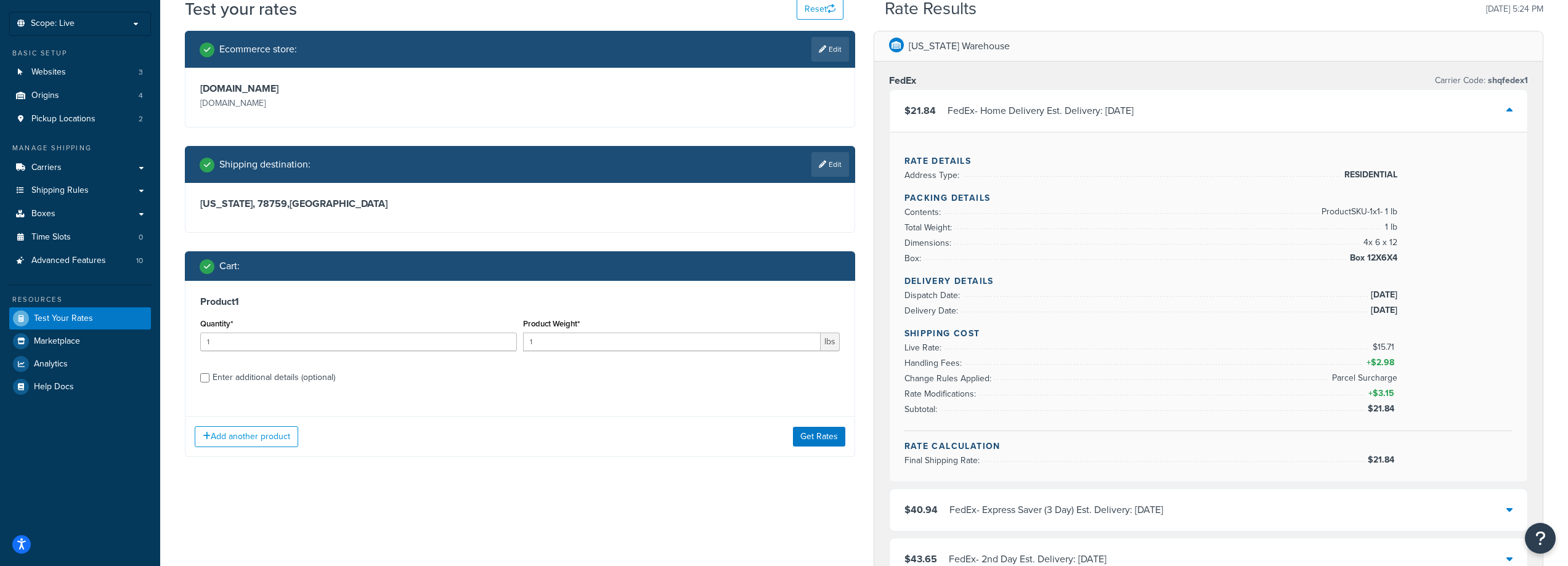
click at [296, 382] on div "Enter additional details (optional)" at bounding box center [274, 377] width 123 height 17
click at [210, 382] on input "Enter additional details (optional)" at bounding box center [204, 377] width 9 height 9
checkbox input "true"
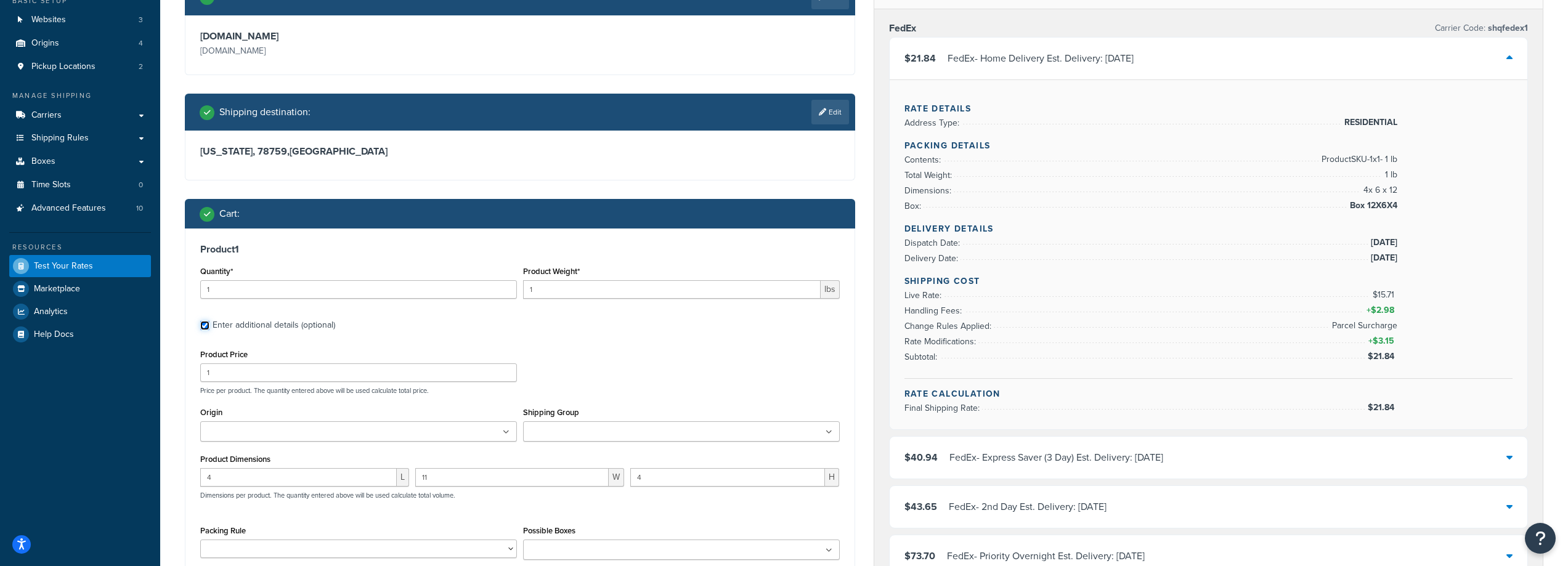
scroll to position [185, 0]
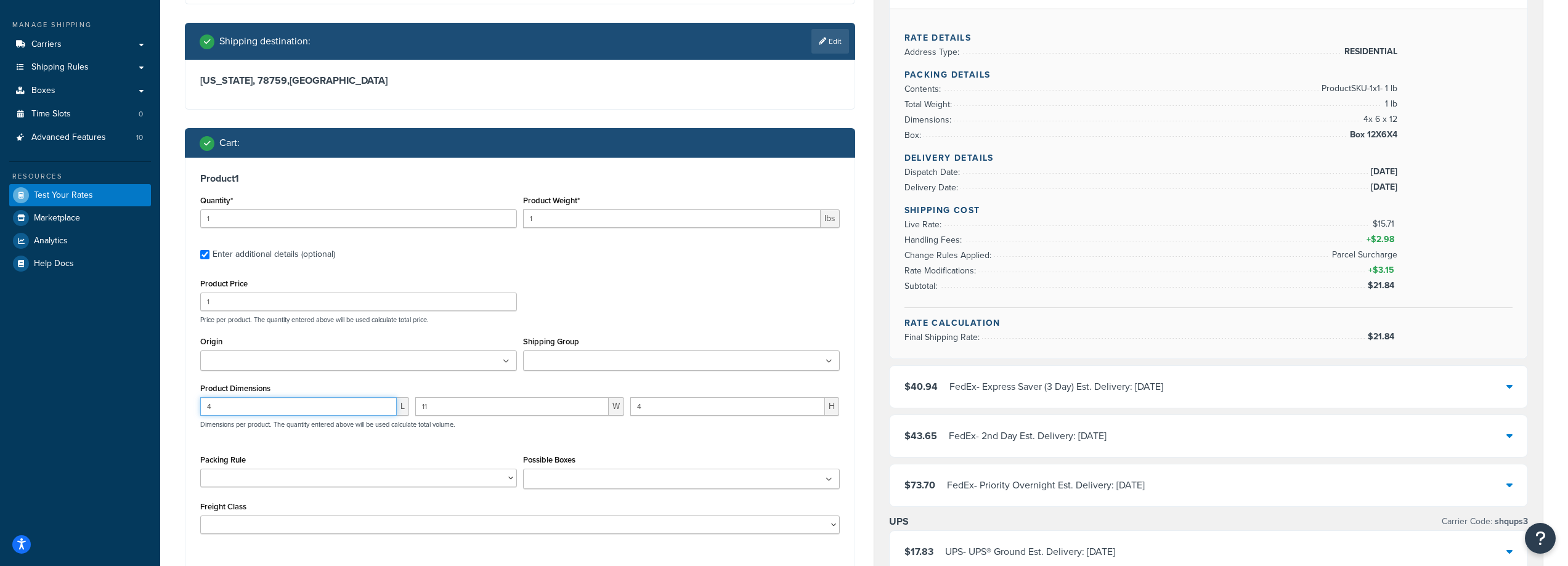
click at [265, 413] on input "4" at bounding box center [298, 406] width 196 height 18
click at [283, 404] on input "4" at bounding box center [298, 406] width 196 height 18
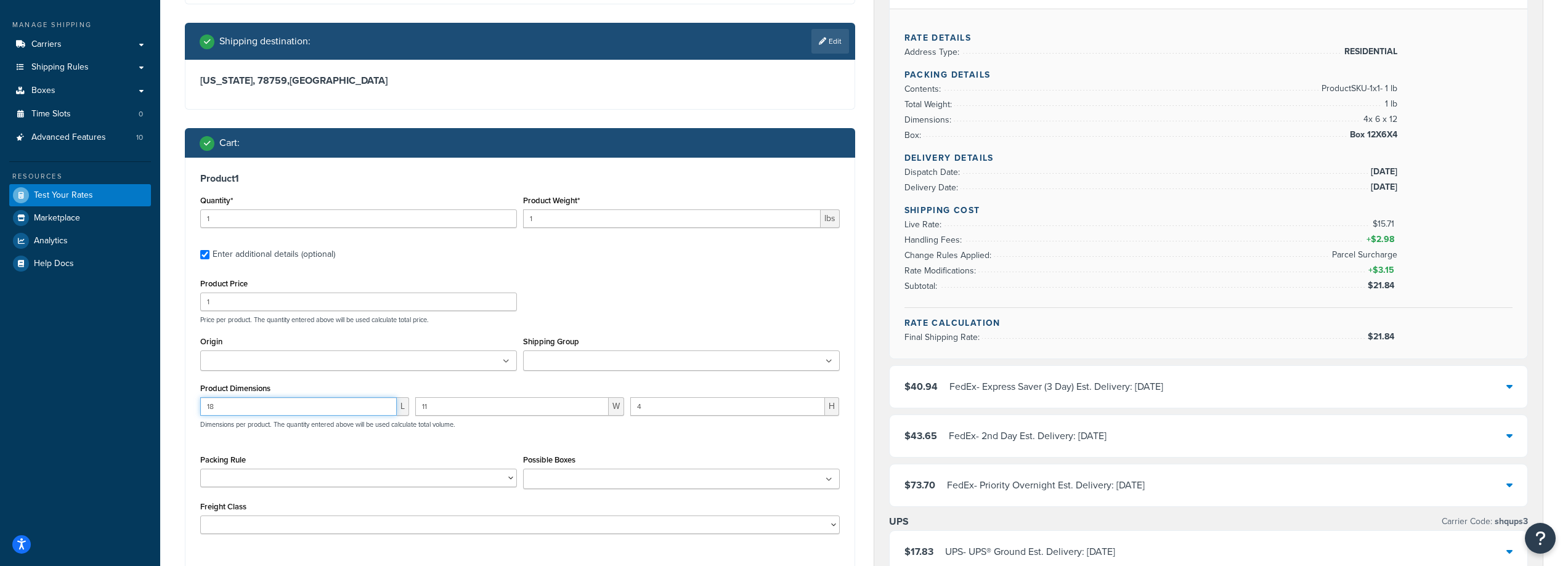
type input "18"
type input "4"
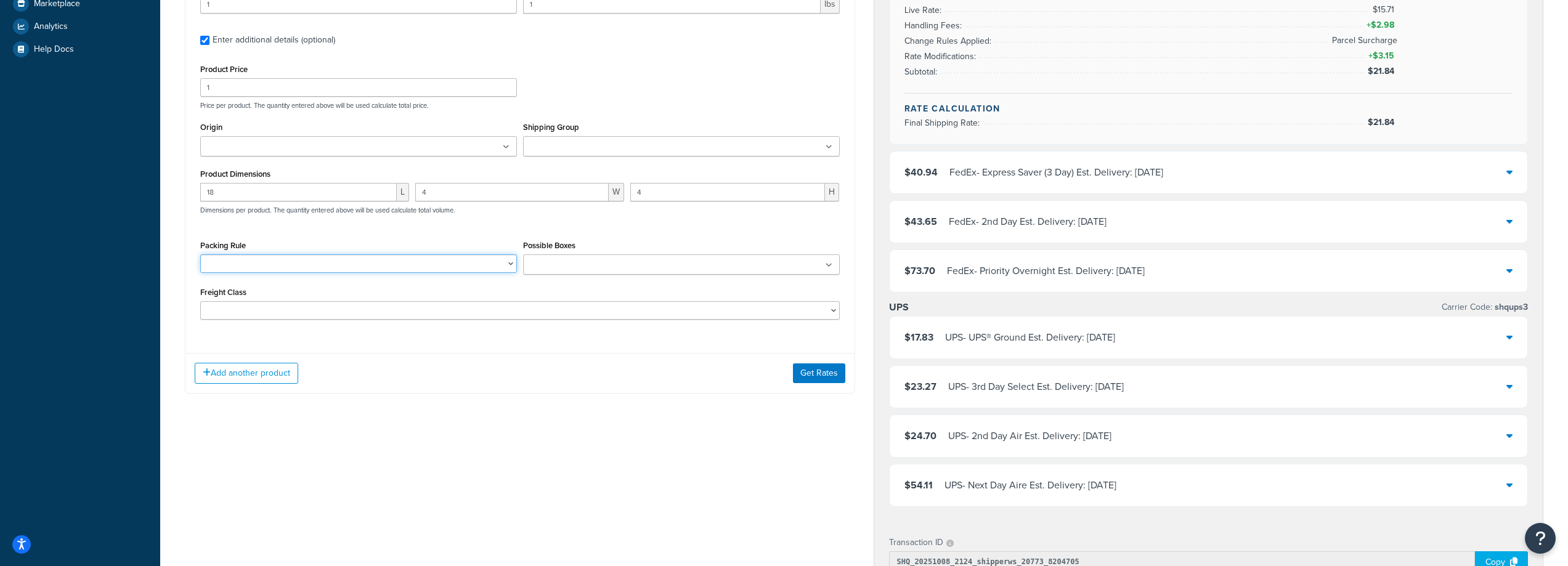
scroll to position [431, 0]
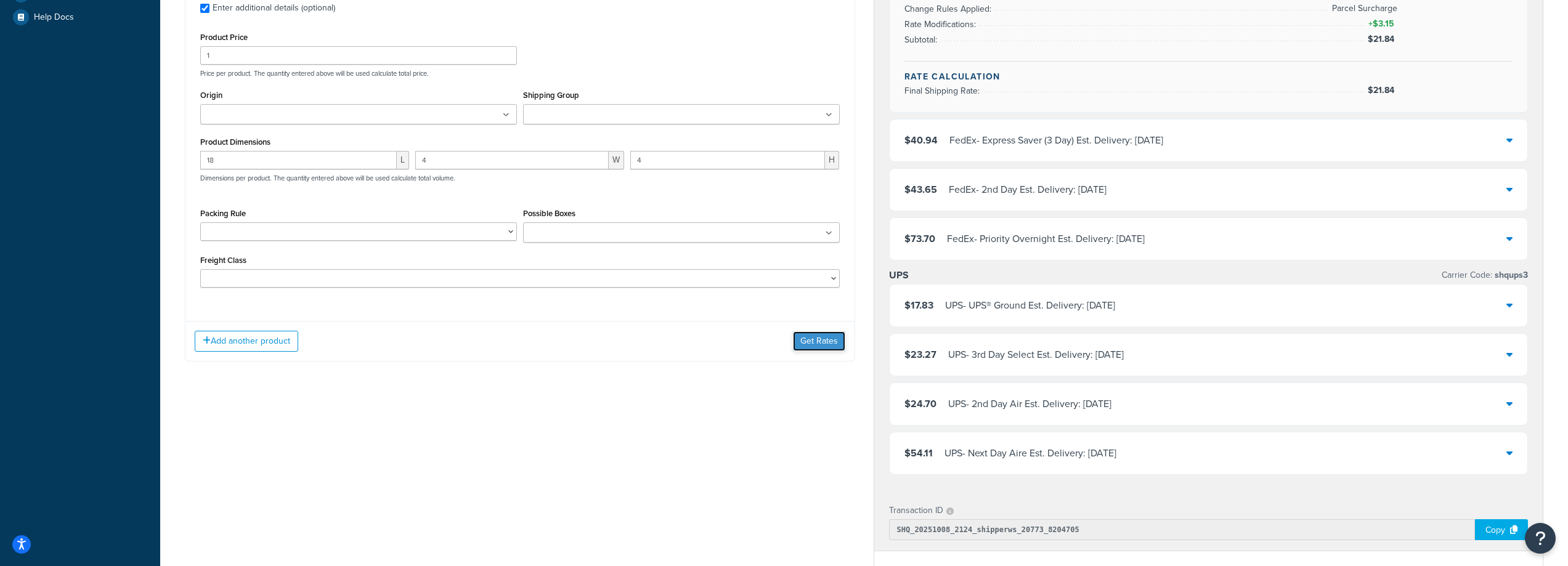
click at [827, 346] on button "Get Rates" at bounding box center [819, 341] width 52 height 19
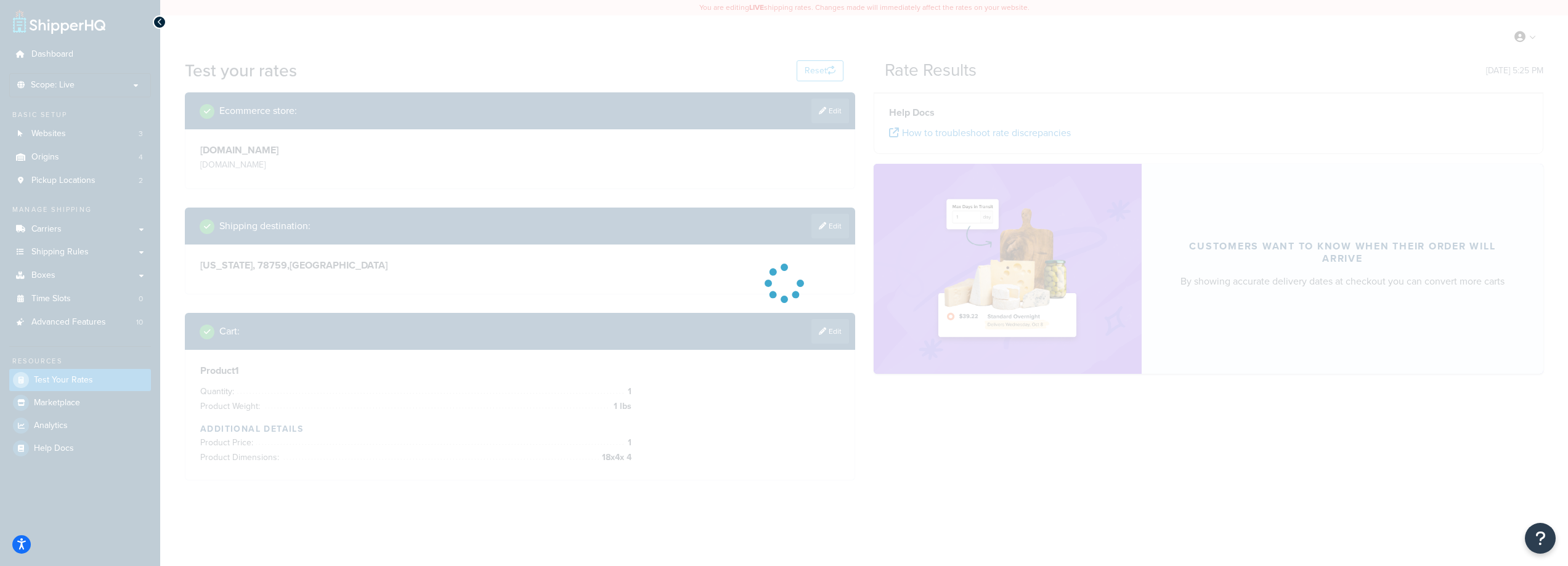
scroll to position [0, 0]
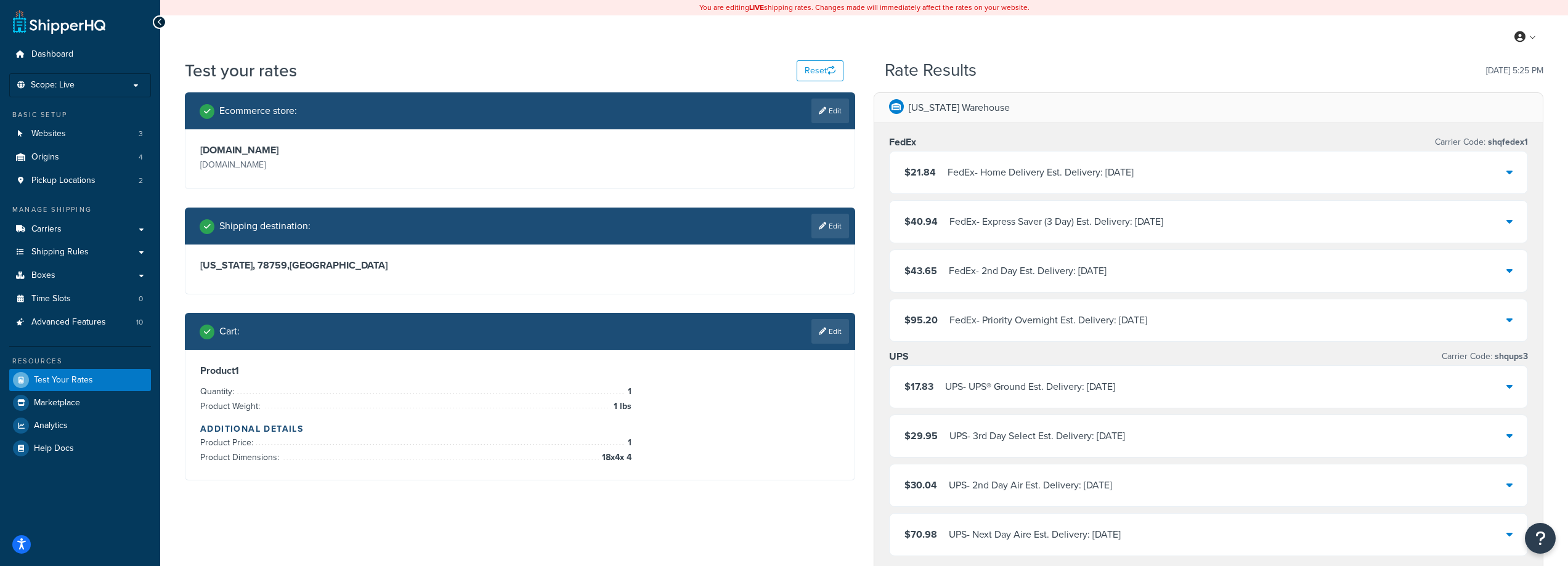
click at [966, 162] on div "$21.84 FedEx - Home Delivery Est. Delivery: Sat, Oct 11" at bounding box center [1209, 172] width 639 height 42
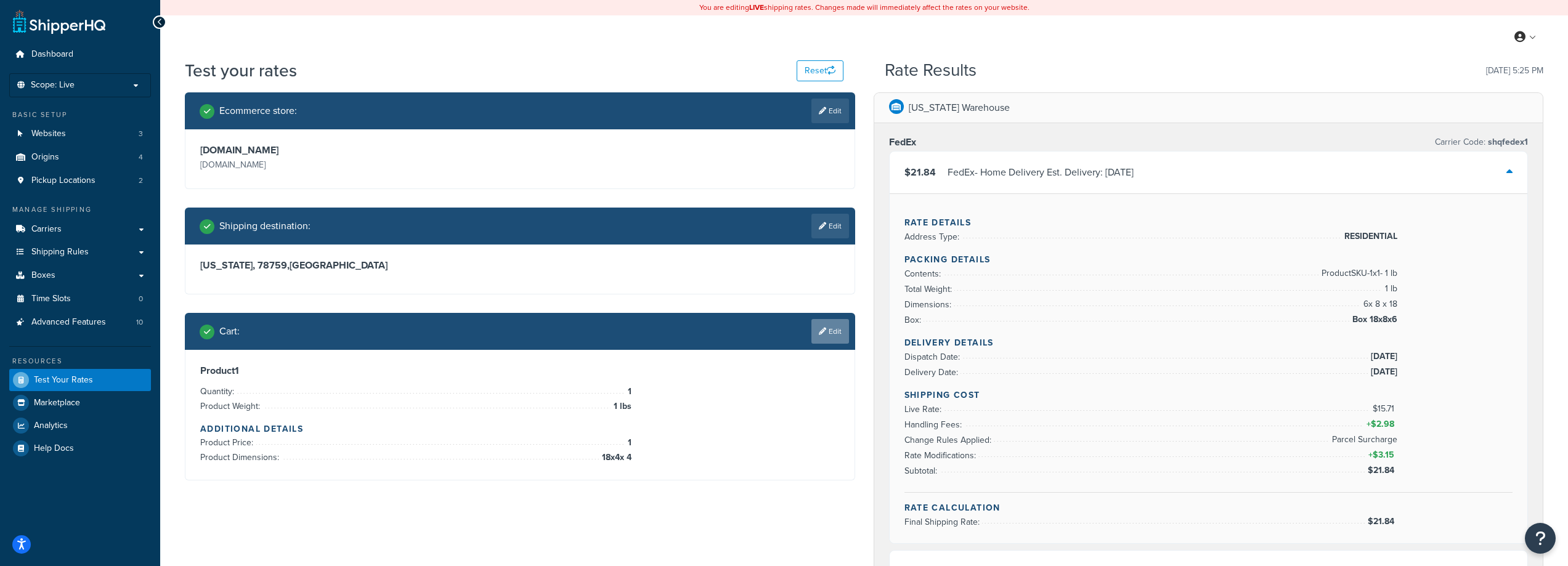
click at [839, 334] on link "Edit" at bounding box center [831, 331] width 38 height 25
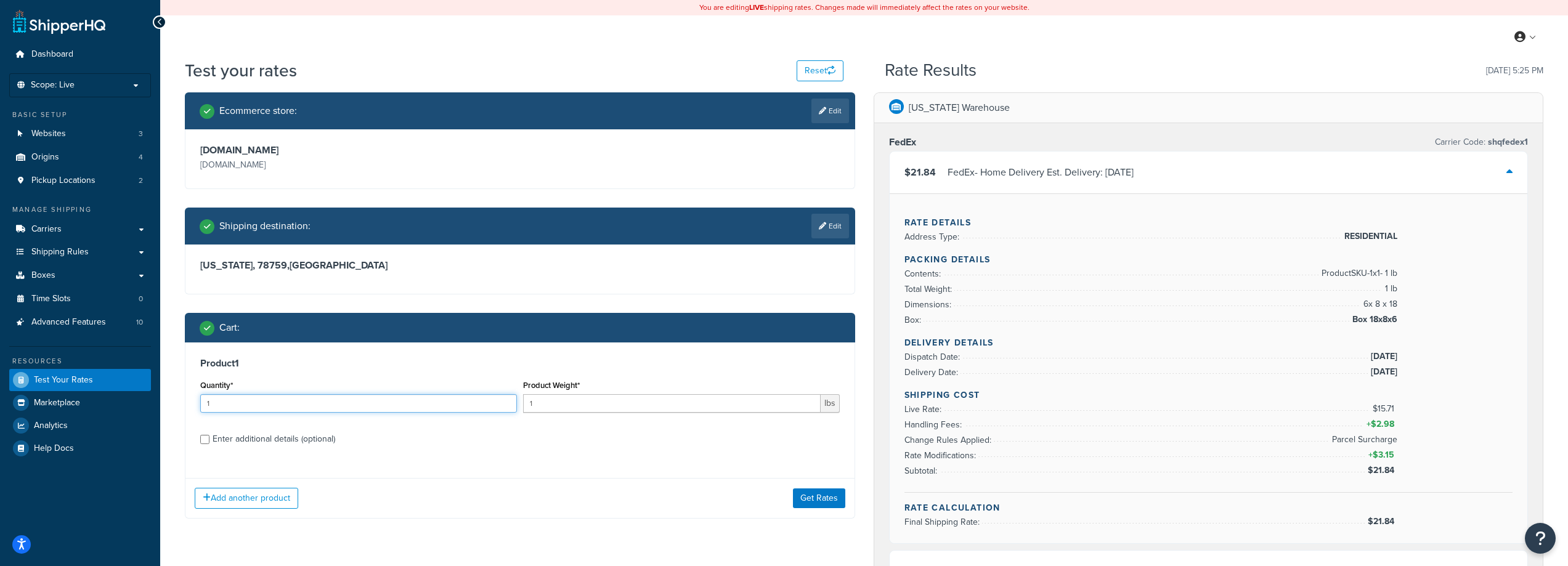
click at [252, 407] on input "1" at bounding box center [358, 403] width 316 height 18
click at [318, 443] on div "Enter additional details (optional)" at bounding box center [274, 439] width 123 height 17
click at [210, 443] on input "Enter additional details (optional)" at bounding box center [204, 439] width 9 height 9
checkbox input "true"
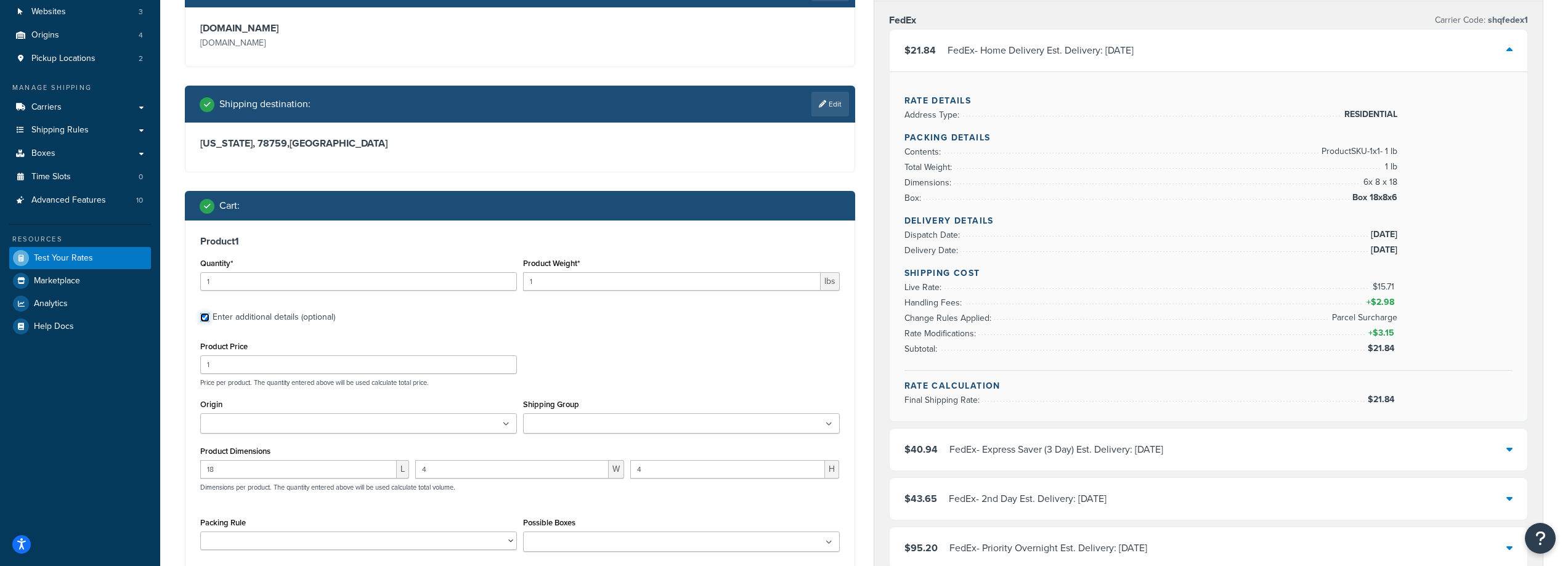
scroll to position [123, 0]
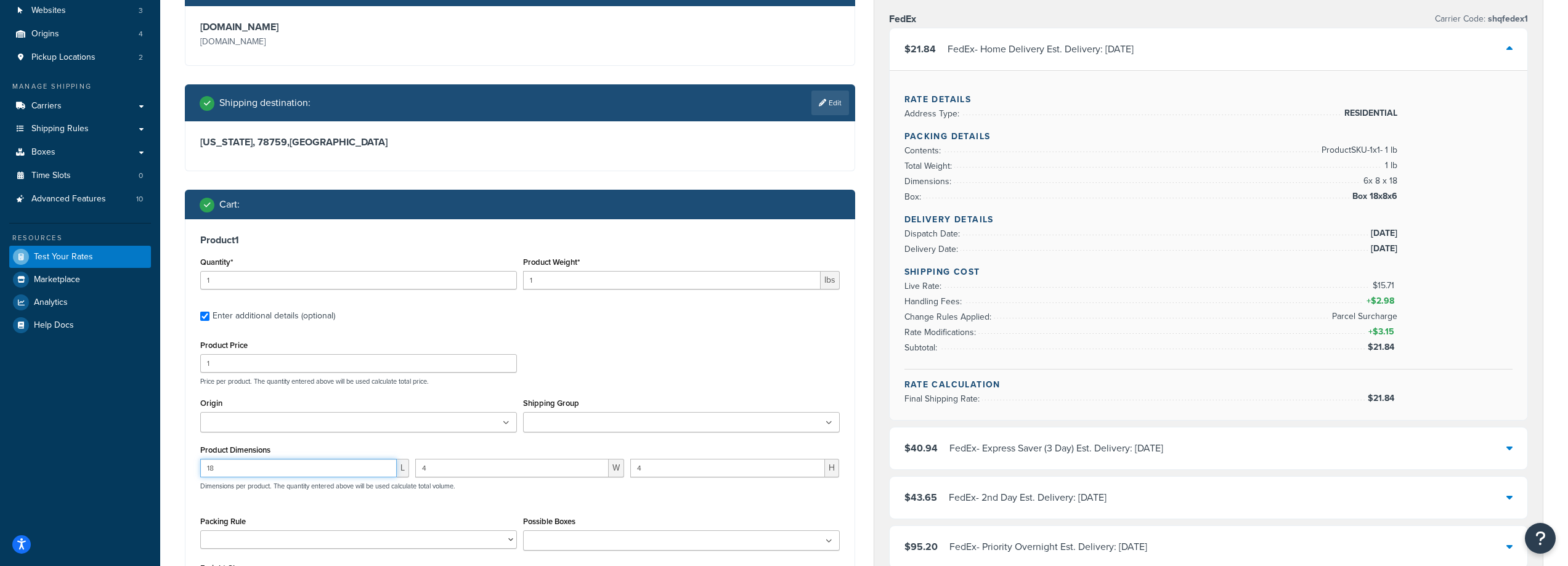
drag, startPoint x: 256, startPoint y: 466, endPoint x: 158, endPoint y: 460, distance: 98.2
click at [165, 462] on div "Test your rates Reset Rate Results 10/08/2025, 5:25 PM Ecommerce store : Edit a…" at bounding box center [865, 558] width 1408 height 1247
type input "20"
type input "12"
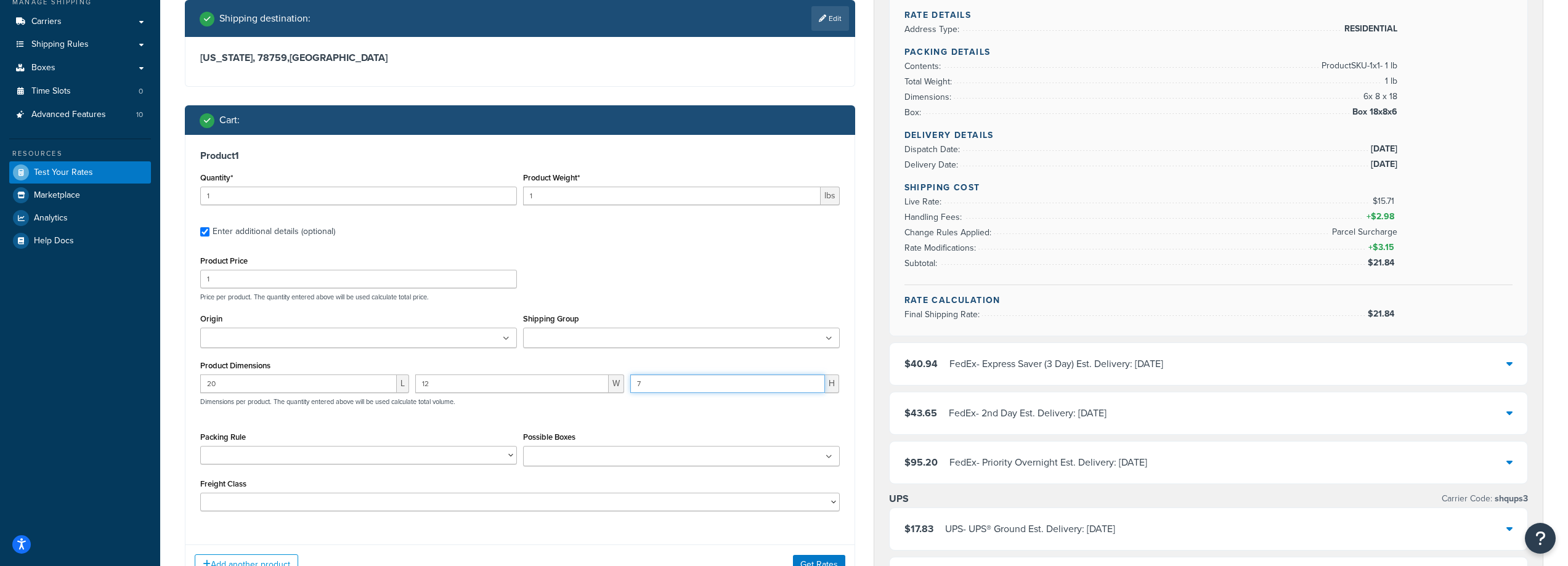
scroll to position [370, 0]
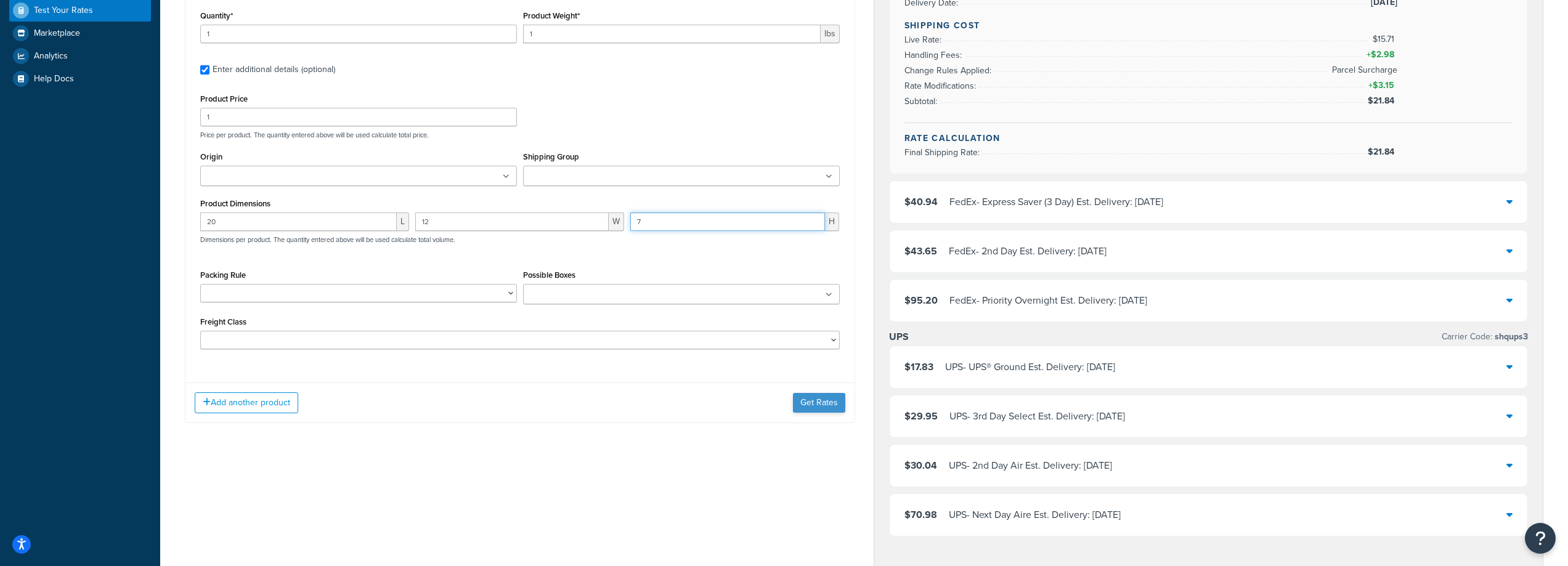
type input "7"
click at [817, 396] on button "Get Rates" at bounding box center [819, 402] width 52 height 19
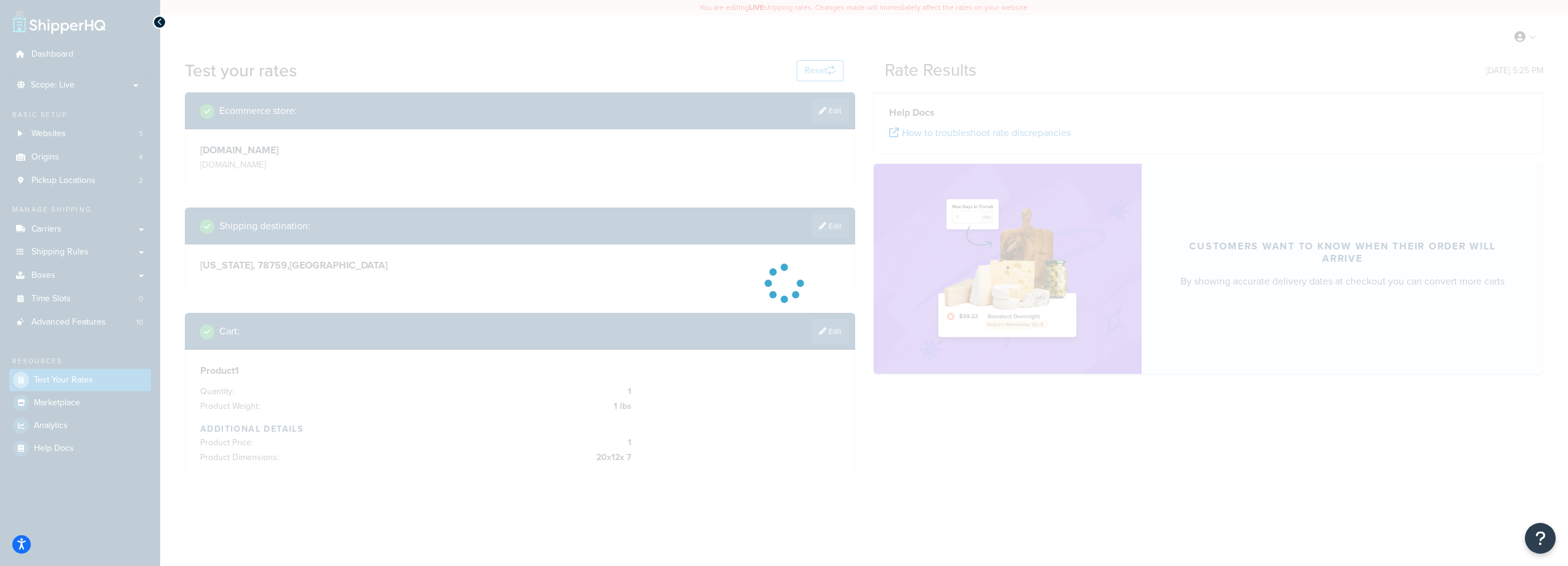
scroll to position [0, 0]
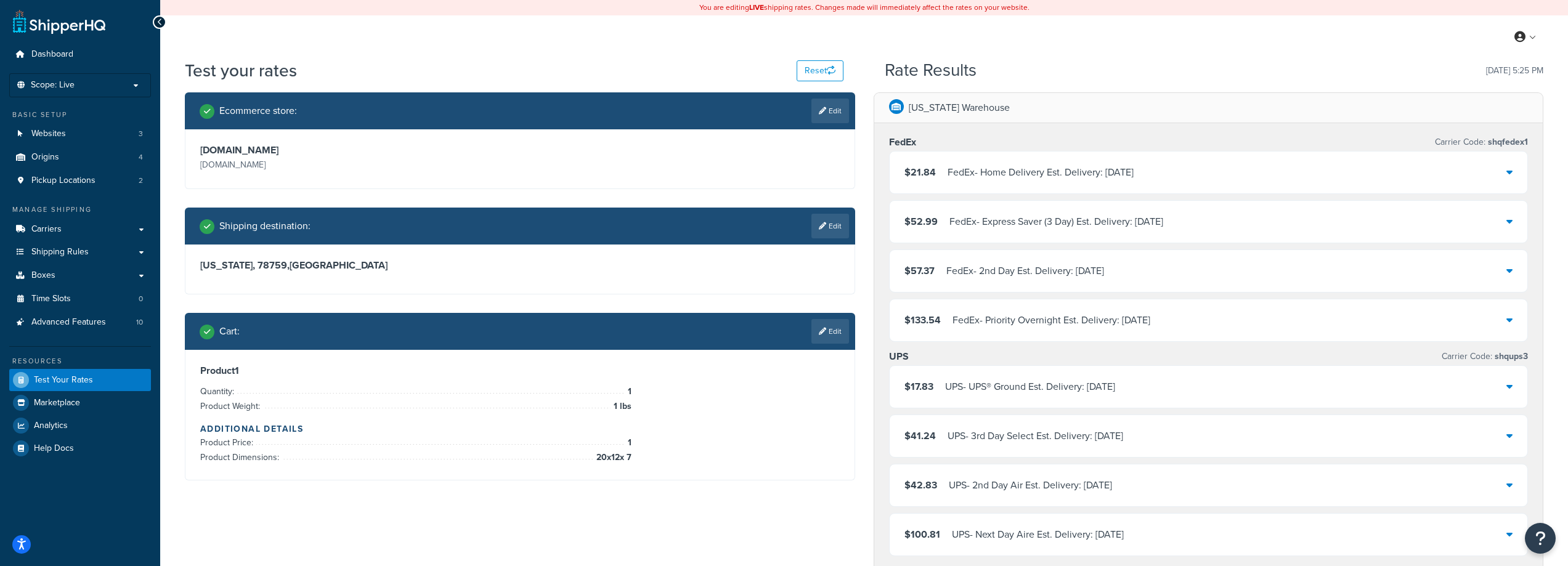
click at [1070, 183] on div "$21.84 FedEx - Home Delivery Est. Delivery: Sat, Oct 11" at bounding box center [1209, 172] width 639 height 42
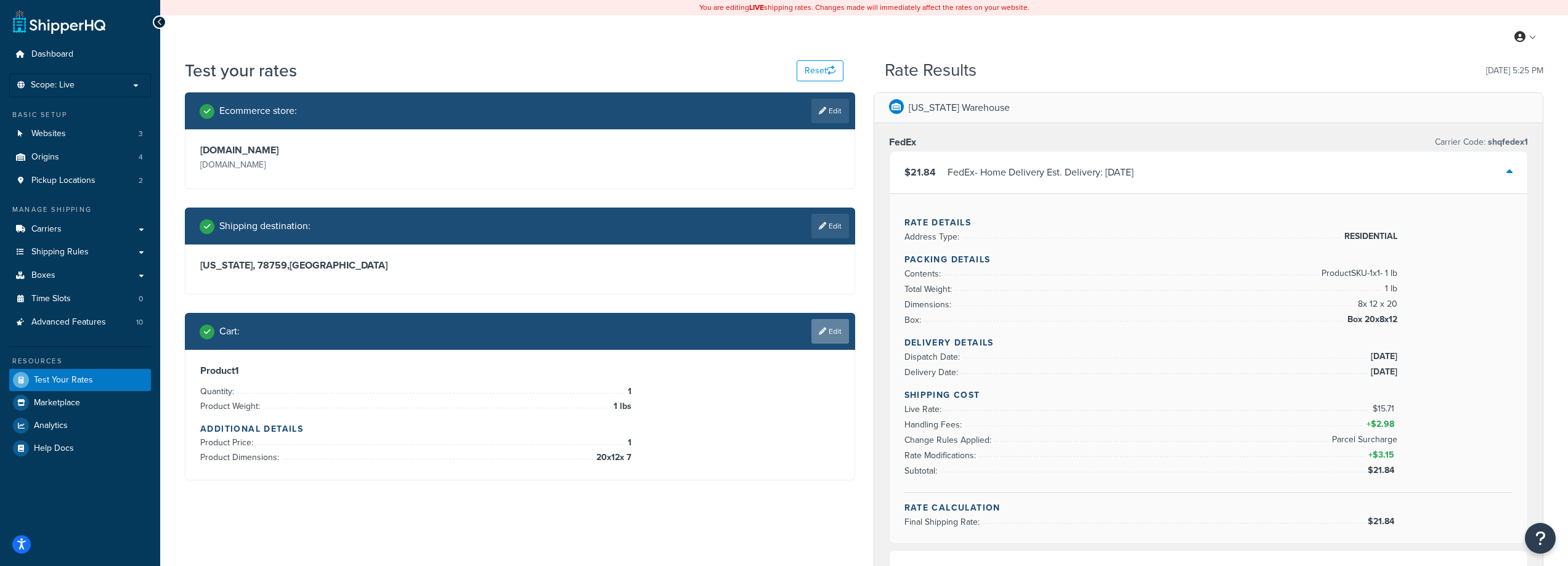
click at [849, 325] on link "Edit" at bounding box center [831, 331] width 38 height 25
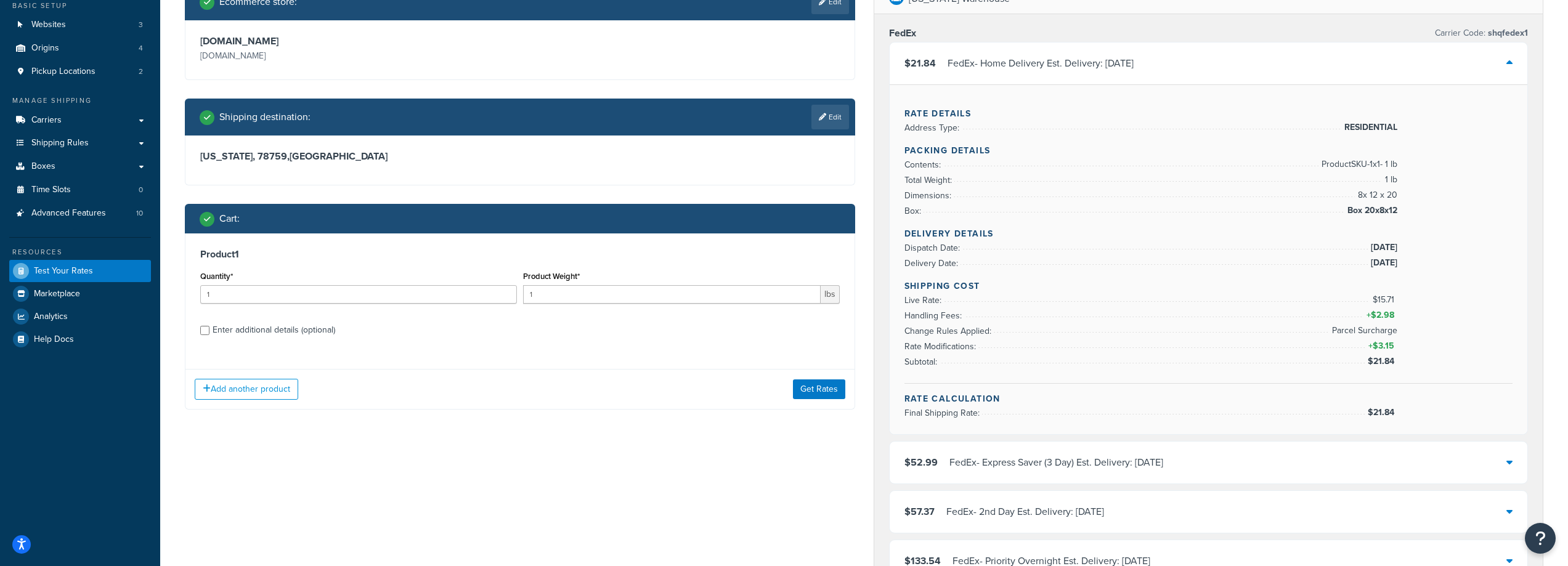
scroll to position [123, 0]
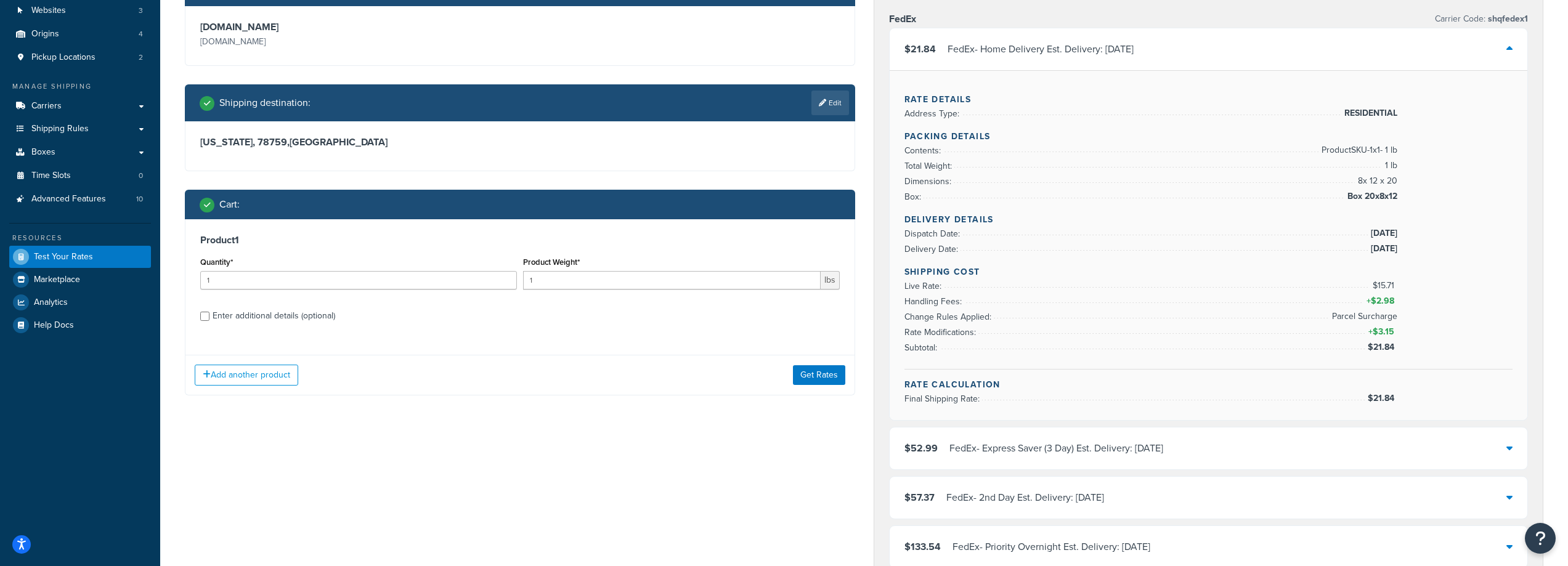
click at [243, 323] on div "Enter additional details (optional)" at bounding box center [274, 316] width 123 height 17
click at [210, 321] on input "Enter additional details (optional)" at bounding box center [204, 316] width 9 height 9
checkbox input "true"
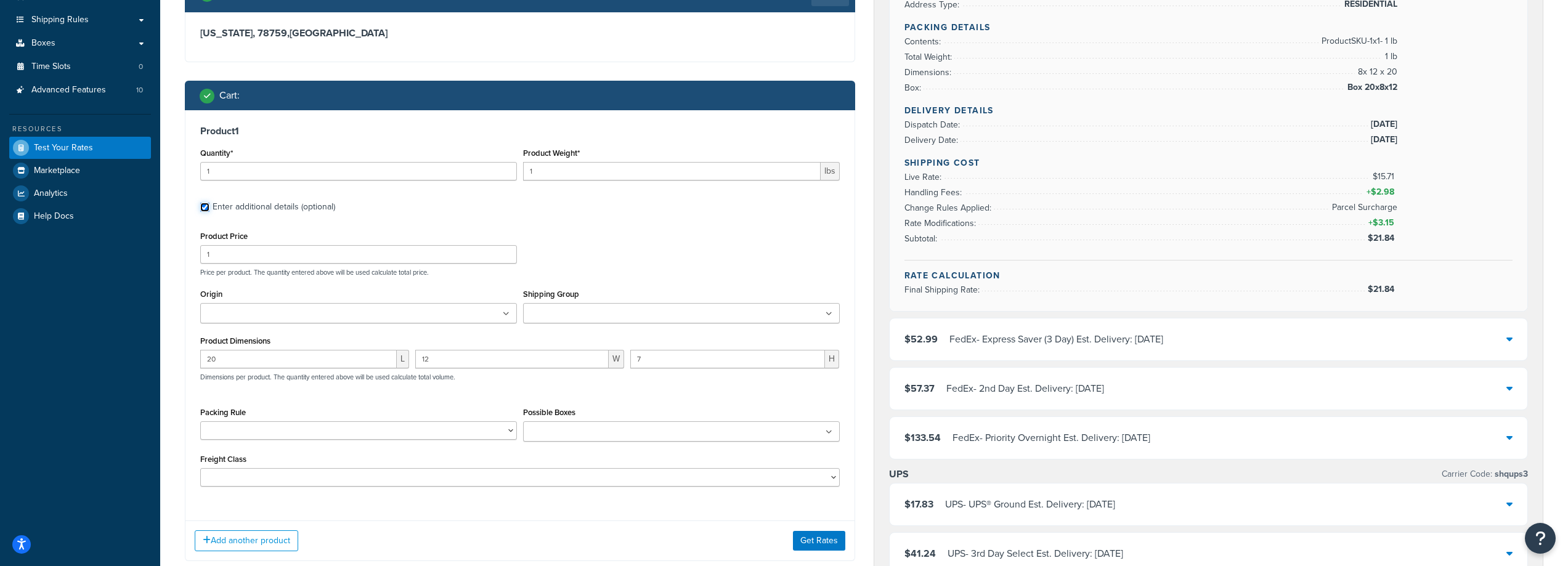
scroll to position [247, 0]
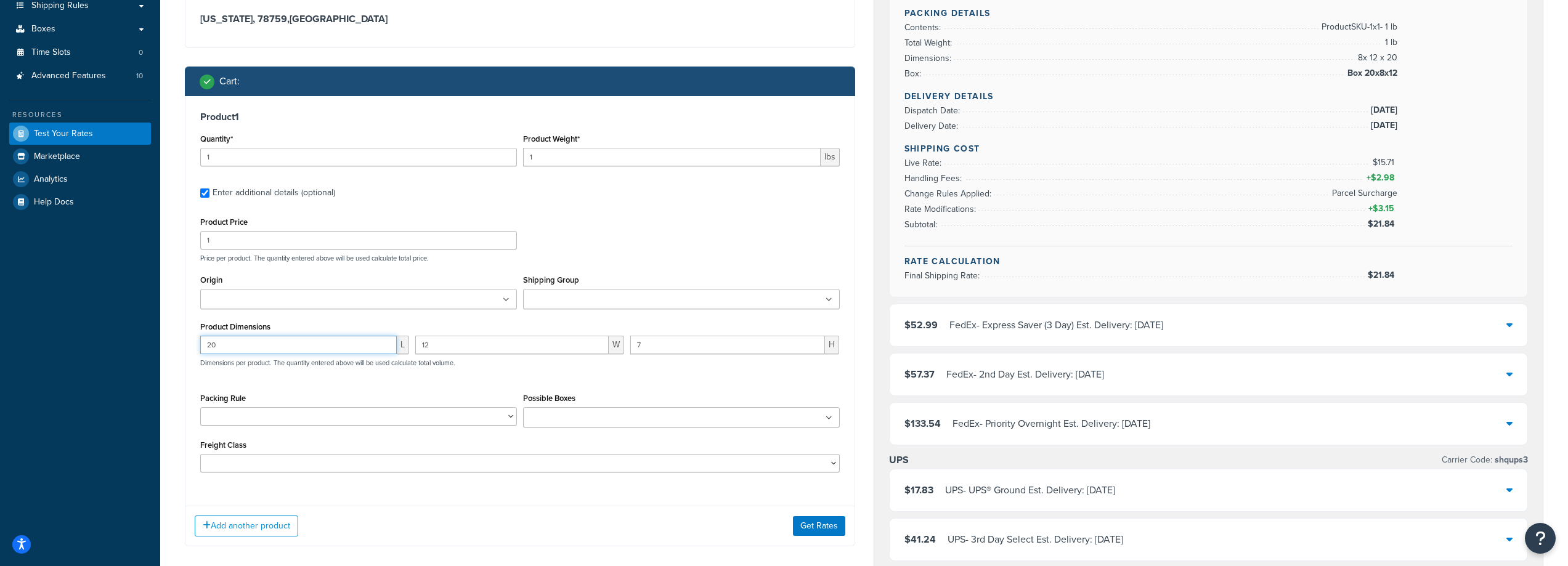
click at [328, 343] on input "20" at bounding box center [298, 345] width 196 height 18
type input "8"
type input "6"
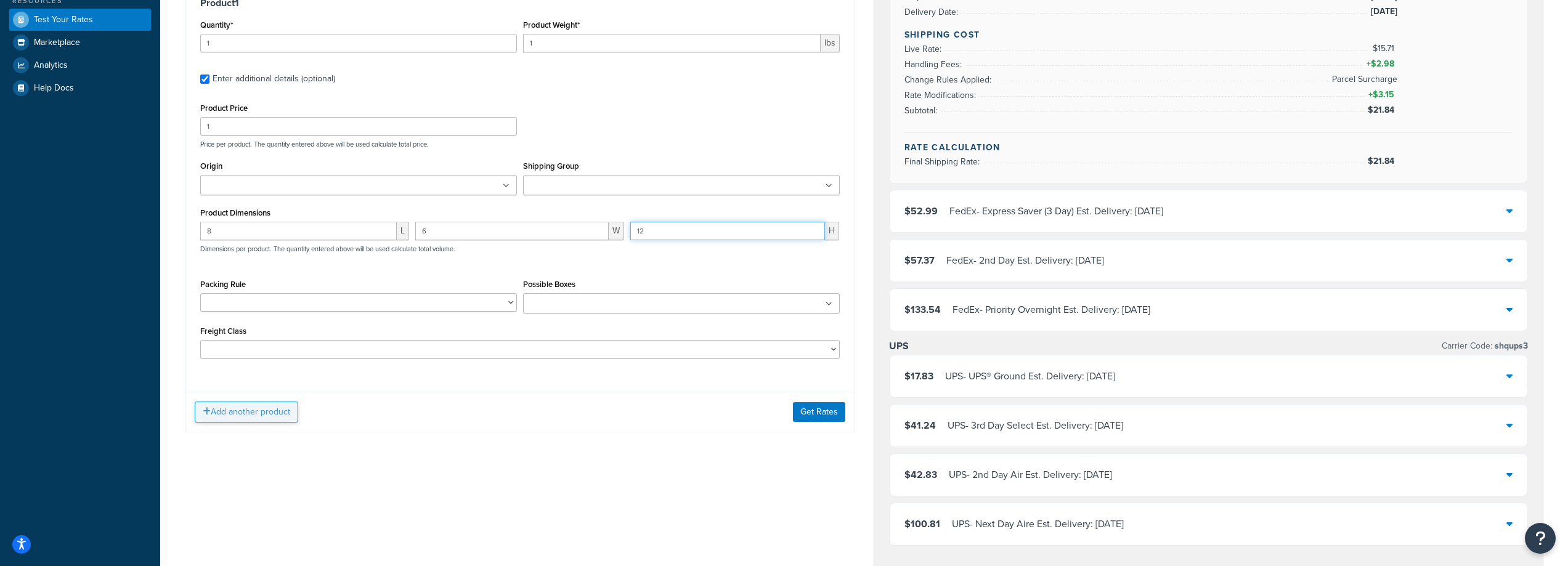
scroll to position [370, 0]
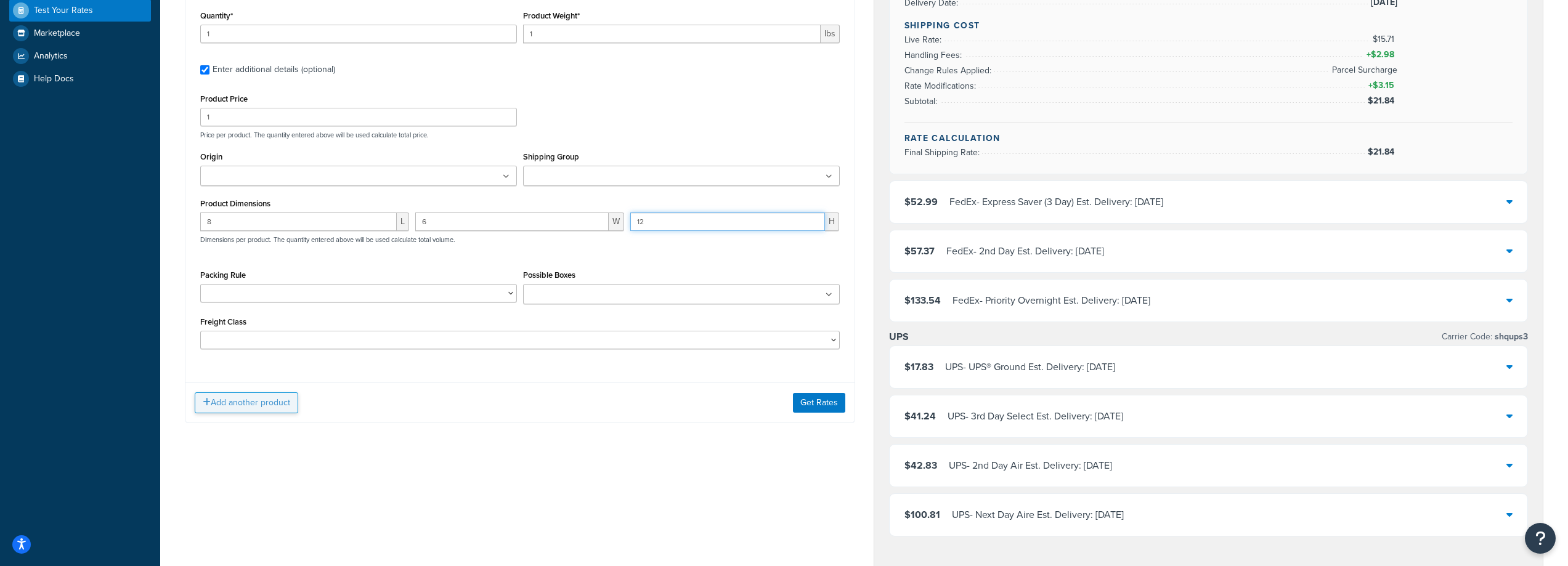
type input "12"
click at [276, 397] on button "Add another product" at bounding box center [246, 402] width 104 height 21
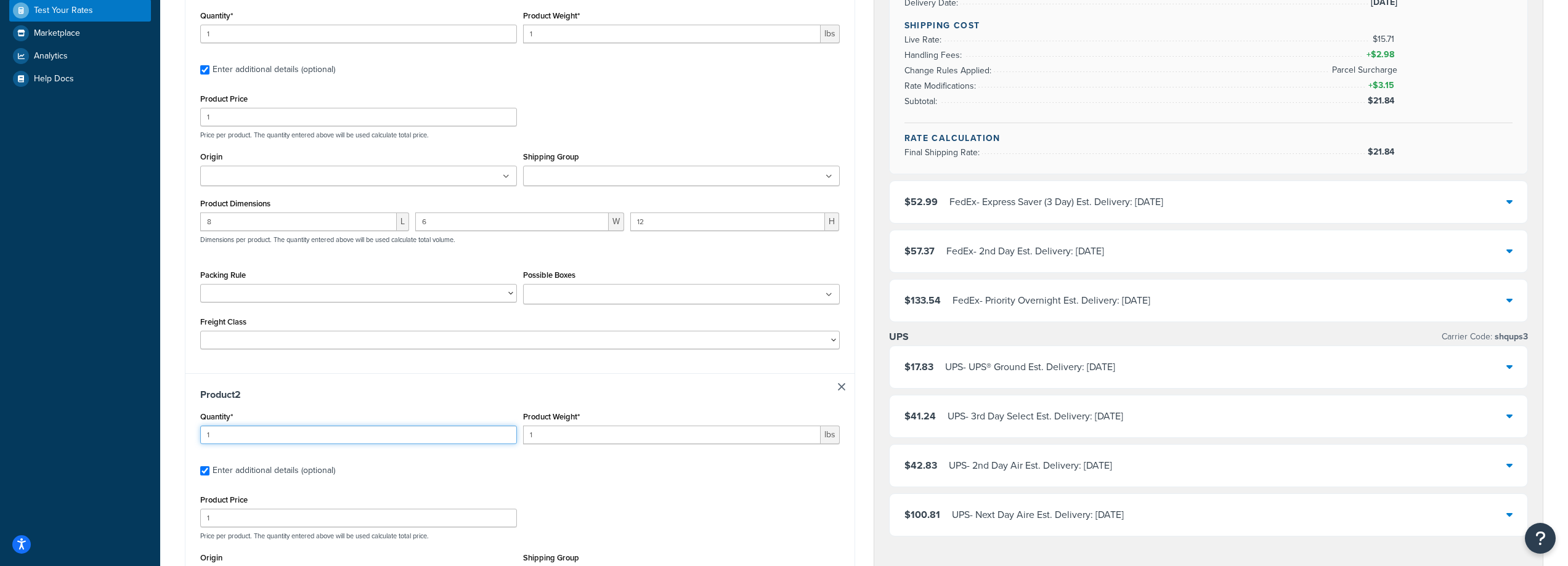
click at [250, 436] on input "1" at bounding box center [358, 435] width 316 height 18
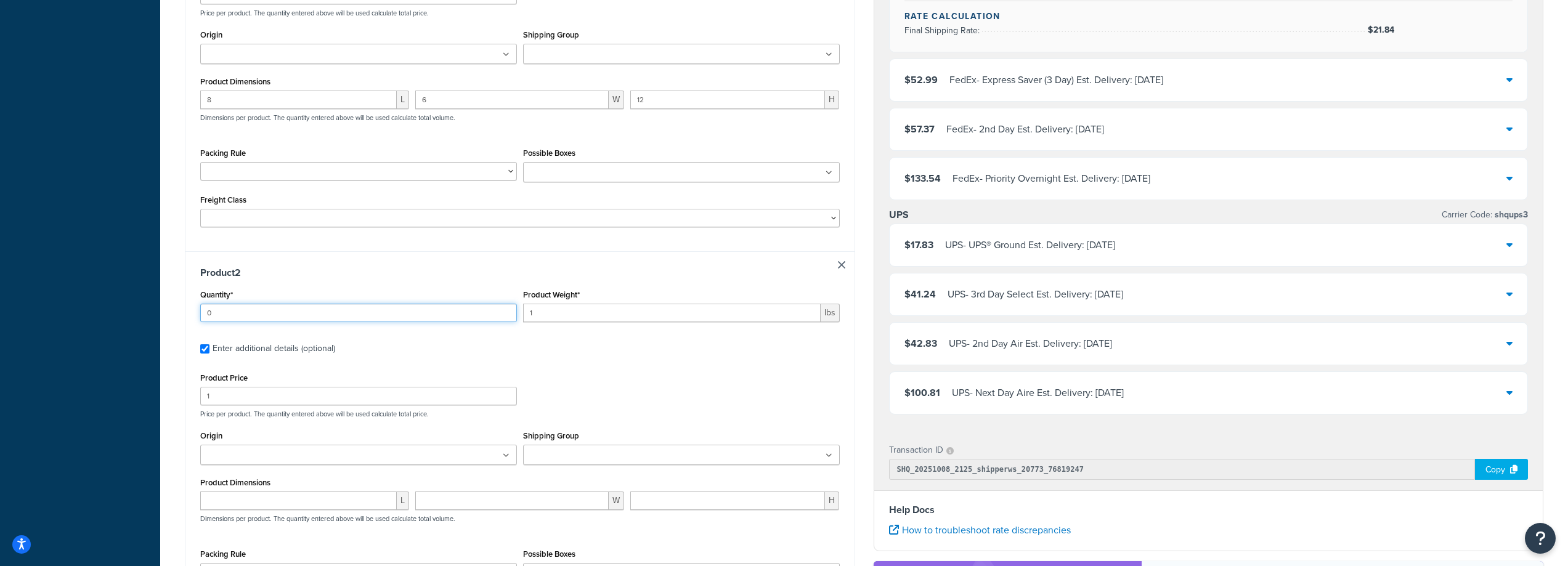
scroll to position [492, 0]
click at [258, 404] on input "1" at bounding box center [358, 394] width 316 height 18
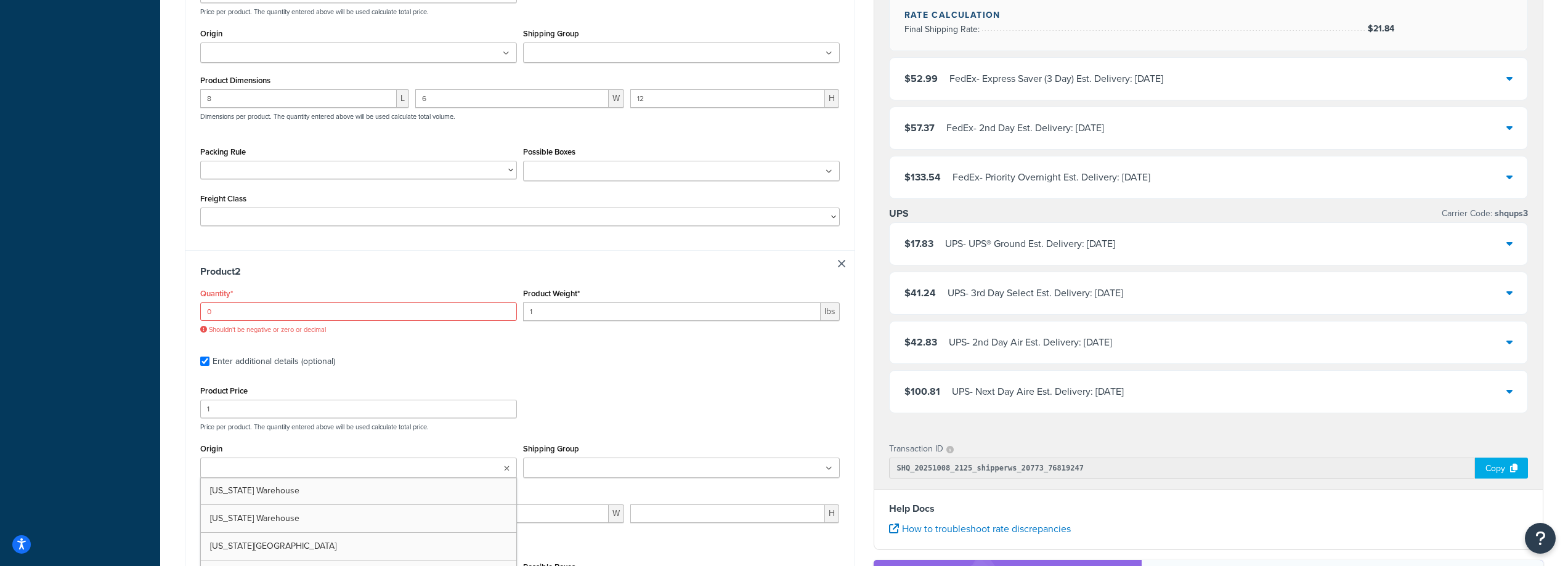
click at [254, 467] on input "Origin" at bounding box center [258, 469] width 109 height 14
click at [300, 306] on input "0" at bounding box center [358, 311] width 316 height 18
drag, startPoint x: 298, startPoint y: 308, endPoint x: 145, endPoint y: 300, distance: 153.2
click at [147, 301] on div "Dashboard Scope: Live Basic Setup Websites 3 Origins 4 Pickup Locations 2 Manag…" at bounding box center [784, 175] width 1568 height 1336
type input "1"
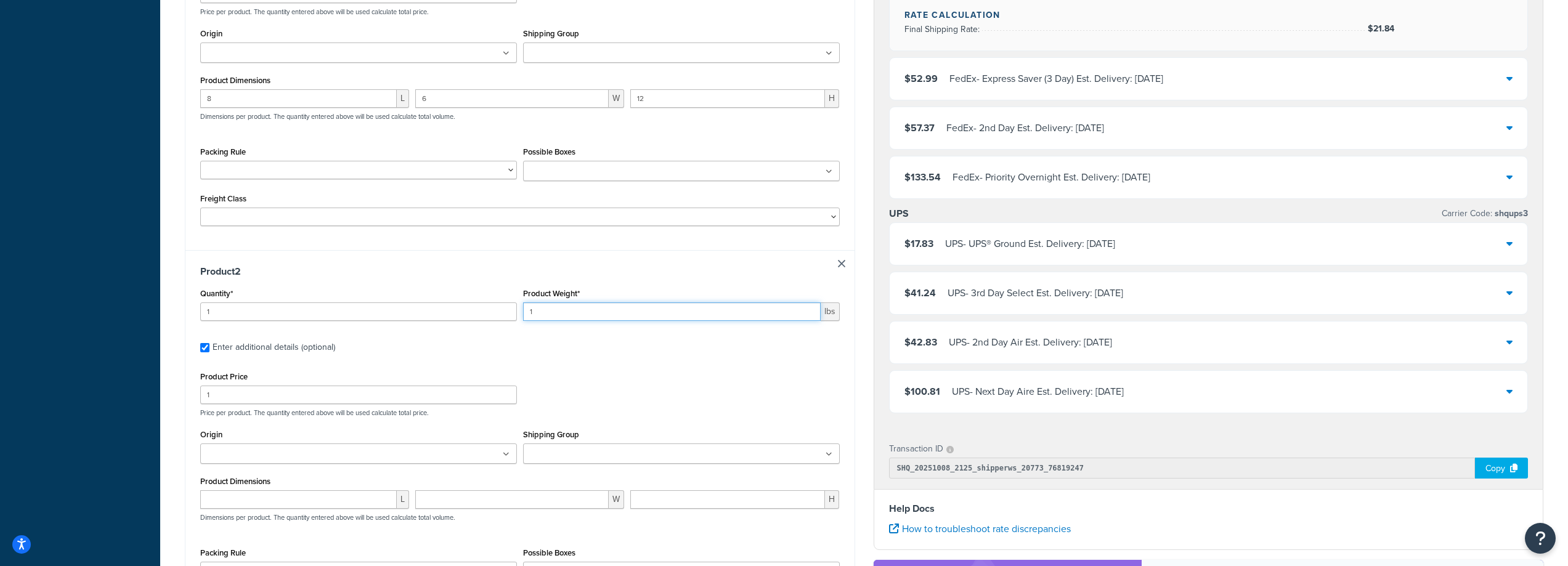
scroll to position [616, 0]
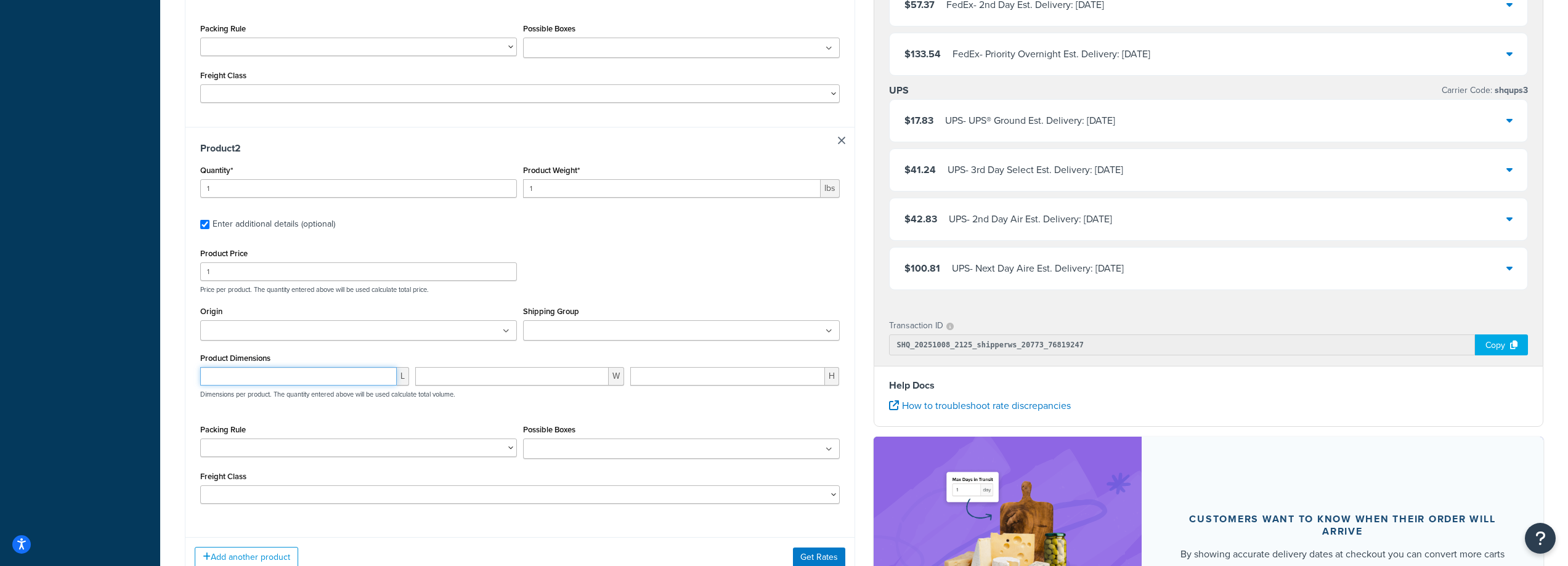
click at [313, 382] on input "number" at bounding box center [298, 376] width 196 height 18
type input "12"
type input "14"
type input "17"
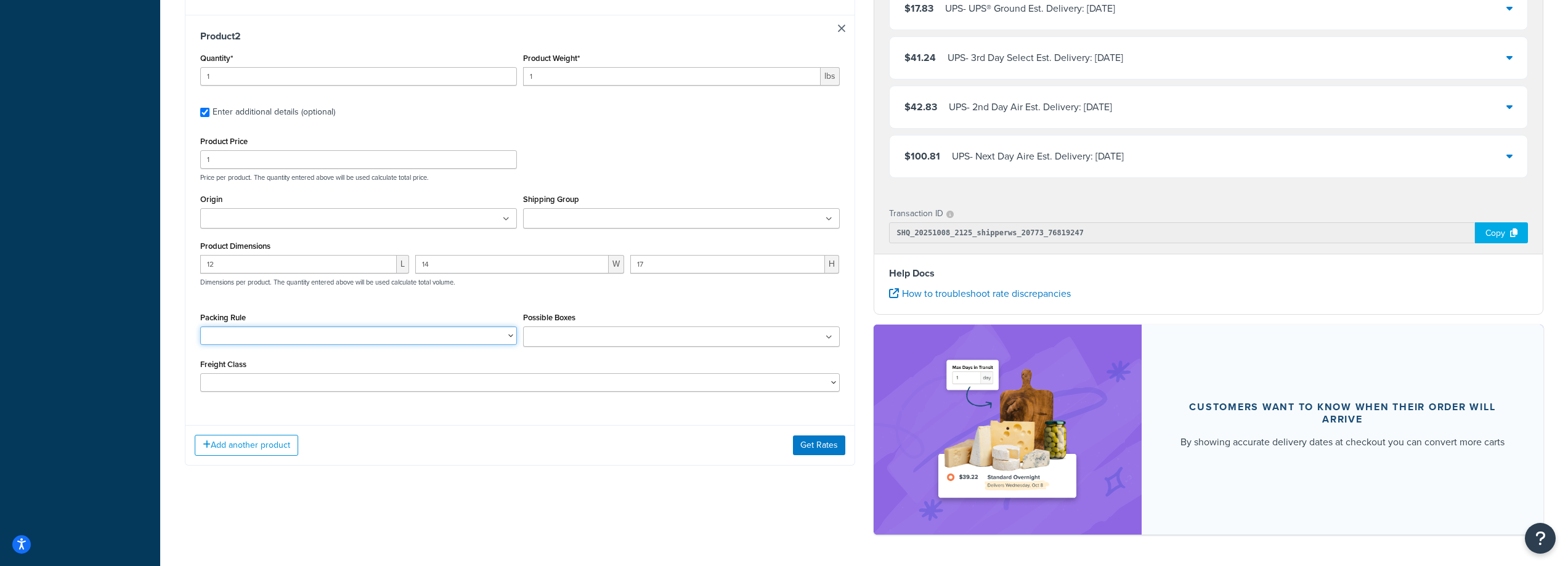
scroll to position [739, 0]
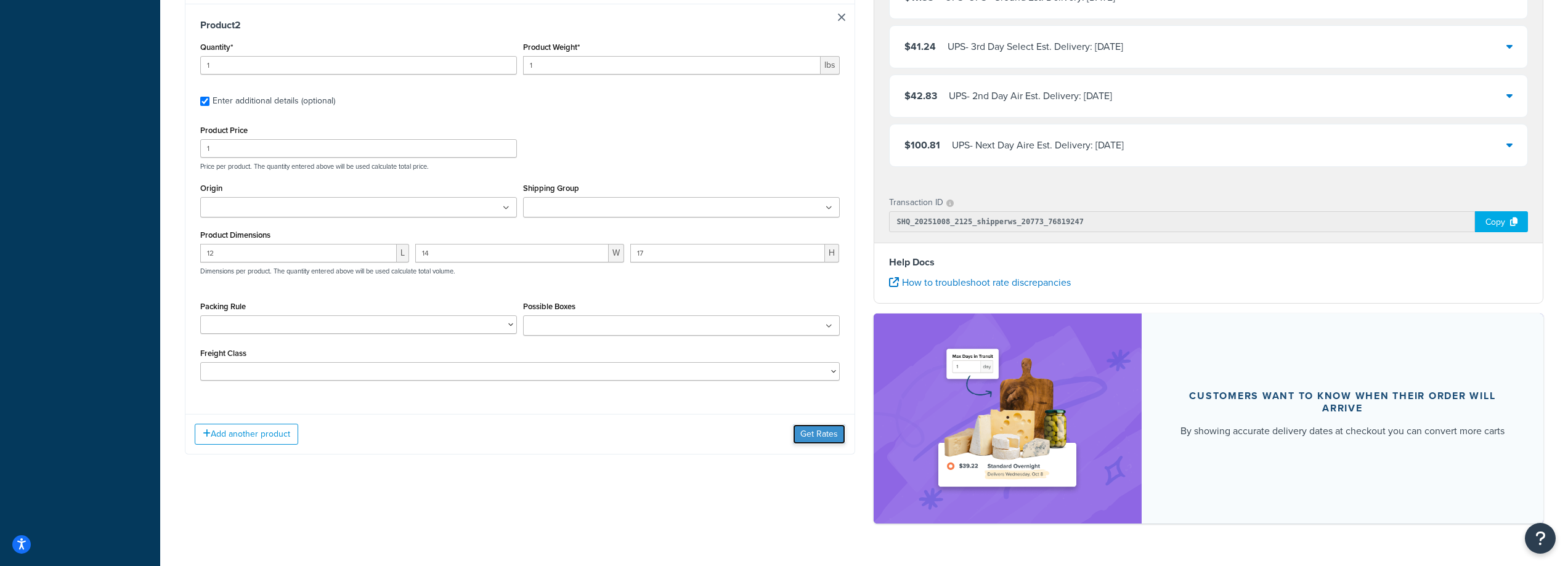
click at [798, 441] on button "Get Rates" at bounding box center [819, 434] width 52 height 19
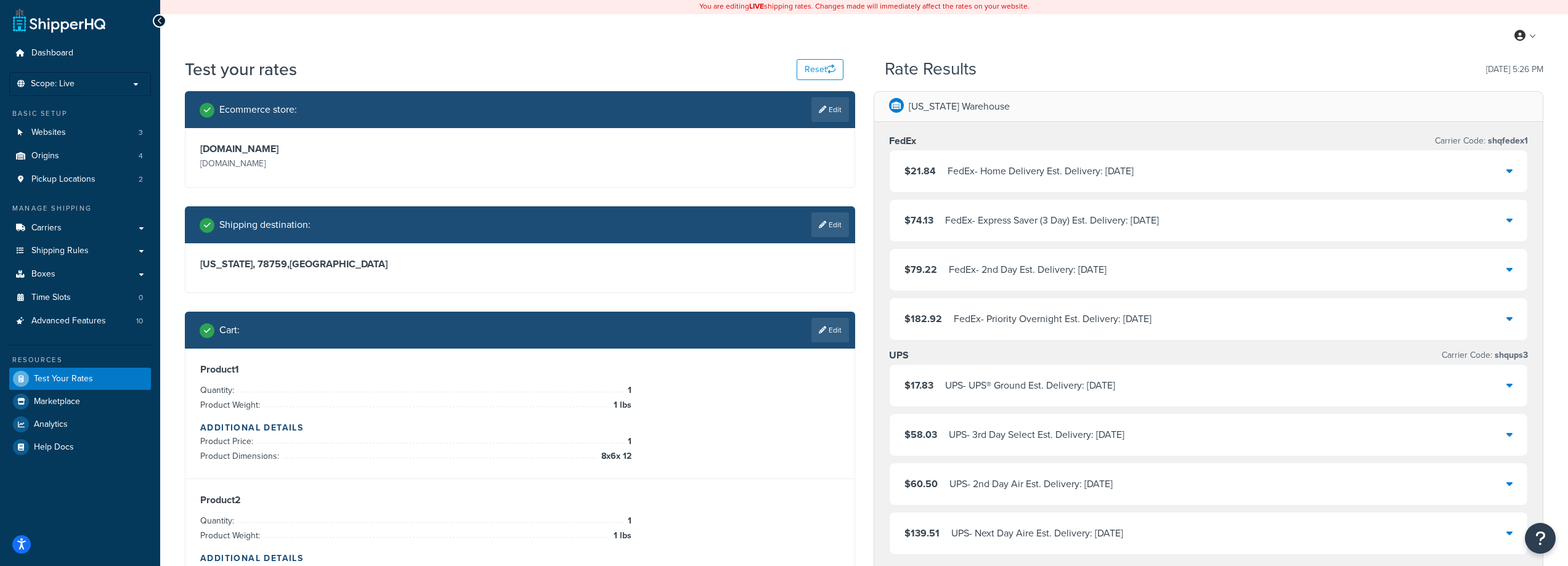
scroll to position [0, 0]
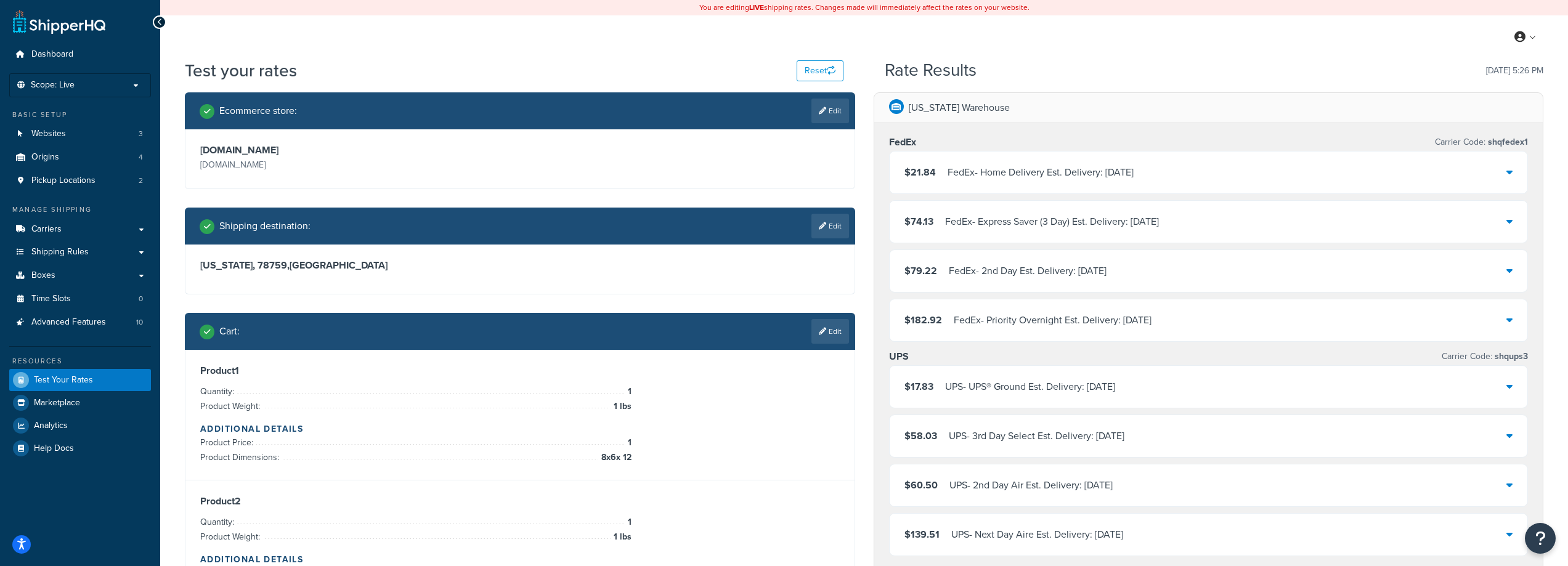
click at [1218, 190] on div "$21.84 FedEx - Home Delivery Est. Delivery: Sat, Oct 11" at bounding box center [1209, 172] width 639 height 42
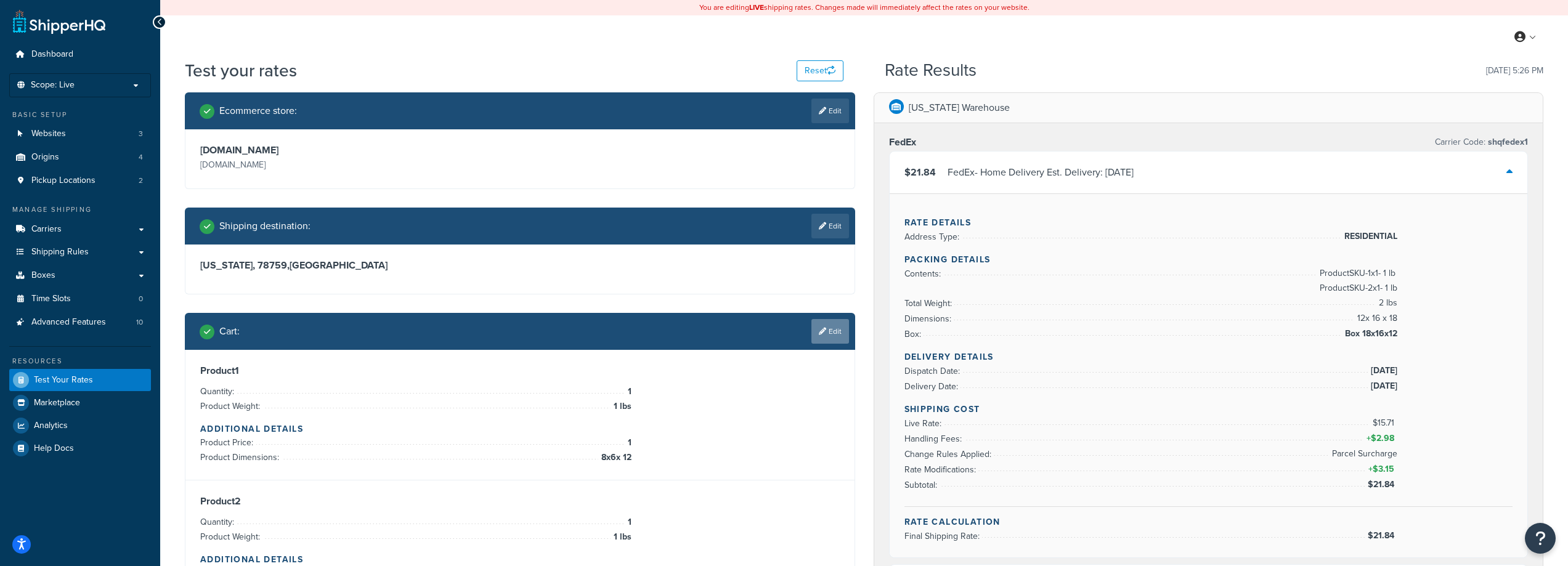
click at [828, 327] on link "Edit" at bounding box center [831, 331] width 38 height 25
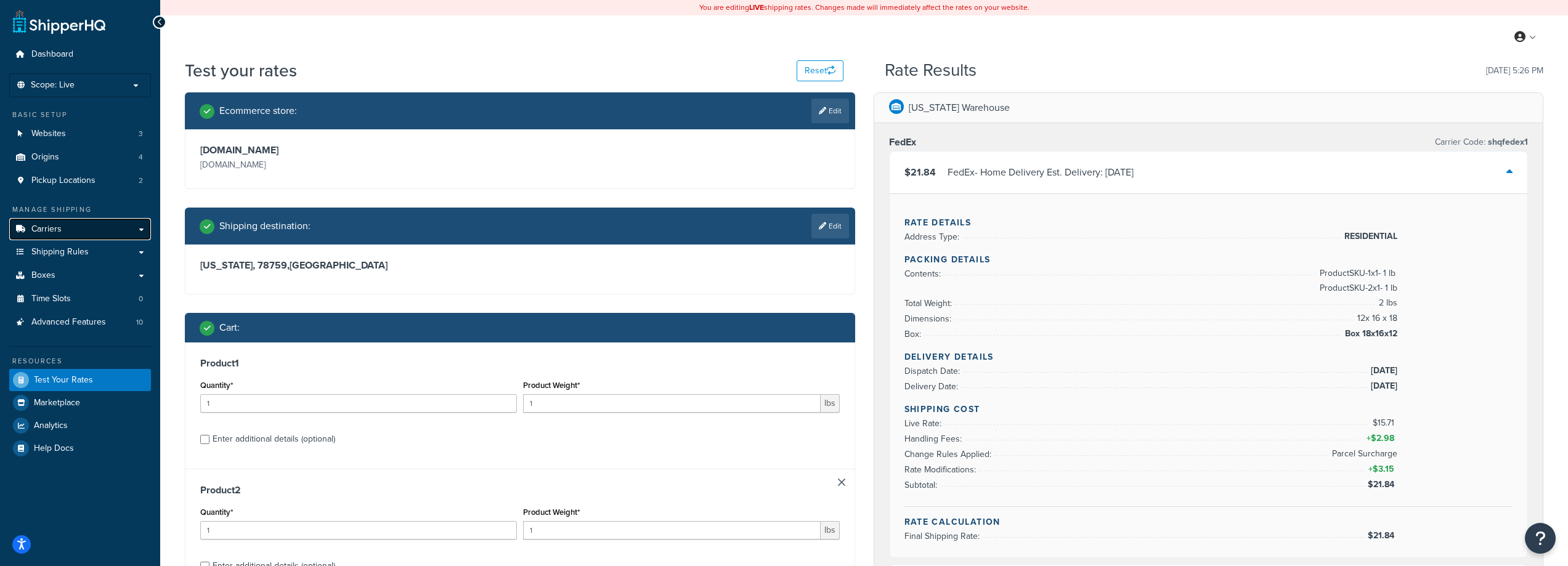
click at [69, 232] on link "Carriers" at bounding box center [80, 230] width 142 height 23
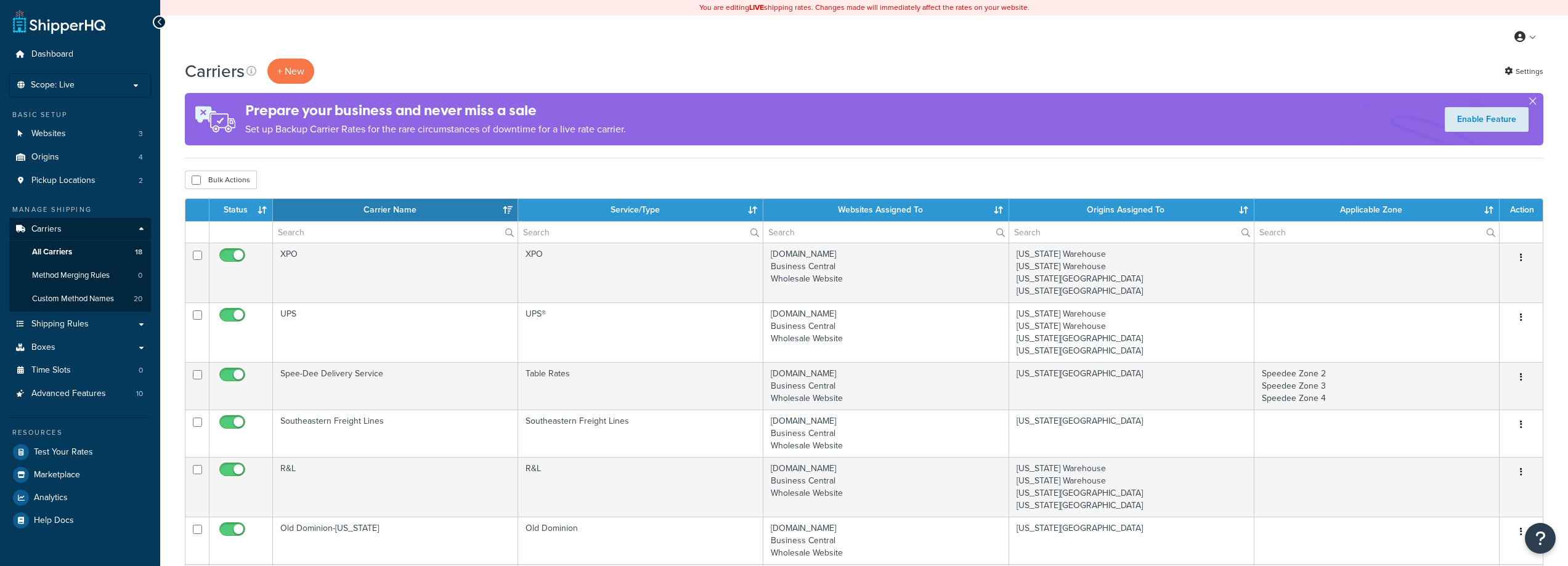
select select "15"
